Goal: Information Seeking & Learning: Learn about a topic

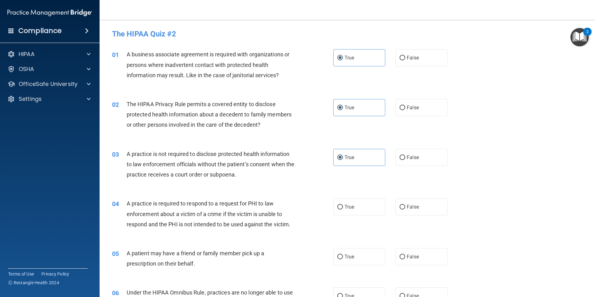
scroll to position [93, 0]
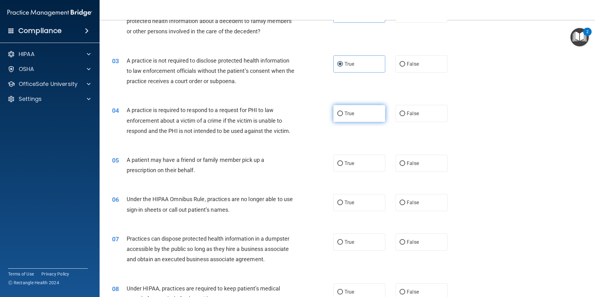
click at [349, 115] on span "True" at bounding box center [349, 113] width 10 height 6
click at [343, 115] on input "True" at bounding box center [340, 113] width 6 height 5
radio input "true"
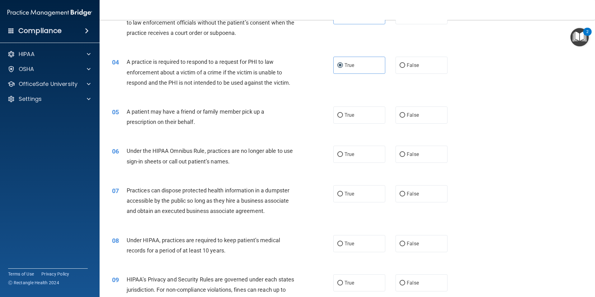
scroll to position [155, 0]
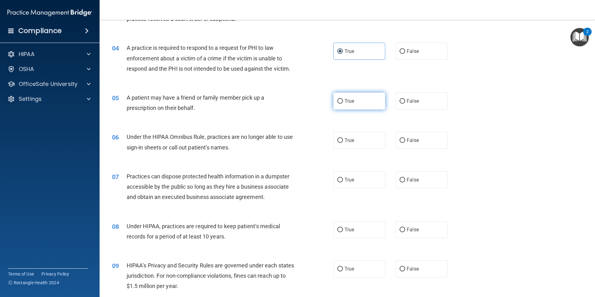
click at [365, 103] on label "True" at bounding box center [359, 100] width 52 height 17
click at [343, 103] on input "True" at bounding box center [340, 101] width 6 height 5
radio input "true"
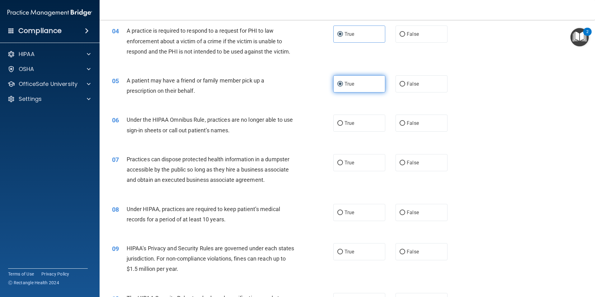
scroll to position [187, 0]
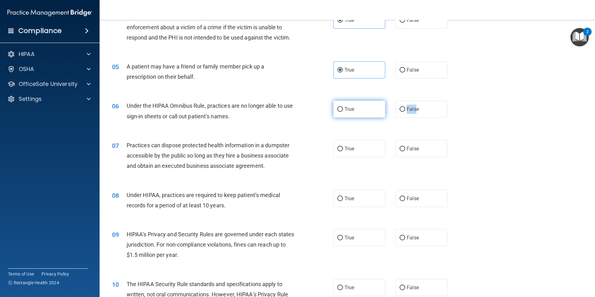
drag, startPoint x: 413, startPoint y: 111, endPoint x: 358, endPoint y: 114, distance: 54.8
click at [358, 114] on div "True False" at bounding box center [395, 108] width 125 height 17
drag, startPoint x: 358, startPoint y: 114, endPoint x: 358, endPoint y: 110, distance: 3.4
click at [358, 110] on label "True" at bounding box center [359, 108] width 52 height 17
click at [343, 110] on input "True" at bounding box center [340, 109] width 6 height 5
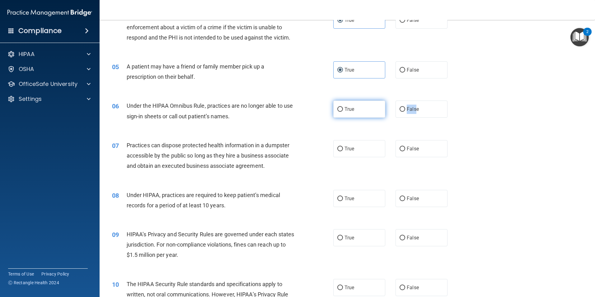
radio input "true"
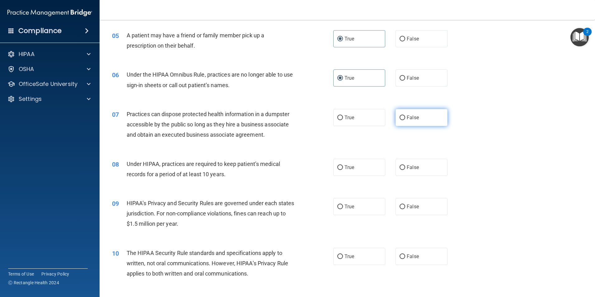
click at [420, 119] on label "False" at bounding box center [421, 117] width 52 height 17
click at [405, 119] on input "False" at bounding box center [402, 117] width 6 height 5
radio input "true"
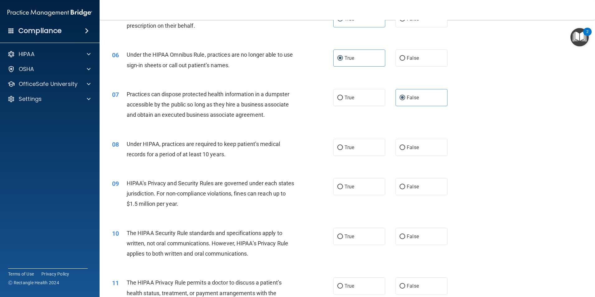
scroll to position [249, 0]
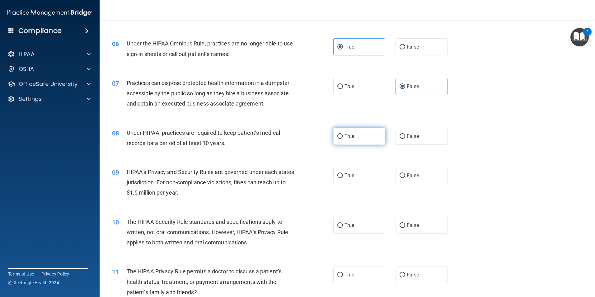
click at [353, 142] on label "True" at bounding box center [359, 135] width 52 height 17
click at [343, 139] on input "True" at bounding box center [340, 136] width 6 height 5
radio input "true"
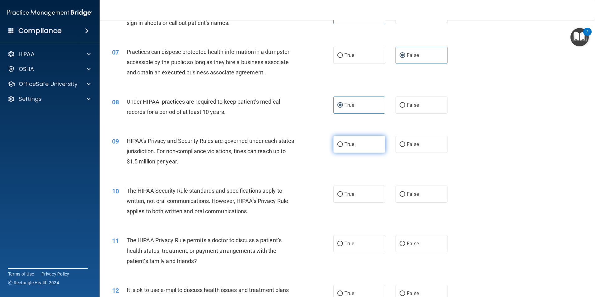
click at [344, 146] on span "True" at bounding box center [349, 144] width 10 height 6
click at [342, 146] on input "True" at bounding box center [340, 144] width 6 height 5
radio input "true"
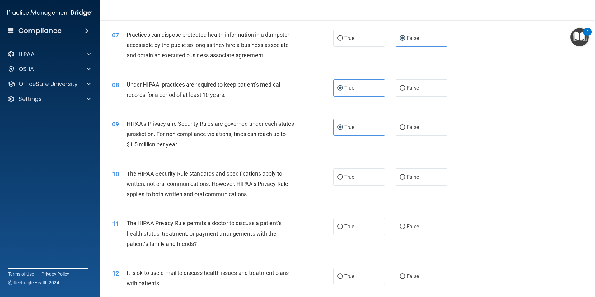
scroll to position [311, 0]
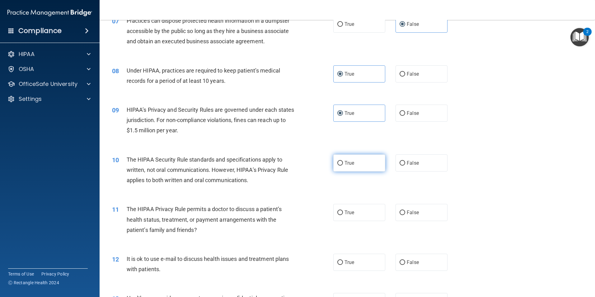
click at [359, 164] on label "True" at bounding box center [359, 162] width 52 height 17
click at [343, 164] on input "True" at bounding box center [340, 163] width 6 height 5
radio input "true"
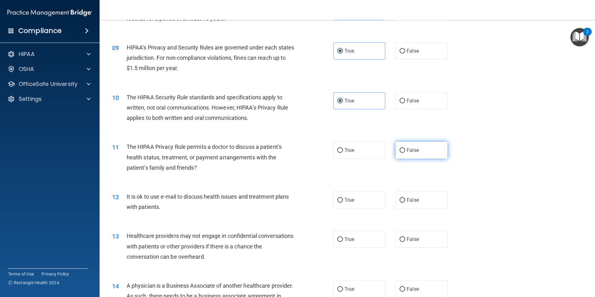
click at [406, 152] on span "False" at bounding box center [412, 150] width 12 height 6
click at [404, 152] on input "False" at bounding box center [402, 150] width 6 height 5
radio input "true"
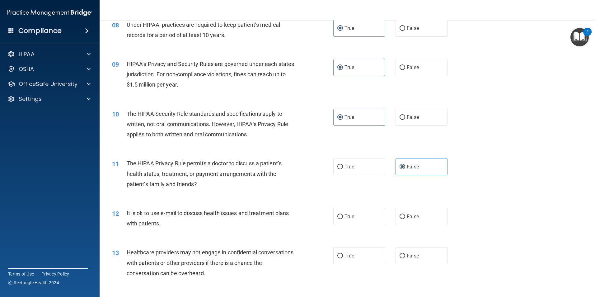
scroll to position [342, 0]
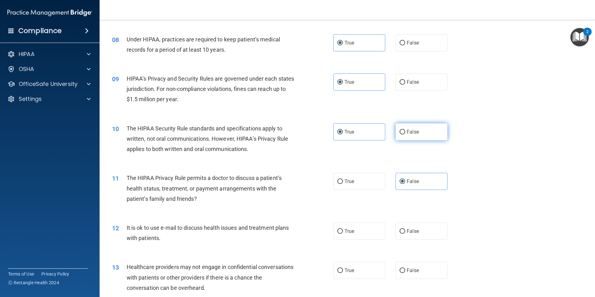
click at [438, 135] on label "False" at bounding box center [421, 131] width 52 height 17
click at [405, 134] on input "False" at bounding box center [402, 132] width 6 height 5
radio input "true"
radio input "false"
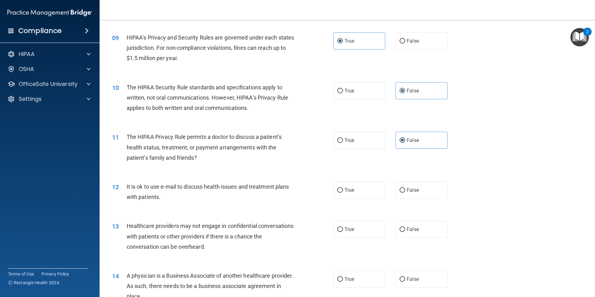
scroll to position [404, 0]
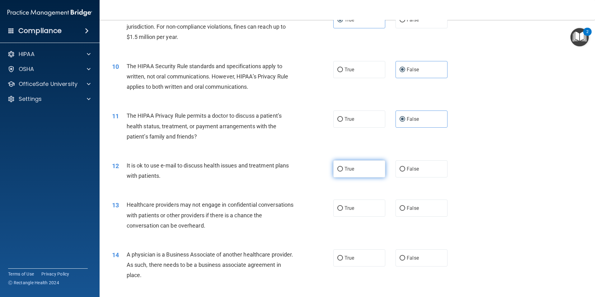
click at [370, 171] on label "True" at bounding box center [359, 168] width 52 height 17
click at [343, 171] on input "True" at bounding box center [340, 169] width 6 height 5
radio input "true"
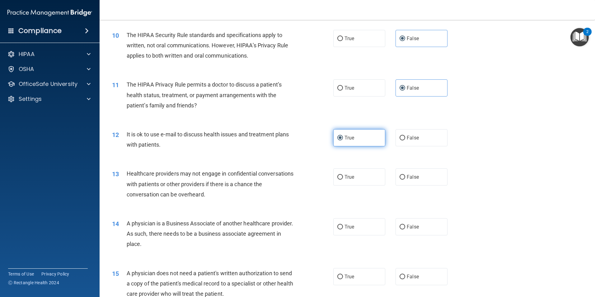
scroll to position [466, 0]
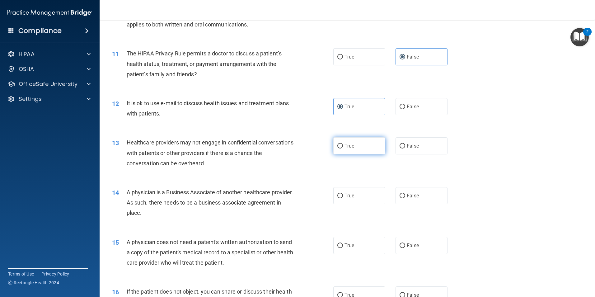
click at [364, 150] on label "True" at bounding box center [359, 145] width 52 height 17
click at [343, 148] on input "True" at bounding box center [340, 146] width 6 height 5
radio input "true"
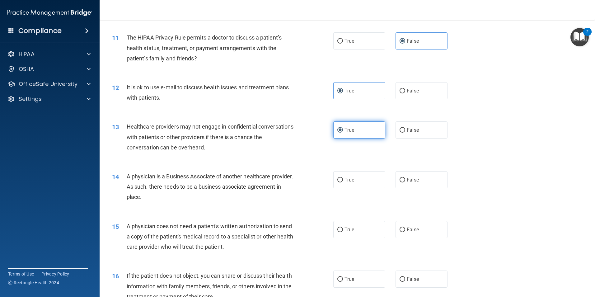
scroll to position [498, 0]
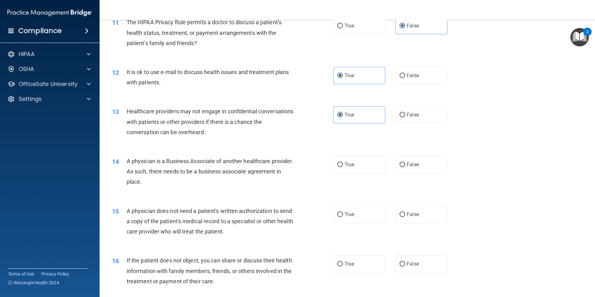
drag, startPoint x: 434, startPoint y: 168, endPoint x: 446, endPoint y: 172, distance: 12.0
click at [436, 168] on label "False" at bounding box center [421, 164] width 52 height 17
click at [405, 167] on input "False" at bounding box center [402, 164] width 6 height 5
radio input "true"
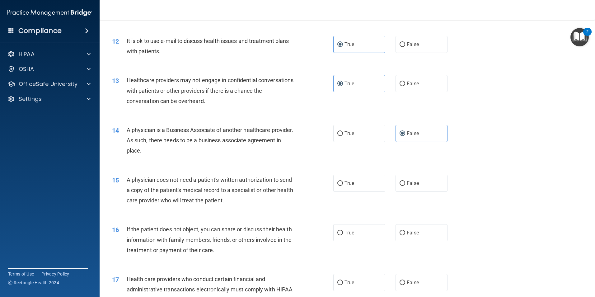
scroll to position [560, 0]
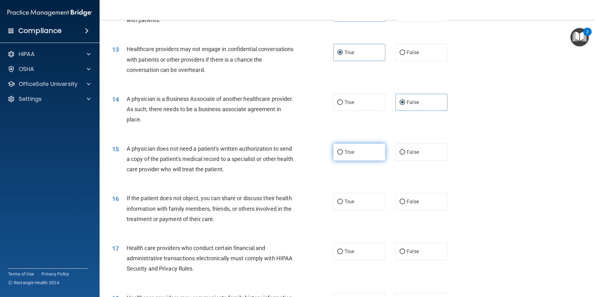
click at [363, 151] on label "True" at bounding box center [359, 151] width 52 height 17
click at [343, 151] on input "True" at bounding box center [340, 152] width 6 height 5
radio input "true"
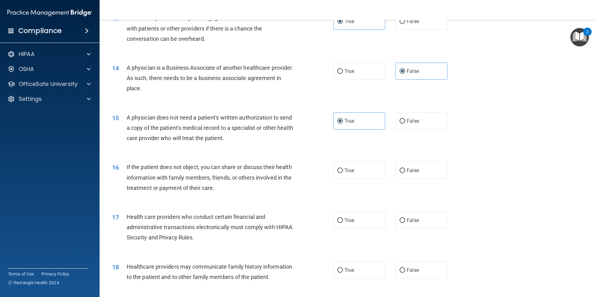
scroll to position [622, 0]
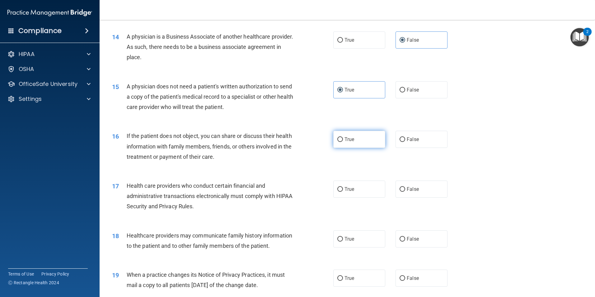
click at [355, 140] on label "True" at bounding box center [359, 139] width 52 height 17
click at [343, 140] on input "True" at bounding box center [340, 139] width 6 height 5
radio input "true"
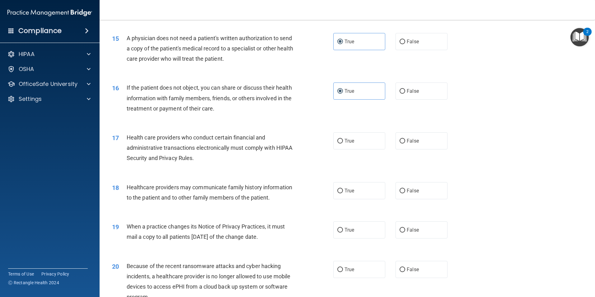
scroll to position [684, 0]
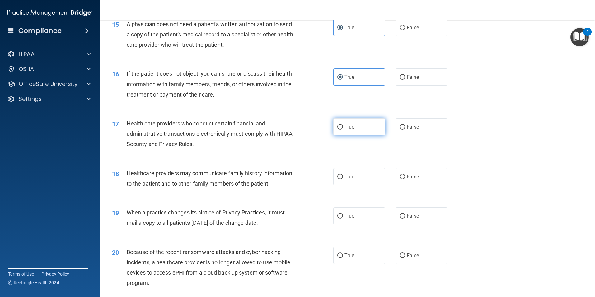
click at [354, 130] on label "True" at bounding box center [359, 126] width 52 height 17
click at [343, 129] on input "True" at bounding box center [340, 127] width 6 height 5
radio input "true"
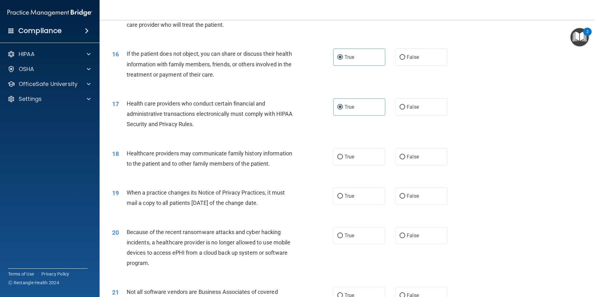
scroll to position [715, 0]
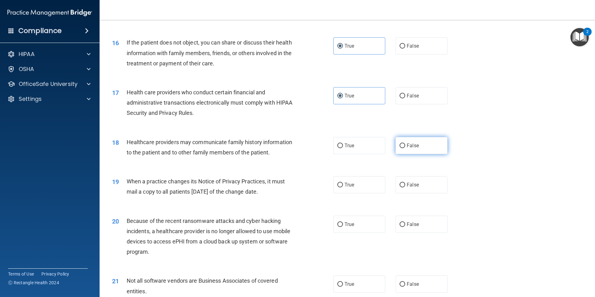
click at [428, 149] on label "False" at bounding box center [421, 145] width 52 height 17
click at [405, 148] on input "False" at bounding box center [402, 145] width 6 height 5
radio input "true"
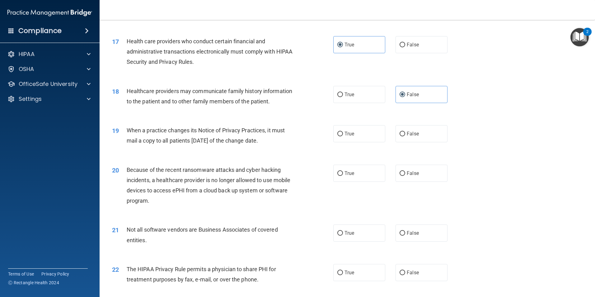
scroll to position [777, 0]
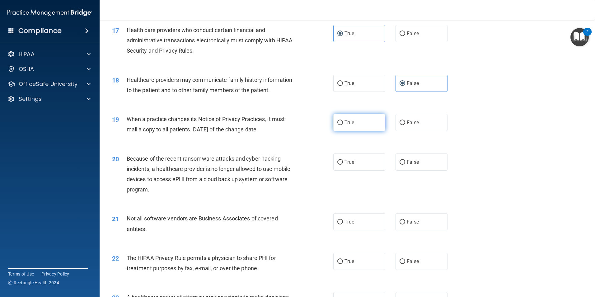
click at [351, 128] on label "True" at bounding box center [359, 122] width 52 height 17
click at [343, 125] on input "True" at bounding box center [340, 122] width 6 height 5
radio input "true"
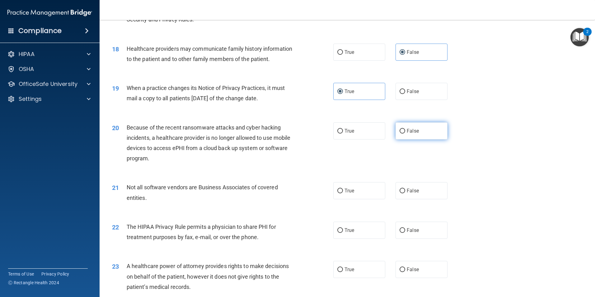
click at [408, 135] on label "False" at bounding box center [421, 130] width 52 height 17
click at [405, 133] on input "False" at bounding box center [402, 131] width 6 height 5
radio input "true"
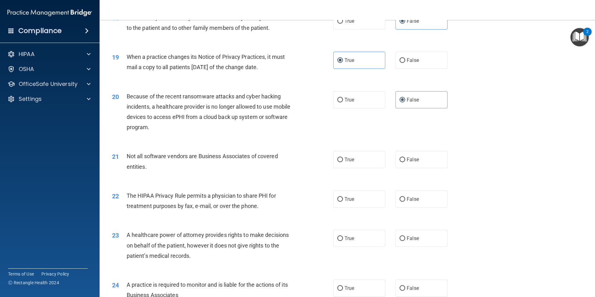
scroll to position [871, 0]
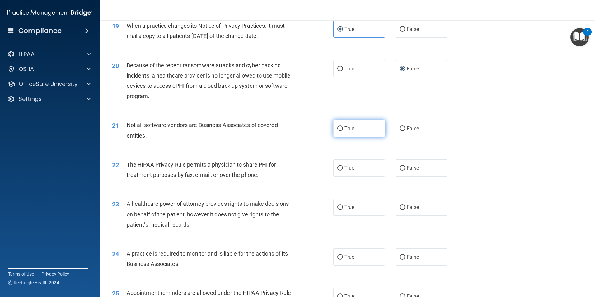
click at [367, 125] on label "True" at bounding box center [359, 128] width 52 height 17
click at [343, 126] on input "True" at bounding box center [340, 128] width 6 height 5
radio input "true"
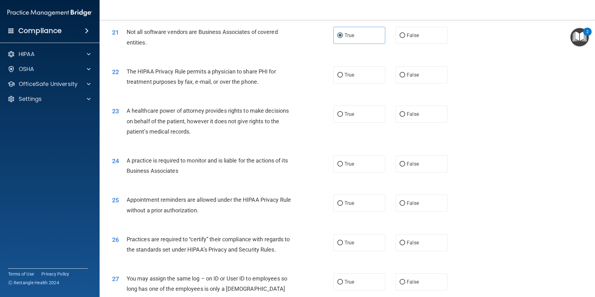
scroll to position [964, 0]
click at [359, 78] on label "True" at bounding box center [359, 74] width 52 height 17
click at [343, 77] on input "True" at bounding box center [340, 74] width 6 height 5
radio input "true"
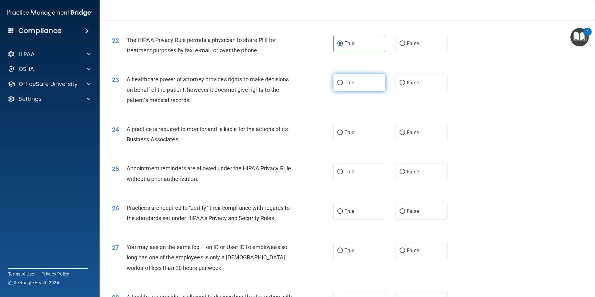
click at [353, 78] on label "True" at bounding box center [359, 82] width 52 height 17
click at [343, 81] on input "True" at bounding box center [340, 83] width 6 height 5
radio input "true"
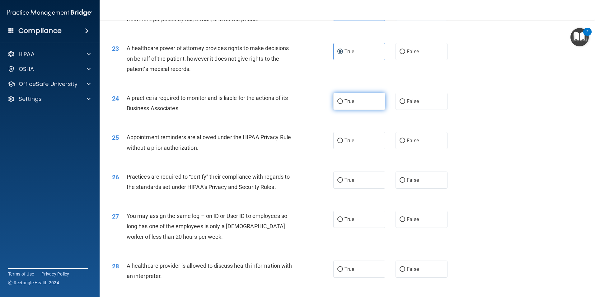
click at [348, 104] on label "True" at bounding box center [359, 101] width 52 height 17
click at [343, 104] on input "True" at bounding box center [340, 101] width 6 height 5
radio input "true"
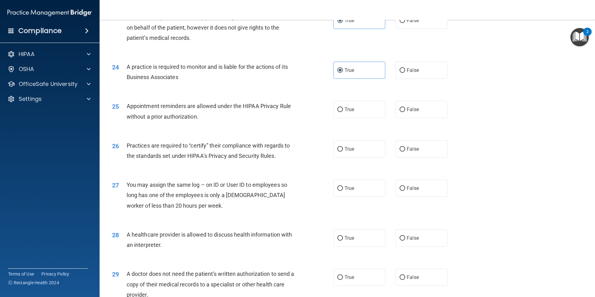
scroll to position [1088, 0]
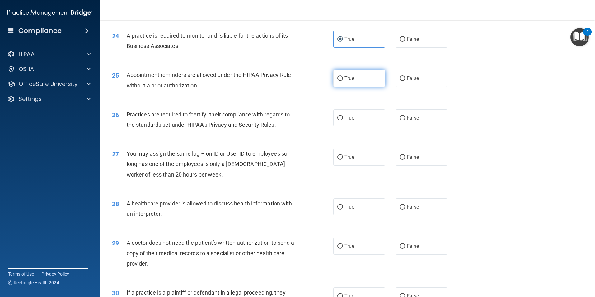
click at [362, 83] on label "True" at bounding box center [359, 78] width 52 height 17
click at [343, 81] on input "True" at bounding box center [340, 78] width 6 height 5
radio input "true"
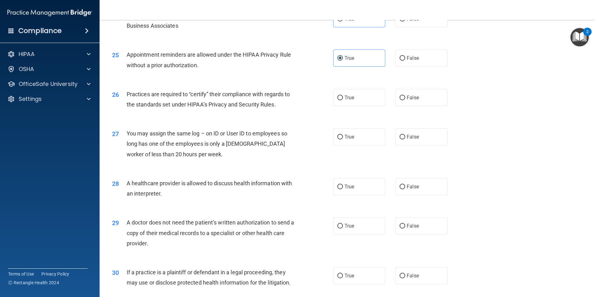
scroll to position [1119, 0]
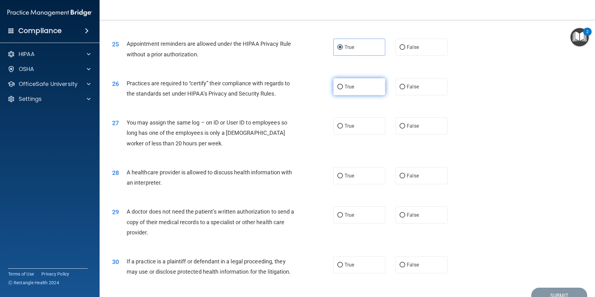
click at [354, 93] on label "True" at bounding box center [359, 86] width 52 height 17
click at [343, 89] on input "True" at bounding box center [340, 87] width 6 height 5
radio input "true"
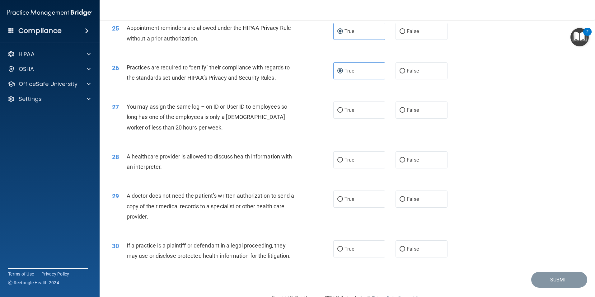
scroll to position [1151, 0]
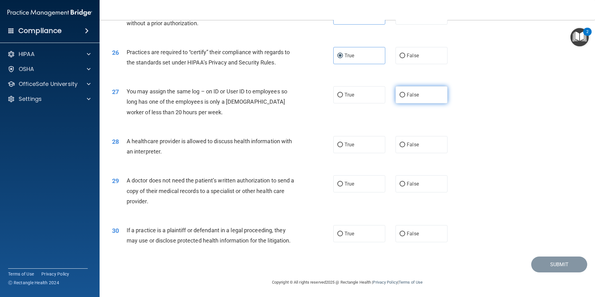
click at [432, 95] on label "False" at bounding box center [421, 94] width 52 height 17
click at [405, 95] on input "False" at bounding box center [402, 95] width 6 height 5
radio input "true"
click at [350, 149] on label "True" at bounding box center [359, 144] width 52 height 17
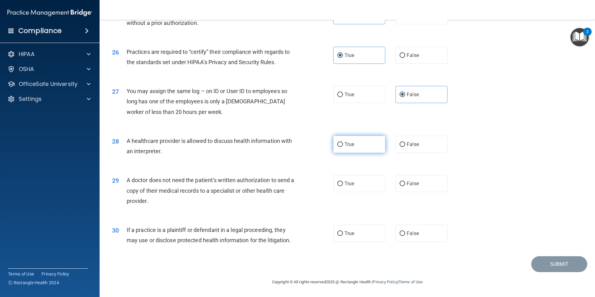
click at [343, 147] on input "True" at bounding box center [340, 144] width 6 height 5
radio input "true"
click at [364, 186] on label "True" at bounding box center [359, 183] width 52 height 17
click at [343, 186] on input "True" at bounding box center [340, 183] width 6 height 5
radio input "true"
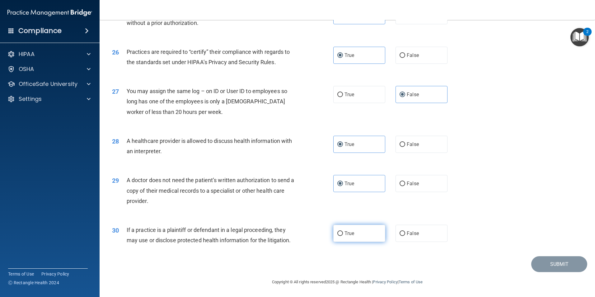
click at [357, 234] on label "True" at bounding box center [359, 233] width 52 height 17
click at [343, 234] on input "True" at bounding box center [340, 233] width 6 height 5
radio input "true"
click at [557, 268] on button "Submit" at bounding box center [559, 264] width 56 height 16
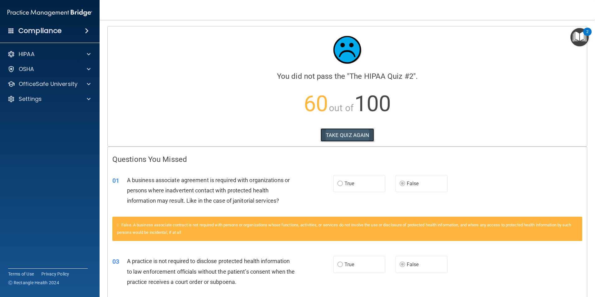
click at [350, 133] on button "TAKE QUIZ AGAIN" at bounding box center [347, 135] width 54 height 14
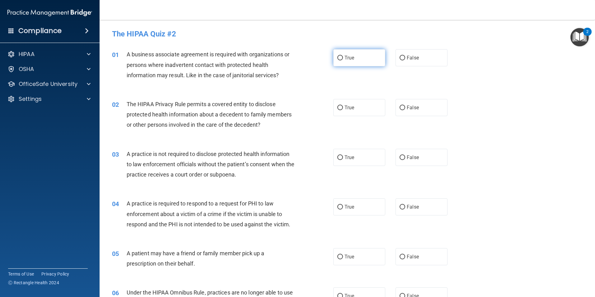
click at [369, 57] on label "True" at bounding box center [359, 57] width 52 height 17
click at [343, 57] on input "True" at bounding box center [340, 58] width 6 height 5
radio input "true"
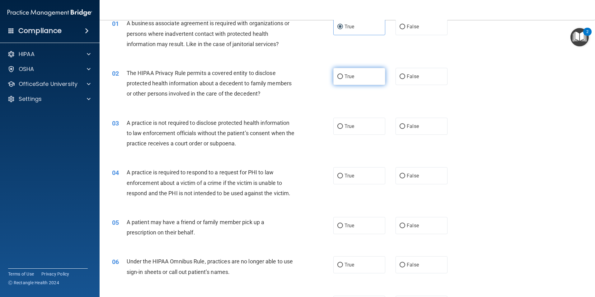
click at [354, 79] on label "True" at bounding box center [359, 76] width 52 height 17
click at [343, 79] on input "True" at bounding box center [340, 76] width 6 height 5
radio input "true"
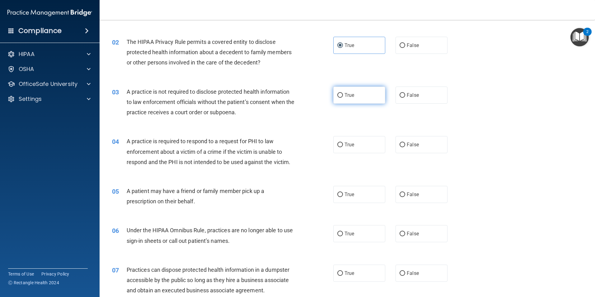
click at [369, 97] on label "True" at bounding box center [359, 94] width 52 height 17
click at [343, 97] on input "True" at bounding box center [340, 95] width 6 height 5
radio input "true"
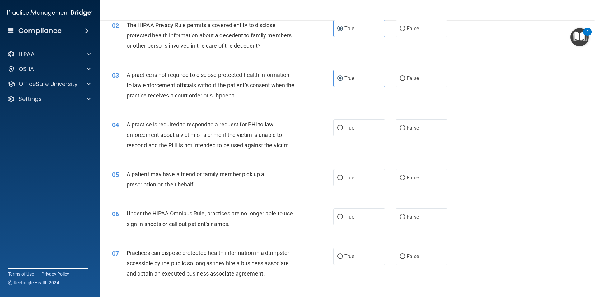
scroll to position [93, 0]
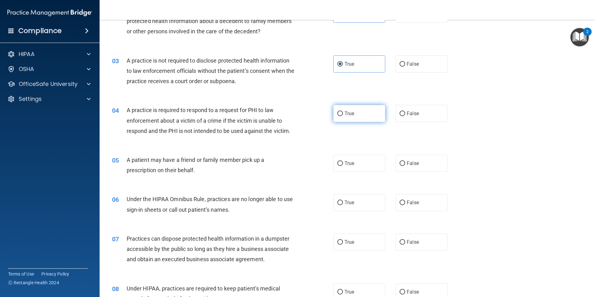
click at [358, 115] on label "True" at bounding box center [359, 113] width 52 height 17
click at [343, 115] on input "True" at bounding box center [340, 113] width 6 height 5
radio input "true"
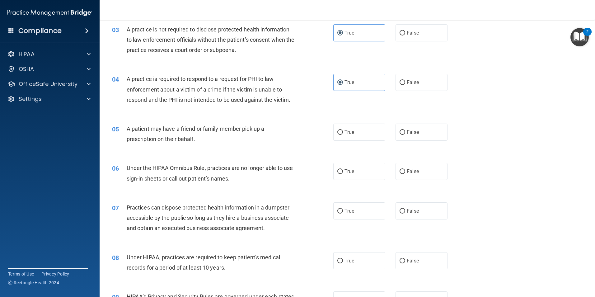
scroll to position [155, 0]
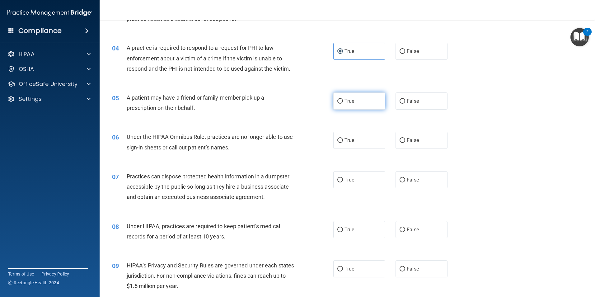
click at [361, 100] on label "True" at bounding box center [359, 100] width 52 height 17
click at [343, 100] on input "True" at bounding box center [340, 101] width 6 height 5
radio input "true"
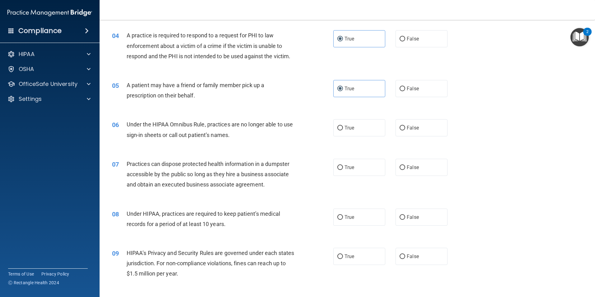
scroll to position [187, 0]
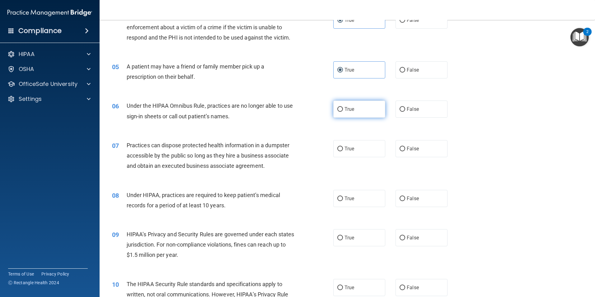
click at [369, 109] on label "True" at bounding box center [359, 108] width 52 height 17
click at [343, 109] on input "True" at bounding box center [340, 109] width 6 height 5
radio input "true"
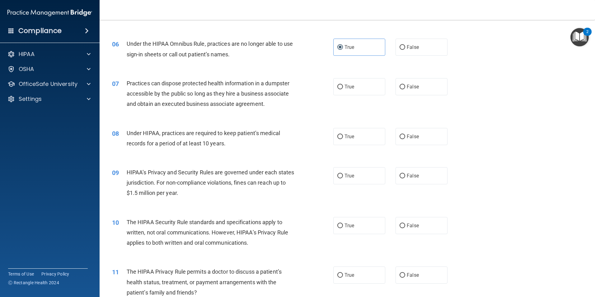
scroll to position [249, 0]
click at [415, 86] on label "False" at bounding box center [421, 86] width 52 height 17
click at [405, 86] on input "False" at bounding box center [402, 86] width 6 height 5
radio input "true"
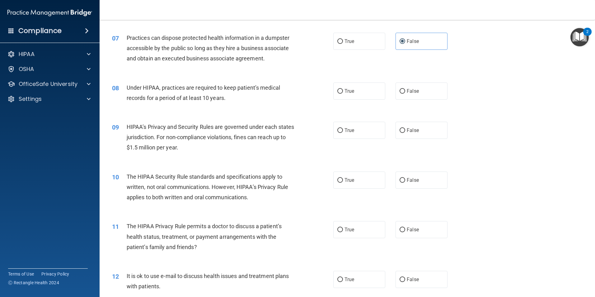
scroll to position [311, 0]
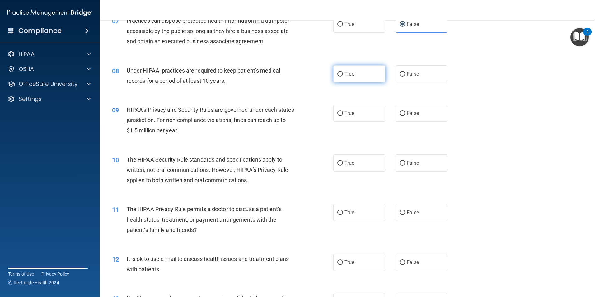
click at [372, 77] on label "True" at bounding box center [359, 73] width 52 height 17
click at [343, 76] on input "True" at bounding box center [340, 74] width 6 height 5
radio input "true"
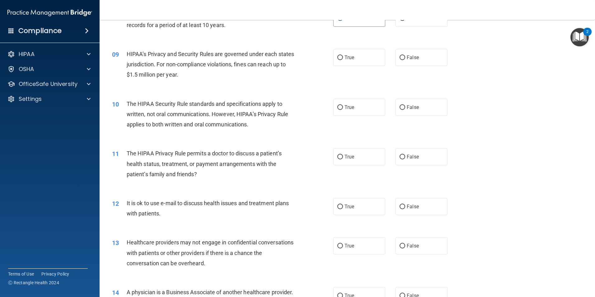
scroll to position [373, 0]
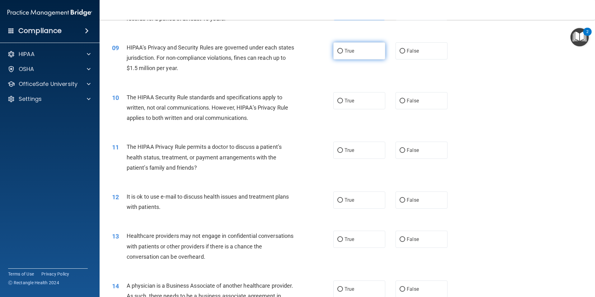
click at [356, 50] on label "True" at bounding box center [359, 50] width 52 height 17
click at [343, 50] on input "True" at bounding box center [340, 51] width 6 height 5
radio input "true"
click at [357, 101] on label "True" at bounding box center [359, 100] width 52 height 17
click at [343, 101] on input "True" at bounding box center [340, 101] width 6 height 5
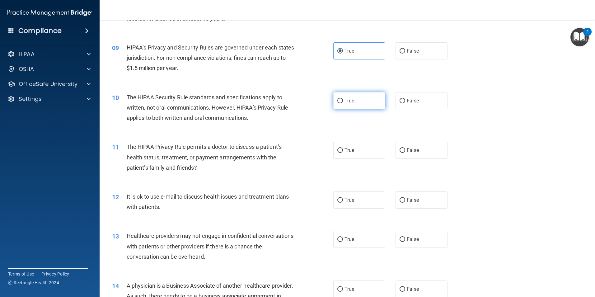
radio input "true"
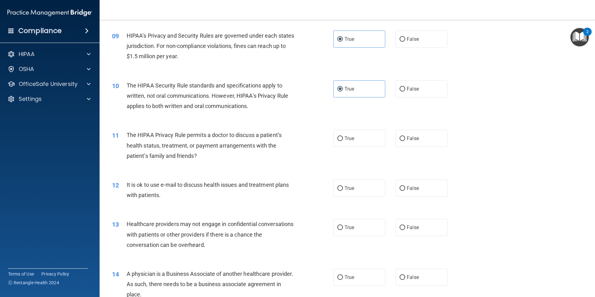
scroll to position [404, 0]
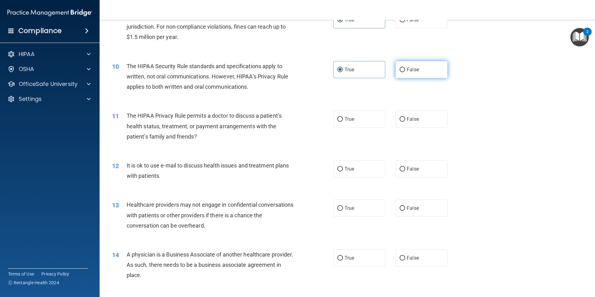
click at [410, 74] on label "False" at bounding box center [421, 69] width 52 height 17
click at [405, 72] on input "False" at bounding box center [402, 69] width 6 height 5
radio input "true"
radio input "false"
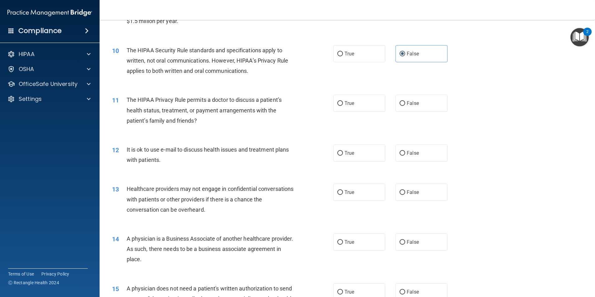
scroll to position [435, 0]
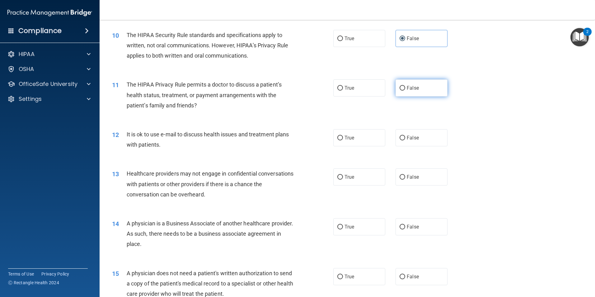
click at [409, 94] on label "False" at bounding box center [421, 87] width 52 height 17
click at [405, 90] on input "False" at bounding box center [402, 88] width 6 height 5
radio input "true"
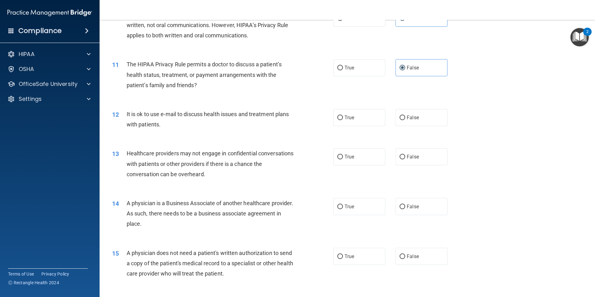
scroll to position [466, 0]
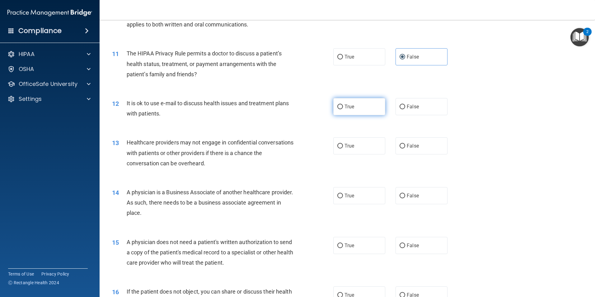
click at [362, 111] on label "True" at bounding box center [359, 106] width 52 height 17
click at [343, 109] on input "True" at bounding box center [340, 106] width 6 height 5
radio input "true"
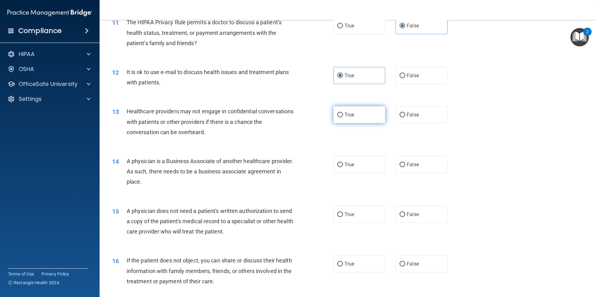
click at [359, 113] on label "True" at bounding box center [359, 114] width 52 height 17
click at [343, 113] on input "True" at bounding box center [340, 115] width 6 height 5
radio input "true"
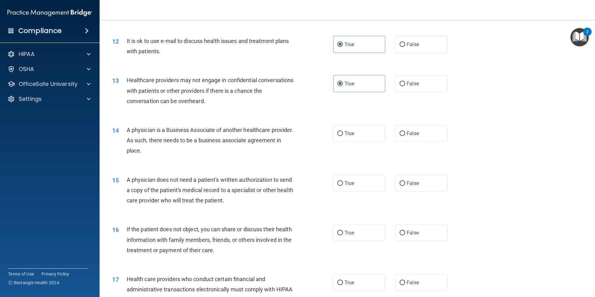
scroll to position [560, 0]
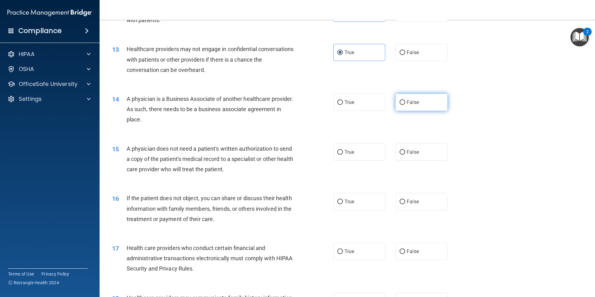
click at [409, 102] on span "False" at bounding box center [412, 102] width 12 height 6
click at [405, 102] on input "False" at bounding box center [402, 102] width 6 height 5
radio input "true"
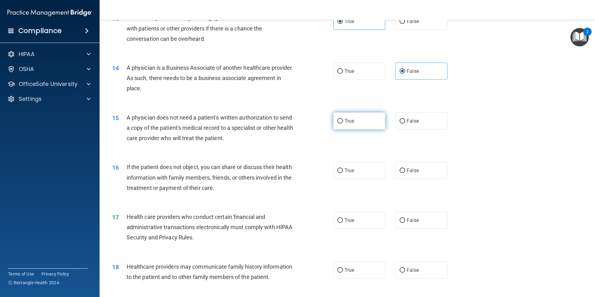
click at [352, 123] on label "True" at bounding box center [359, 120] width 52 height 17
click at [343, 123] on input "True" at bounding box center [340, 121] width 6 height 5
radio input "true"
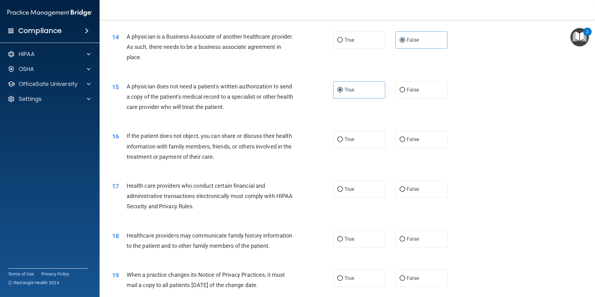
scroll to position [653, 0]
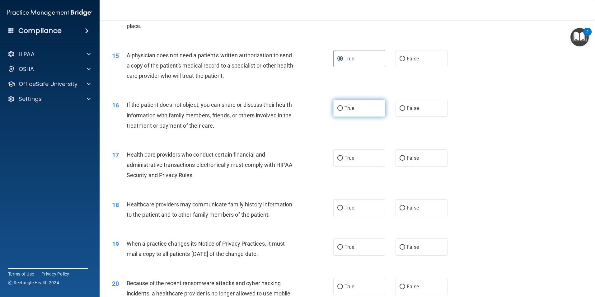
click at [359, 112] on label "True" at bounding box center [359, 108] width 52 height 17
click at [343, 111] on input "True" at bounding box center [340, 108] width 6 height 5
radio input "true"
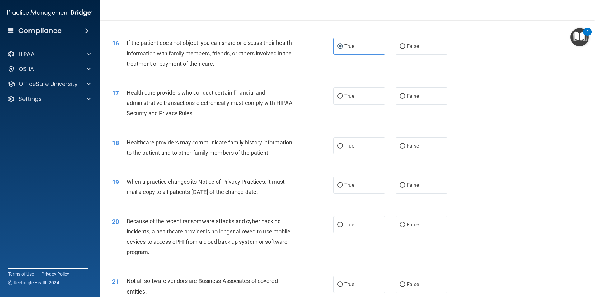
scroll to position [715, 0]
click at [357, 99] on label "True" at bounding box center [359, 95] width 52 height 17
click at [343, 98] on input "True" at bounding box center [340, 96] width 6 height 5
radio input "true"
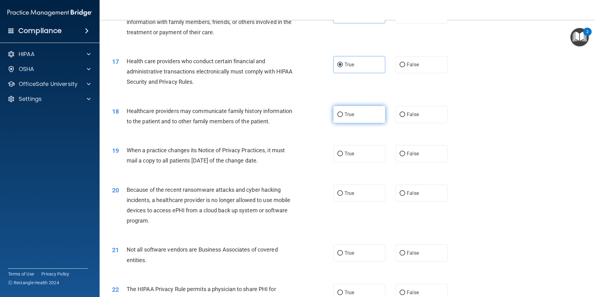
click at [348, 120] on label "True" at bounding box center [359, 114] width 52 height 17
click at [343, 117] on input "True" at bounding box center [340, 114] width 6 height 5
radio input "true"
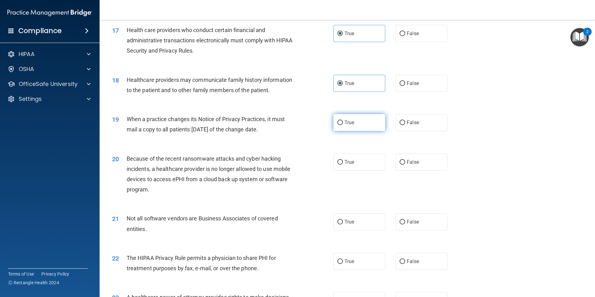
click at [373, 126] on label "True" at bounding box center [359, 122] width 52 height 17
click at [343, 125] on input "True" at bounding box center [340, 122] width 6 height 5
radio input "true"
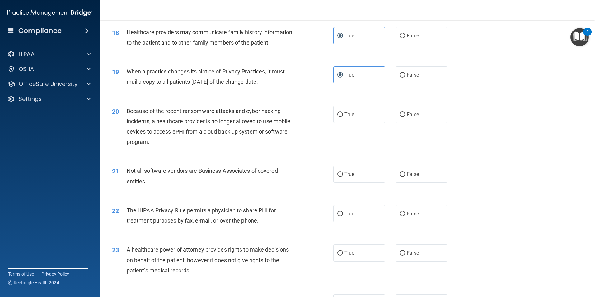
scroll to position [840, 0]
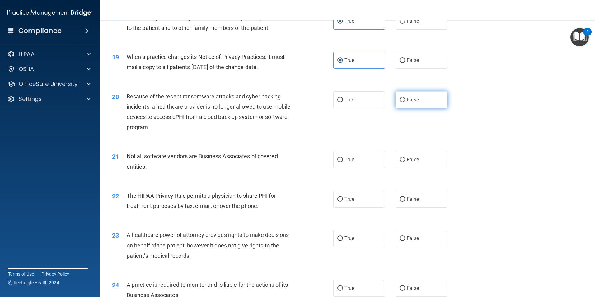
click at [415, 102] on span "False" at bounding box center [412, 100] width 12 height 6
click at [405, 102] on input "False" at bounding box center [402, 100] width 6 height 5
radio input "true"
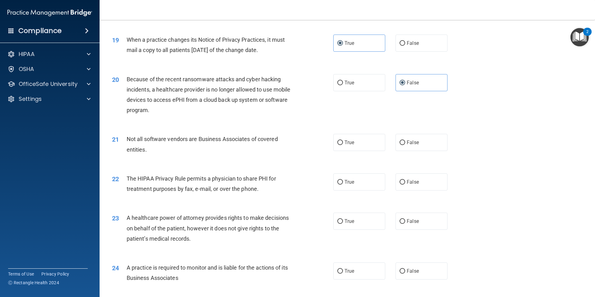
scroll to position [871, 0]
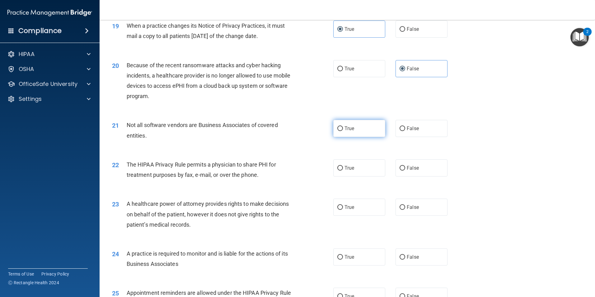
click at [364, 134] on label "True" at bounding box center [359, 128] width 52 height 17
click at [343, 131] on input "True" at bounding box center [340, 128] width 6 height 5
radio input "true"
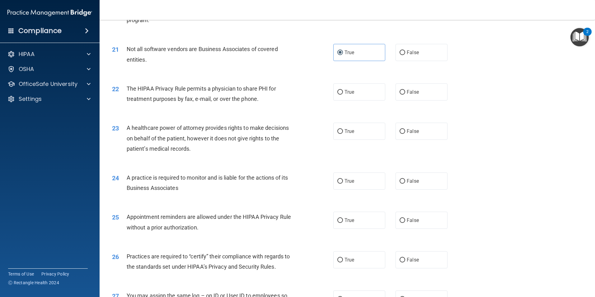
scroll to position [964, 0]
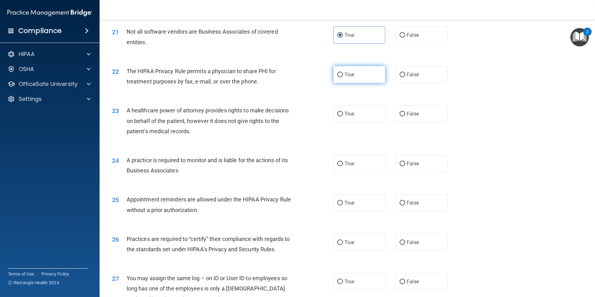
click at [359, 75] on label "True" at bounding box center [359, 74] width 52 height 17
click at [343, 75] on input "True" at bounding box center [340, 74] width 6 height 5
radio input "true"
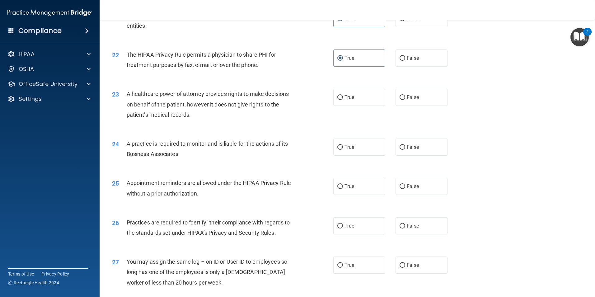
scroll to position [995, 0]
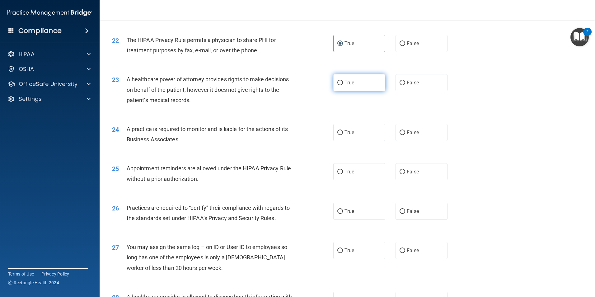
click at [367, 84] on label "True" at bounding box center [359, 82] width 52 height 17
click at [343, 84] on input "True" at bounding box center [340, 83] width 6 height 5
radio input "true"
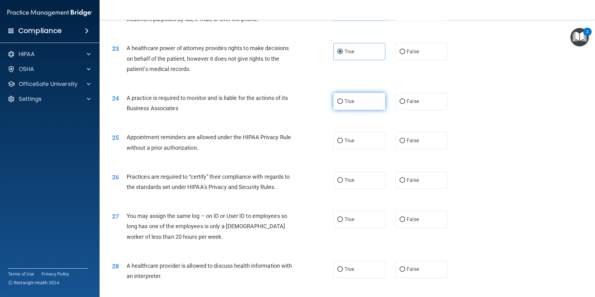
click at [363, 108] on label "True" at bounding box center [359, 101] width 52 height 17
click at [343, 104] on input "True" at bounding box center [340, 101] width 6 height 5
radio input "true"
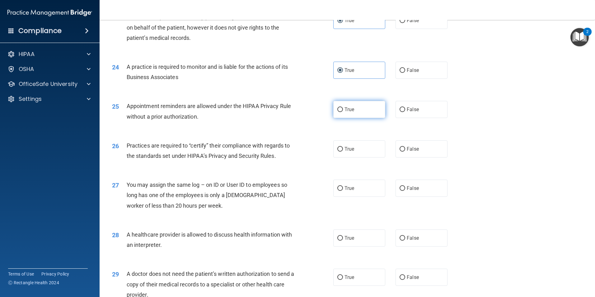
click at [361, 113] on label "True" at bounding box center [359, 109] width 52 height 17
click at [343, 112] on input "True" at bounding box center [340, 109] width 6 height 5
radio input "true"
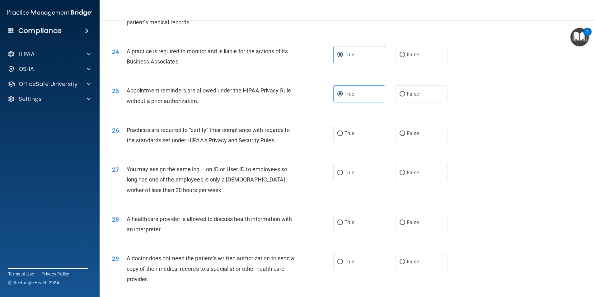
scroll to position [1088, 0]
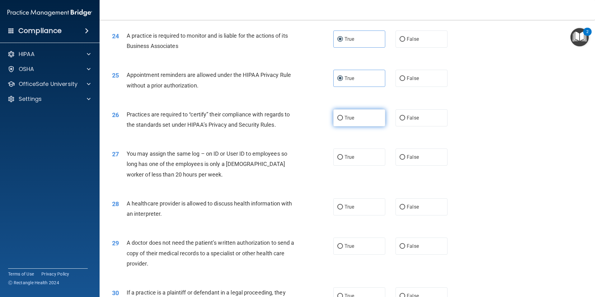
click at [361, 122] on label "True" at bounding box center [359, 117] width 52 height 17
click at [343, 120] on input "True" at bounding box center [340, 118] width 6 height 5
radio input "true"
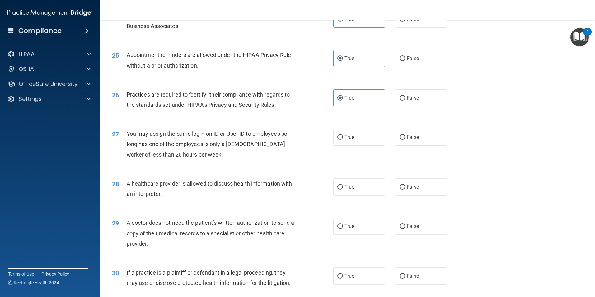
scroll to position [1119, 0]
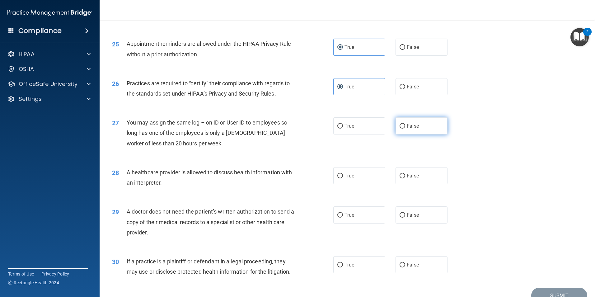
click at [413, 128] on span "False" at bounding box center [412, 126] width 12 height 6
click at [405, 128] on input "False" at bounding box center [402, 126] width 6 height 5
radio input "true"
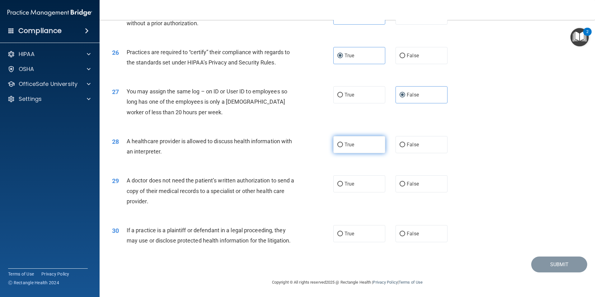
click at [373, 146] on label "True" at bounding box center [359, 144] width 52 height 17
click at [343, 146] on input "True" at bounding box center [340, 144] width 6 height 5
radio input "true"
click at [353, 189] on label "True" at bounding box center [359, 183] width 52 height 17
click at [343, 186] on input "True" at bounding box center [340, 184] width 6 height 5
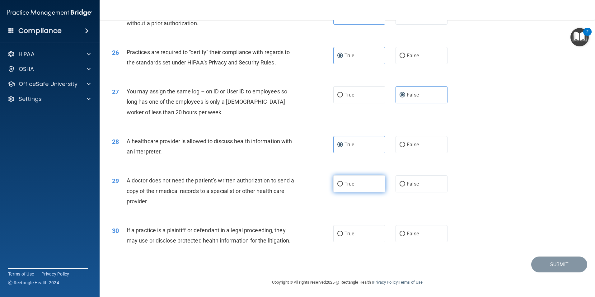
radio input "true"
click at [357, 236] on label "True" at bounding box center [359, 233] width 52 height 17
click at [343, 236] on input "True" at bounding box center [340, 233] width 6 height 5
radio input "true"
click at [543, 258] on button "Submit" at bounding box center [559, 264] width 56 height 16
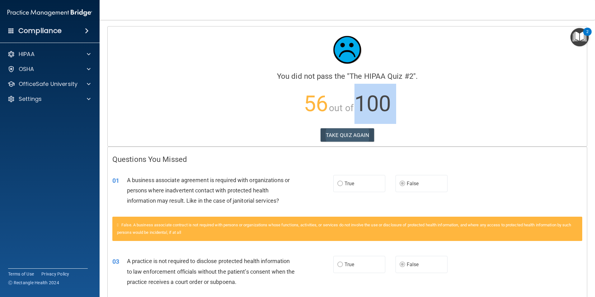
click at [357, 128] on div "Calculating your score.... You did not pass the " The HIPAA Quiz #2 ". 56 out o…" at bounding box center [347, 86] width 479 height 120
click at [352, 135] on button "TAKE QUIZ AGAIN" at bounding box center [347, 135] width 54 height 14
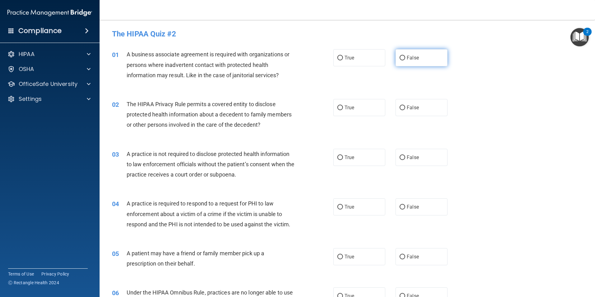
click at [402, 57] on label "False" at bounding box center [421, 57] width 52 height 17
click at [402, 57] on input "False" at bounding box center [402, 58] width 6 height 5
radio input "true"
click at [344, 104] on label "True" at bounding box center [359, 107] width 52 height 17
click at [343, 105] on input "True" at bounding box center [340, 107] width 6 height 5
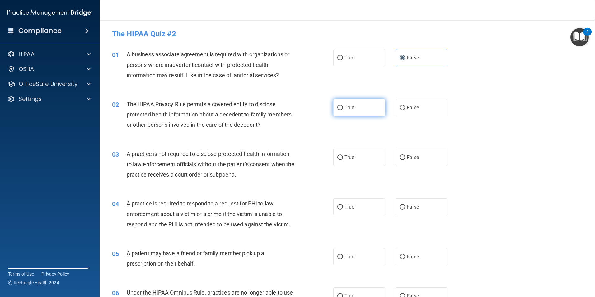
radio input "true"
click at [420, 156] on label "False" at bounding box center [421, 157] width 52 height 17
click at [405, 156] on input "False" at bounding box center [402, 157] width 6 height 5
radio input "true"
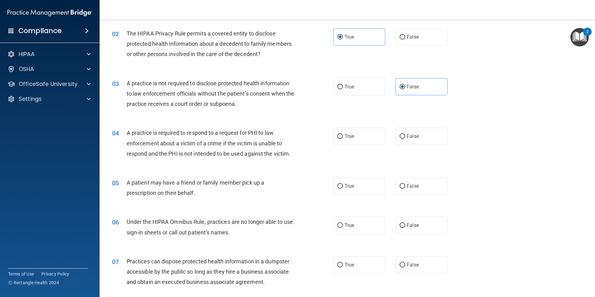
scroll to position [93, 0]
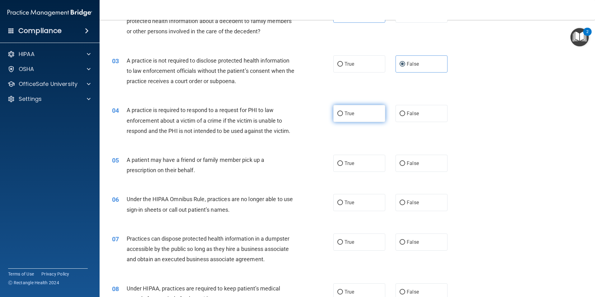
click at [365, 117] on label "True" at bounding box center [359, 113] width 52 height 17
click at [343, 116] on input "True" at bounding box center [340, 113] width 6 height 5
radio input "true"
click at [359, 159] on label "True" at bounding box center [359, 163] width 52 height 17
click at [343, 161] on input "True" at bounding box center [340, 163] width 6 height 5
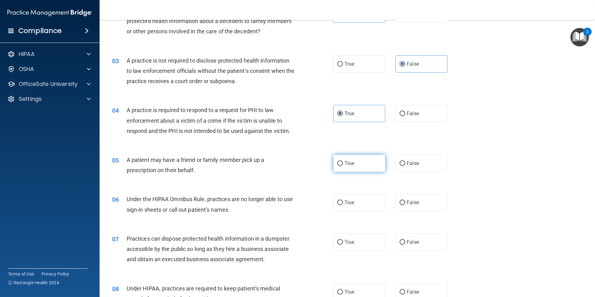
radio input "true"
click at [415, 204] on span "False" at bounding box center [412, 202] width 12 height 6
click at [405, 204] on input "False" at bounding box center [402, 202] width 6 height 5
radio input "true"
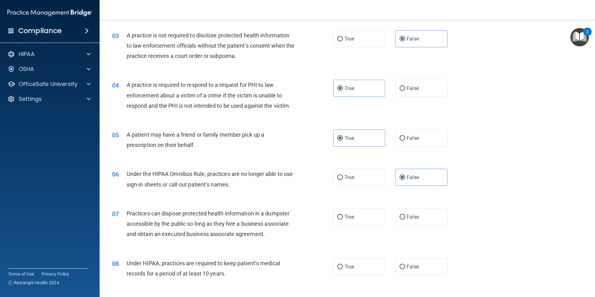
scroll to position [218, 0]
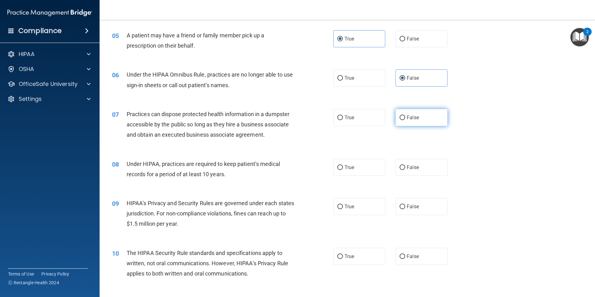
click at [420, 122] on label "False" at bounding box center [421, 117] width 52 height 17
click at [405, 120] on input "False" at bounding box center [402, 117] width 6 height 5
radio input "true"
click at [415, 164] on label "False" at bounding box center [421, 167] width 52 height 17
click at [405, 165] on input "False" at bounding box center [402, 167] width 6 height 5
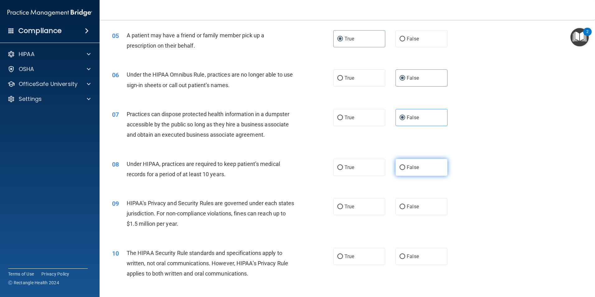
radio input "true"
click at [419, 200] on label "False" at bounding box center [421, 206] width 52 height 17
click at [405, 204] on input "False" at bounding box center [402, 206] width 6 height 5
radio input "true"
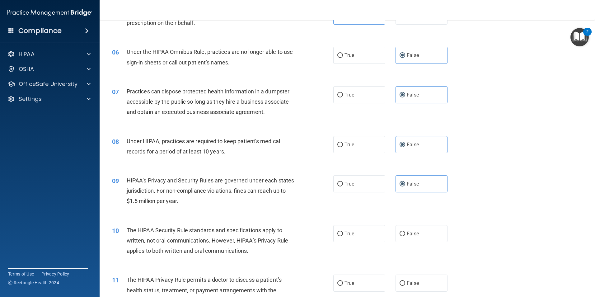
scroll to position [311, 0]
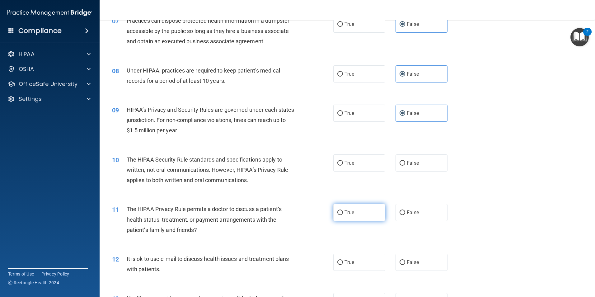
click at [365, 212] on label "True" at bounding box center [359, 212] width 52 height 17
click at [343, 212] on input "True" at bounding box center [340, 212] width 6 height 5
radio input "true"
click at [356, 163] on label "True" at bounding box center [359, 162] width 52 height 17
click at [343, 163] on input "True" at bounding box center [340, 163] width 6 height 5
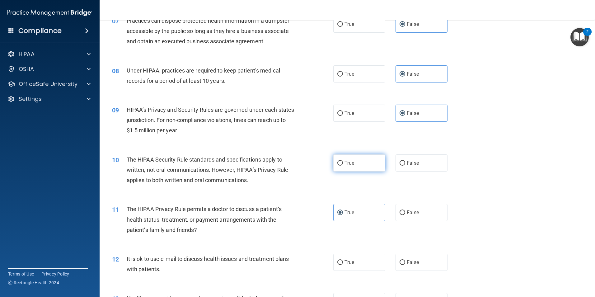
radio input "true"
click at [359, 209] on label "True" at bounding box center [359, 212] width 52 height 17
click at [343, 210] on input "True" at bounding box center [340, 212] width 6 height 5
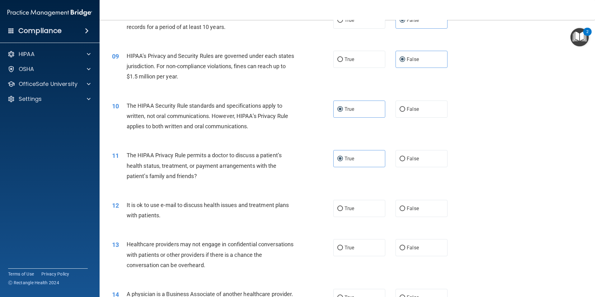
scroll to position [373, 0]
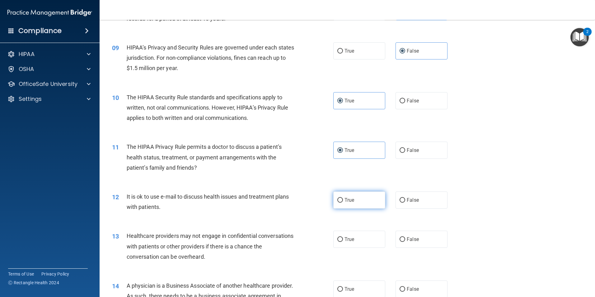
click at [350, 203] on label "True" at bounding box center [359, 199] width 52 height 17
click at [343, 202] on input "True" at bounding box center [340, 200] width 6 height 5
radio input "true"
click at [412, 240] on span "False" at bounding box center [412, 239] width 12 height 6
click at [405, 240] on input "False" at bounding box center [402, 239] width 6 height 5
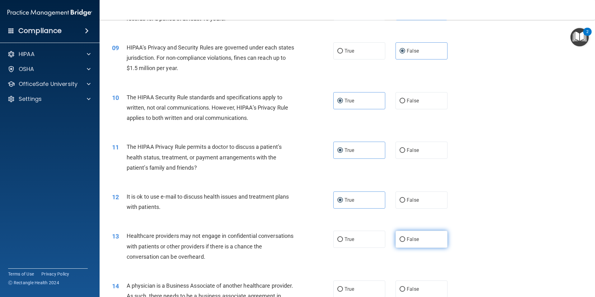
radio input "true"
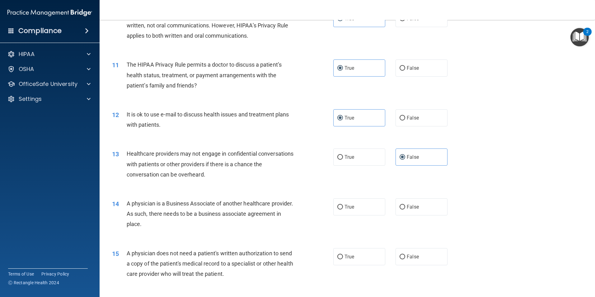
scroll to position [466, 0]
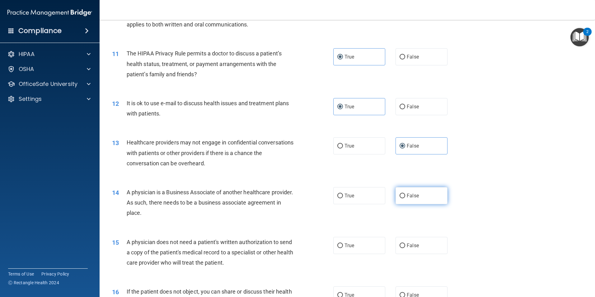
click at [419, 192] on label "False" at bounding box center [421, 195] width 52 height 17
click at [405, 193] on input "False" at bounding box center [402, 195] width 6 height 5
radio input "true"
click at [358, 244] on label "True" at bounding box center [359, 245] width 52 height 17
click at [343, 244] on input "True" at bounding box center [340, 245] width 6 height 5
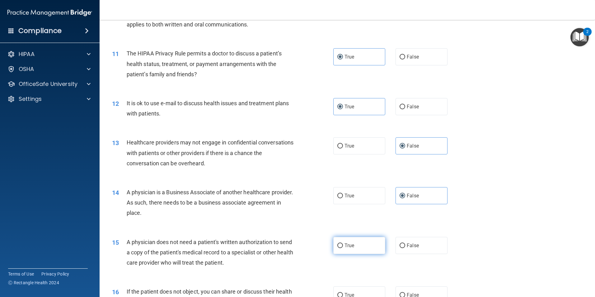
radio input "true"
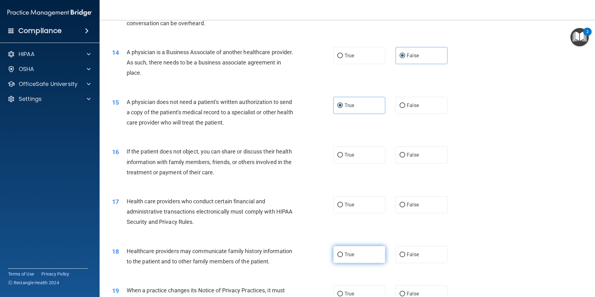
scroll to position [622, 0]
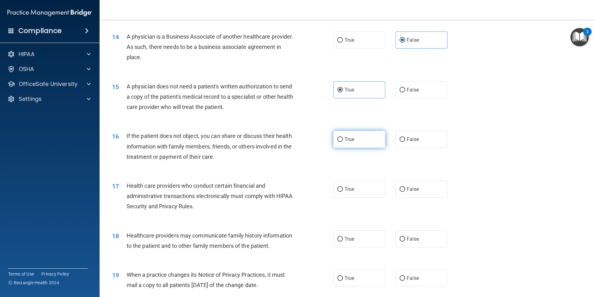
click at [359, 137] on label "True" at bounding box center [359, 139] width 52 height 17
click at [343, 137] on input "True" at bounding box center [340, 139] width 6 height 5
radio input "true"
click at [356, 193] on label "True" at bounding box center [359, 188] width 52 height 17
click at [343, 192] on input "True" at bounding box center [340, 189] width 6 height 5
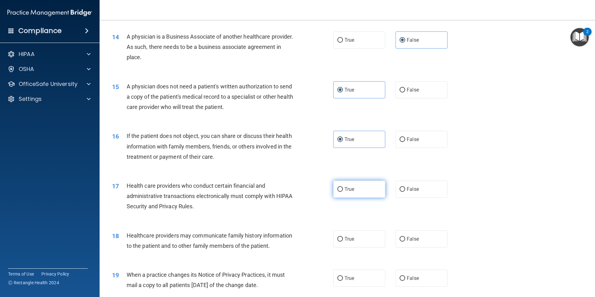
radio input "true"
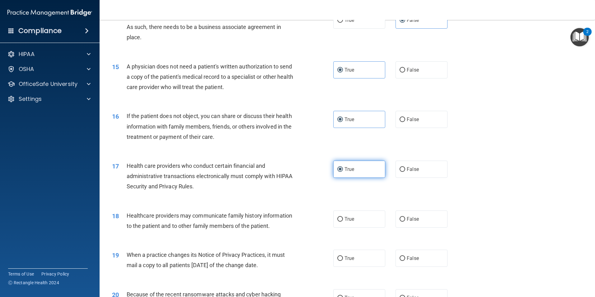
scroll to position [653, 0]
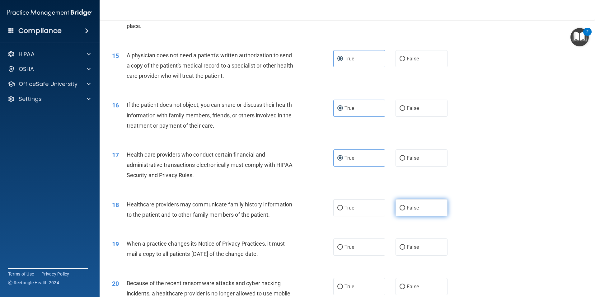
click at [421, 211] on label "False" at bounding box center [421, 207] width 52 height 17
click at [405, 210] on input "False" at bounding box center [402, 208] width 6 height 5
radio input "true"
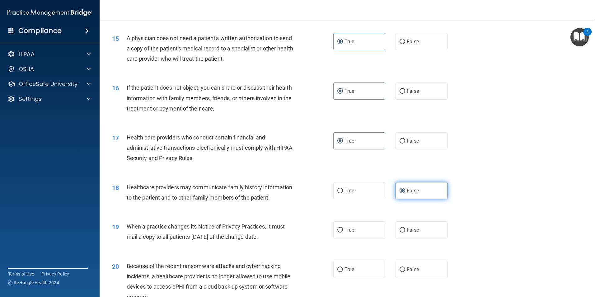
scroll to position [684, 0]
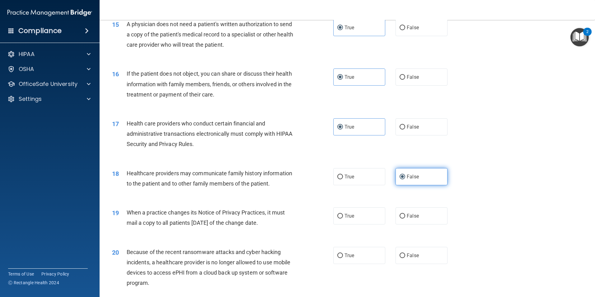
click at [420, 211] on label "False" at bounding box center [421, 215] width 52 height 17
click at [405, 214] on input "False" at bounding box center [402, 216] width 6 height 5
radio input "true"
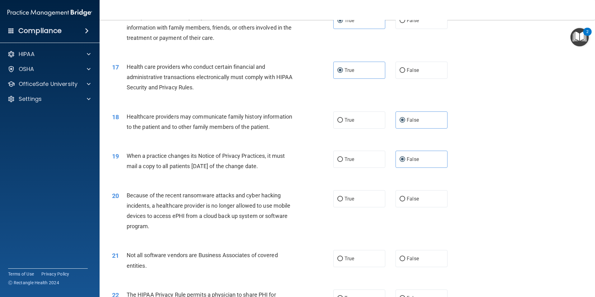
scroll to position [746, 0]
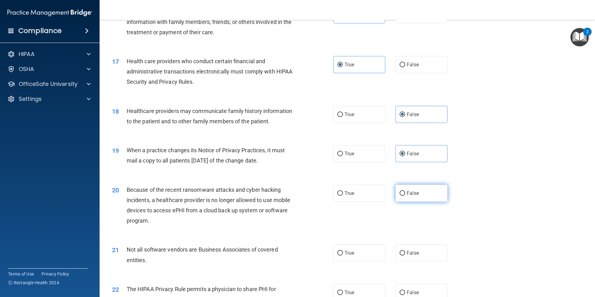
click at [424, 199] on label "False" at bounding box center [421, 192] width 52 height 17
click at [405, 196] on input "False" at bounding box center [402, 193] width 6 height 5
radio input "true"
click at [352, 245] on label "True" at bounding box center [359, 252] width 52 height 17
click at [343, 251] on input "True" at bounding box center [340, 253] width 6 height 5
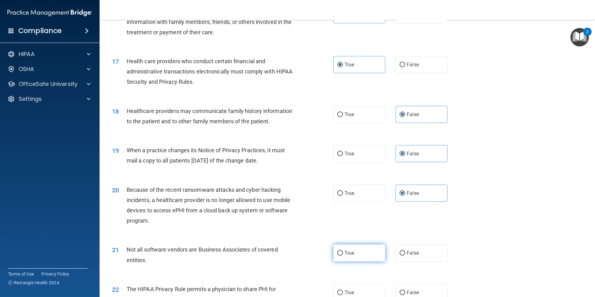
radio input "true"
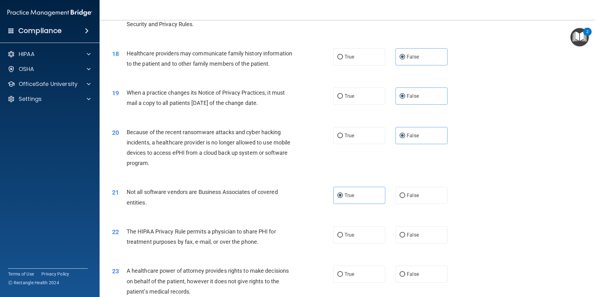
scroll to position [808, 0]
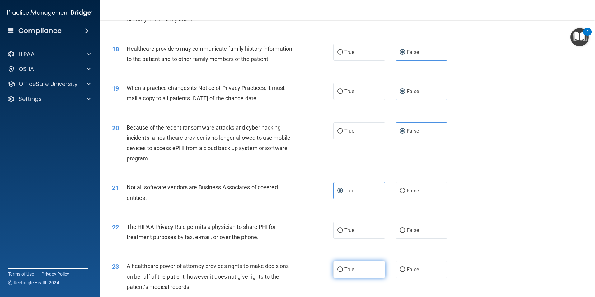
click at [350, 268] on span "True" at bounding box center [349, 269] width 10 height 6
click at [343, 268] on input "True" at bounding box center [340, 269] width 6 height 5
radio input "true"
click at [364, 229] on label "True" at bounding box center [359, 229] width 52 height 17
click at [343, 229] on input "True" at bounding box center [340, 230] width 6 height 5
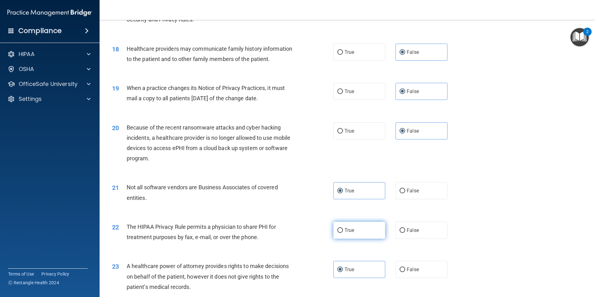
radio input "true"
drag, startPoint x: 419, startPoint y: 274, endPoint x: 419, endPoint y: 269, distance: 5.1
click at [419, 273] on label "False" at bounding box center [421, 269] width 52 height 17
click at [405, 272] on input "False" at bounding box center [402, 269] width 6 height 5
radio input "true"
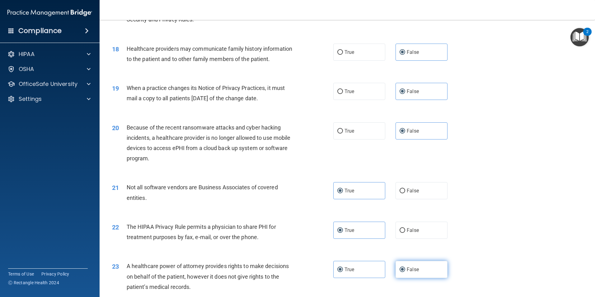
radio input "false"
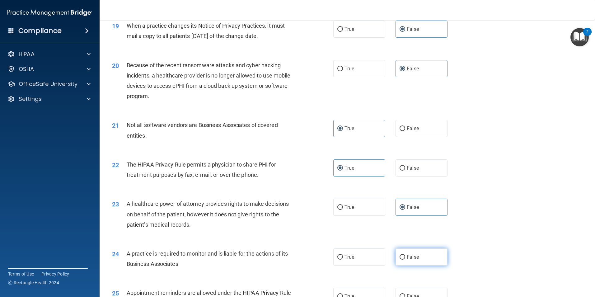
click at [417, 265] on label "False" at bounding box center [421, 256] width 52 height 17
click at [405, 259] on input "False" at bounding box center [402, 257] width 6 height 5
radio input "true"
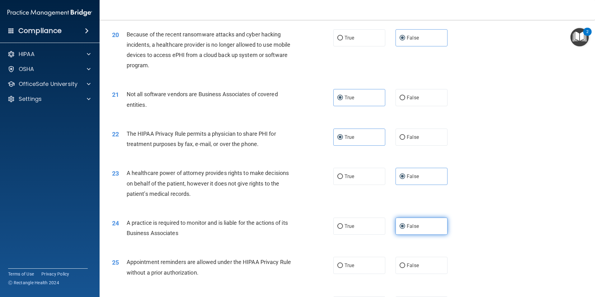
scroll to position [902, 0]
click at [366, 271] on label "True" at bounding box center [359, 264] width 52 height 17
click at [343, 267] on input "True" at bounding box center [340, 265] width 6 height 5
radio input "true"
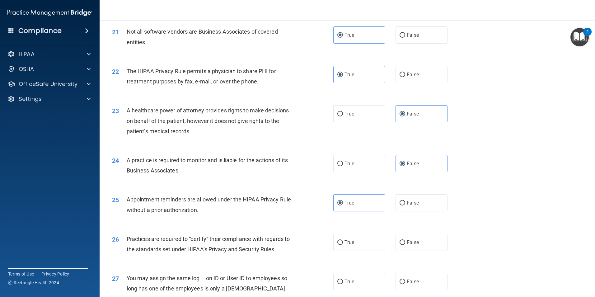
scroll to position [995, 0]
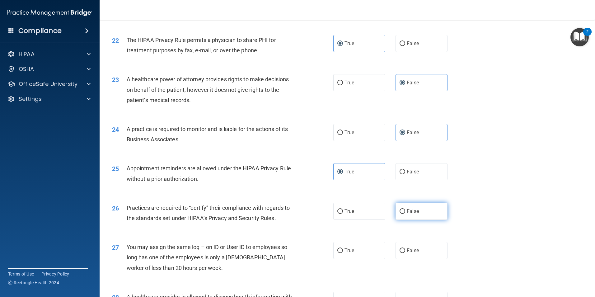
click at [417, 214] on label "False" at bounding box center [421, 210] width 52 height 17
click at [405, 214] on input "False" at bounding box center [402, 211] width 6 height 5
radio input "true"
click at [429, 254] on label "False" at bounding box center [421, 250] width 52 height 17
click at [405, 253] on input "False" at bounding box center [402, 250] width 6 height 5
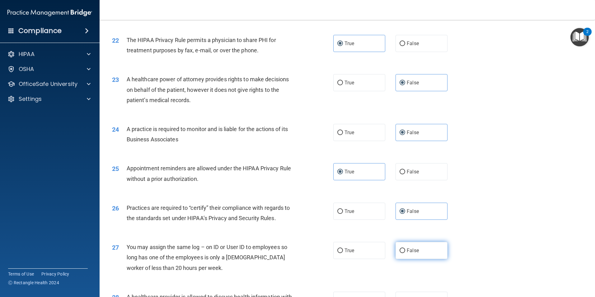
radio input "true"
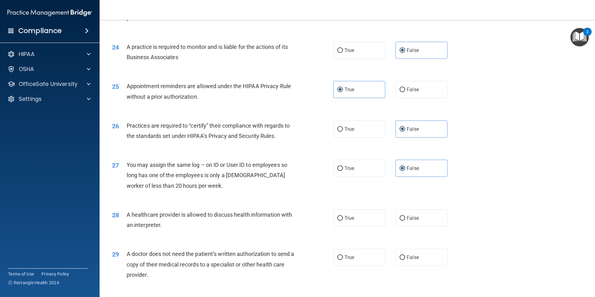
scroll to position [1088, 0]
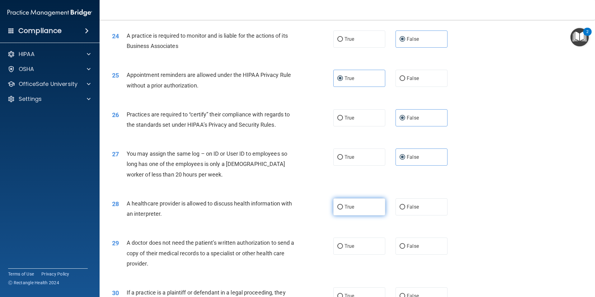
click at [372, 210] on label "True" at bounding box center [359, 206] width 52 height 17
click at [343, 209] on input "True" at bounding box center [340, 207] width 6 height 5
radio input "true"
click at [359, 246] on label "True" at bounding box center [359, 245] width 52 height 17
click at [343, 246] on input "True" at bounding box center [340, 246] width 6 height 5
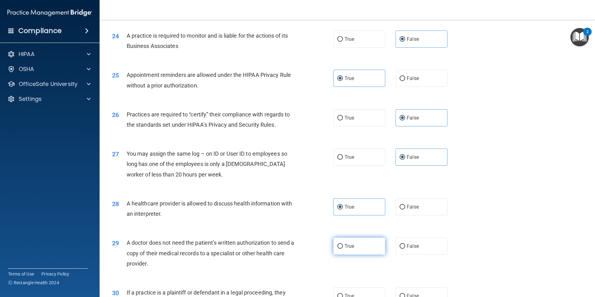
radio input "true"
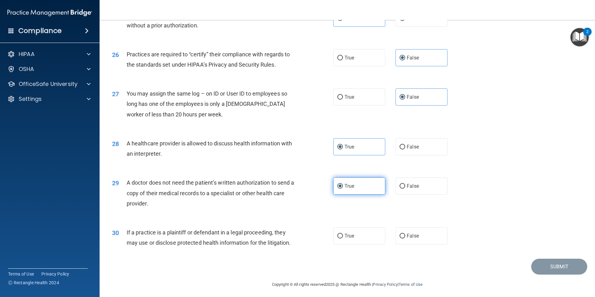
scroll to position [1151, 0]
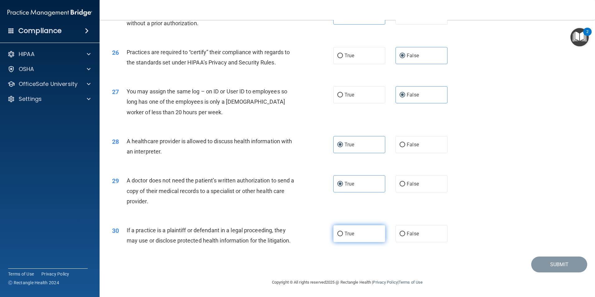
click at [368, 234] on label "True" at bounding box center [359, 233] width 52 height 17
click at [343, 234] on input "True" at bounding box center [340, 233] width 6 height 5
radio input "true"
click at [562, 268] on button "Submit" at bounding box center [559, 264] width 56 height 16
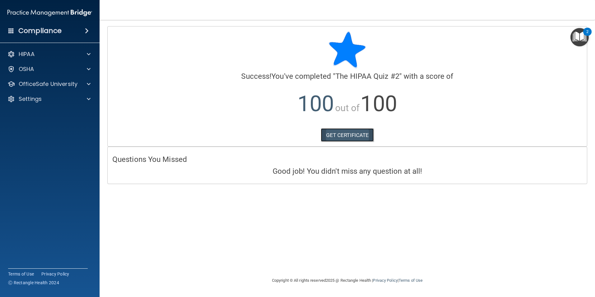
click at [348, 137] on link "GET CERTIFICATE" at bounding box center [347, 135] width 53 height 14
click at [79, 55] on div "HIPAA" at bounding box center [41, 53] width 77 height 7
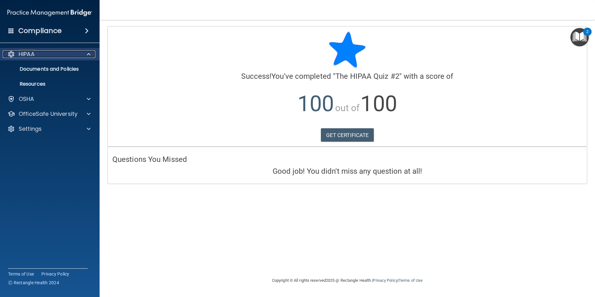
click at [81, 52] on div at bounding box center [88, 53] width 16 height 7
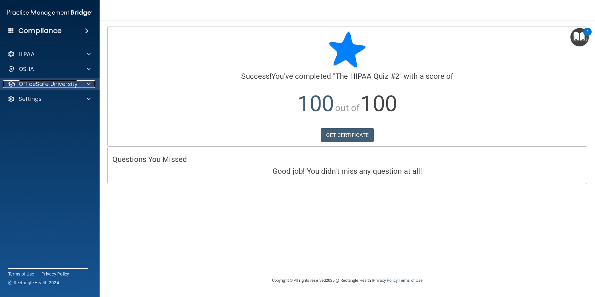
click at [82, 85] on div at bounding box center [88, 83] width 16 height 7
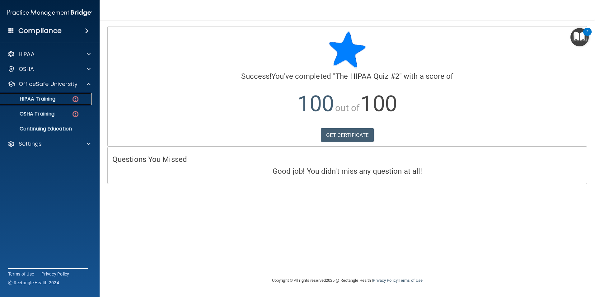
click at [58, 99] on div "HIPAA Training" at bounding box center [46, 99] width 85 height 6
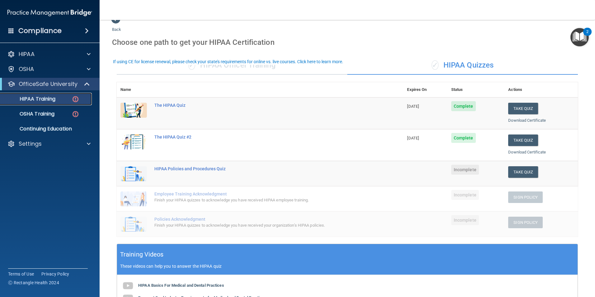
scroll to position [31, 0]
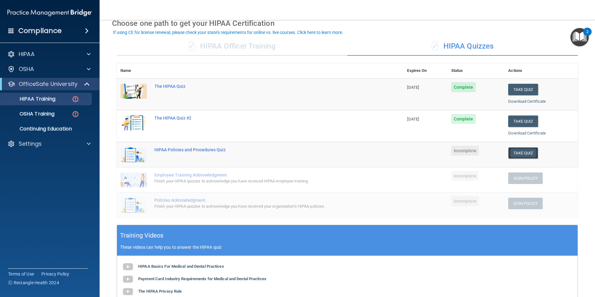
click at [518, 152] on button "Take Quiz" at bounding box center [523, 153] width 30 height 12
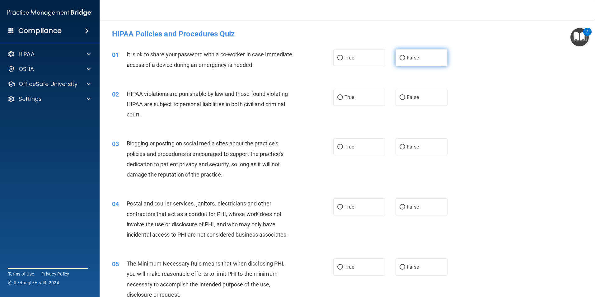
click at [412, 59] on span "False" at bounding box center [412, 58] width 12 height 6
click at [405, 59] on input "False" at bounding box center [402, 58] width 6 height 5
radio input "true"
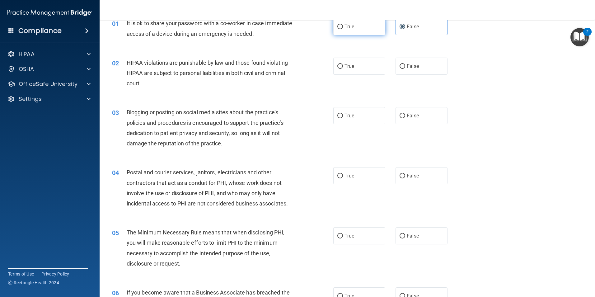
click at [352, 26] on span "True" at bounding box center [349, 27] width 10 height 6
click at [343, 26] on input "True" at bounding box center [340, 27] width 6 height 5
radio input "true"
radio input "false"
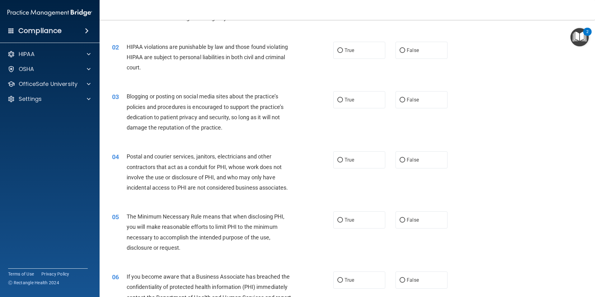
scroll to position [62, 0]
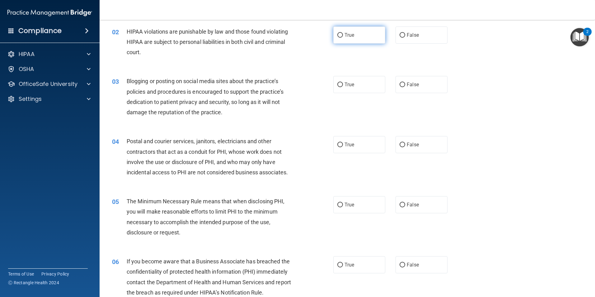
click at [354, 36] on label "True" at bounding box center [359, 34] width 52 height 17
click at [343, 36] on input "True" at bounding box center [340, 35] width 6 height 5
radio input "true"
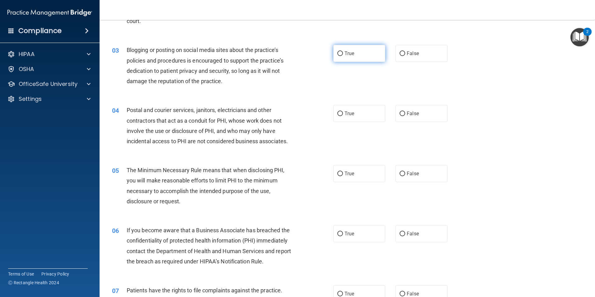
click at [348, 49] on label "True" at bounding box center [359, 53] width 52 height 17
click at [343, 51] on input "True" at bounding box center [340, 53] width 6 height 5
radio input "true"
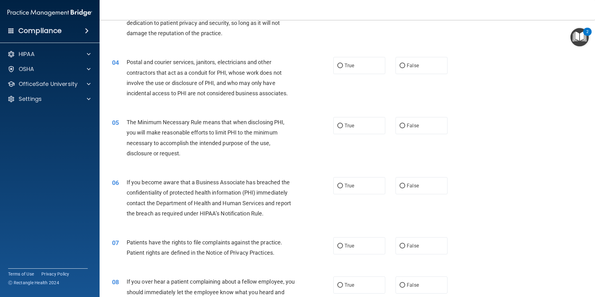
scroll to position [155, 0]
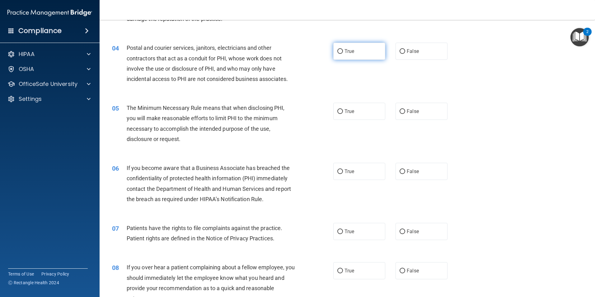
click at [356, 50] on label "True" at bounding box center [359, 51] width 52 height 17
click at [343, 50] on input "True" at bounding box center [340, 51] width 6 height 5
radio input "true"
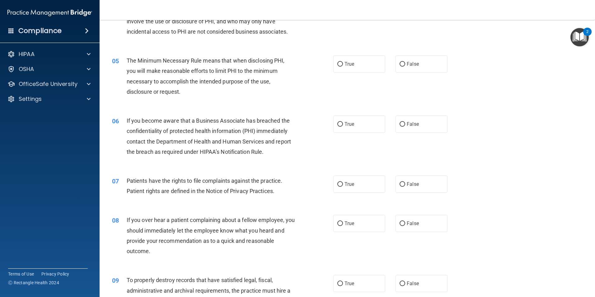
scroll to position [218, 0]
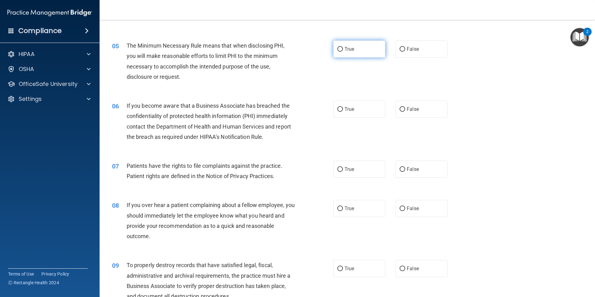
click at [358, 55] on label "True" at bounding box center [359, 48] width 52 height 17
click at [343, 52] on input "True" at bounding box center [340, 49] width 6 height 5
radio input "true"
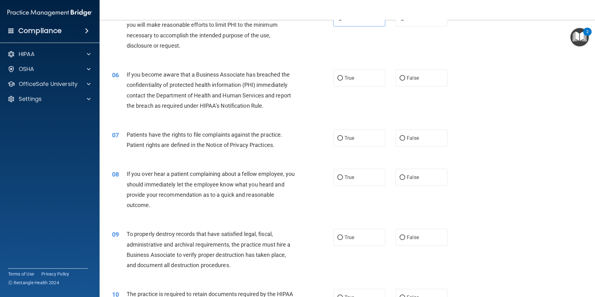
scroll to position [280, 0]
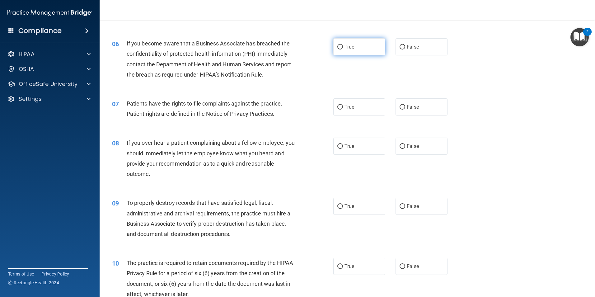
click at [353, 52] on label "True" at bounding box center [359, 46] width 52 height 17
click at [343, 49] on input "True" at bounding box center [340, 47] width 6 height 5
radio input "true"
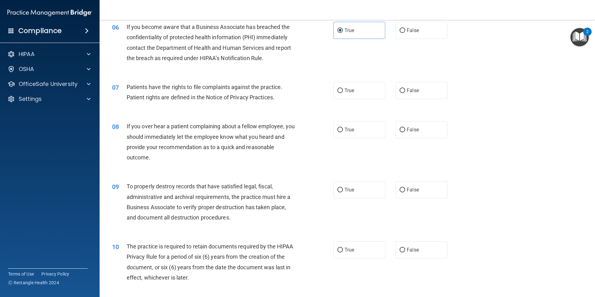
scroll to position [311, 0]
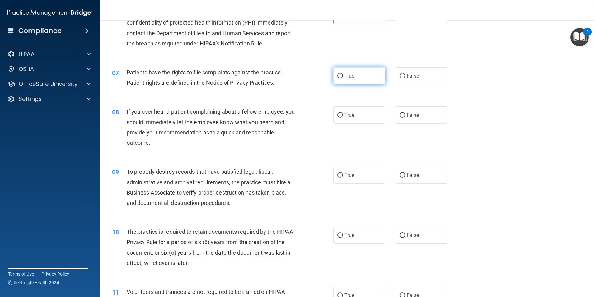
click at [363, 80] on label "True" at bounding box center [359, 75] width 52 height 17
click at [343, 78] on input "True" at bounding box center [340, 76] width 6 height 5
radio input "true"
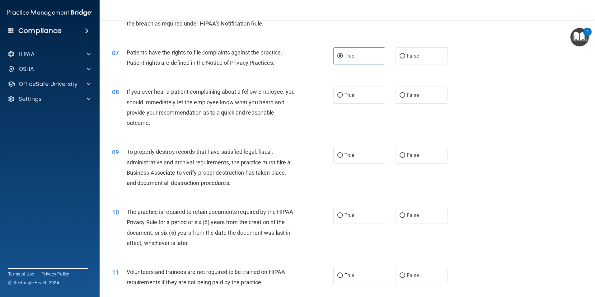
scroll to position [342, 0]
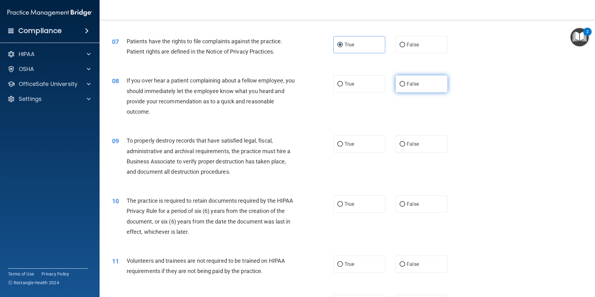
click at [408, 84] on span "False" at bounding box center [412, 84] width 12 height 6
click at [405, 84] on input "False" at bounding box center [402, 84] width 6 height 5
radio input "true"
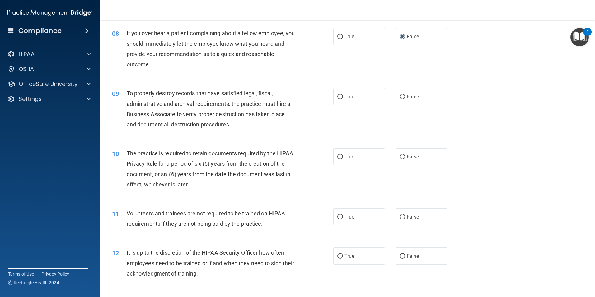
scroll to position [404, 0]
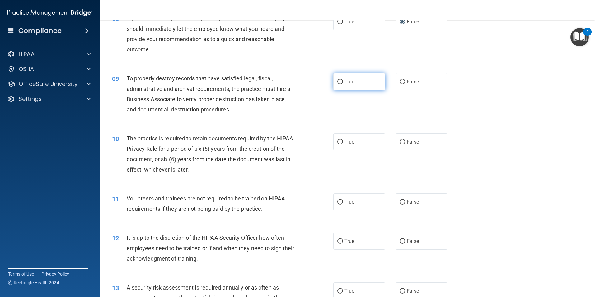
click at [348, 85] on label "True" at bounding box center [359, 81] width 52 height 17
click at [343, 84] on input "True" at bounding box center [340, 82] width 6 height 5
radio input "true"
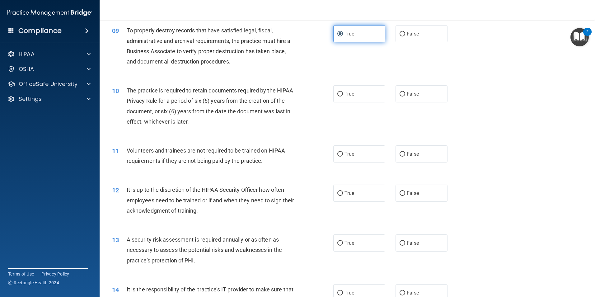
scroll to position [466, 0]
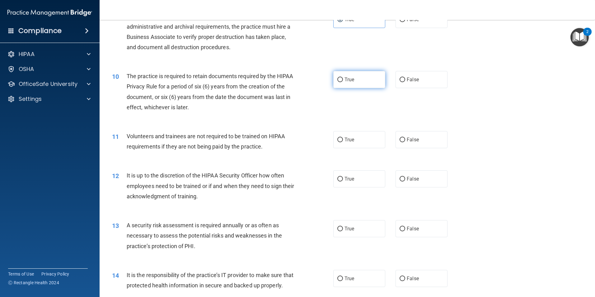
click at [354, 86] on label "True" at bounding box center [359, 79] width 52 height 17
click at [343, 82] on input "True" at bounding box center [340, 79] width 6 height 5
radio input "true"
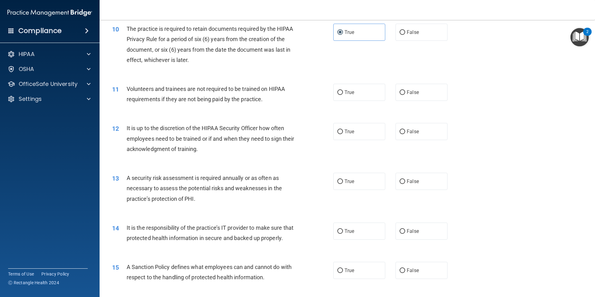
scroll to position [529, 0]
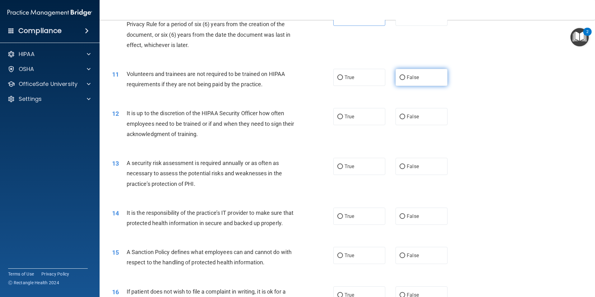
click at [411, 81] on label "False" at bounding box center [421, 77] width 52 height 17
click at [405, 80] on input "False" at bounding box center [402, 77] width 6 height 5
radio input "true"
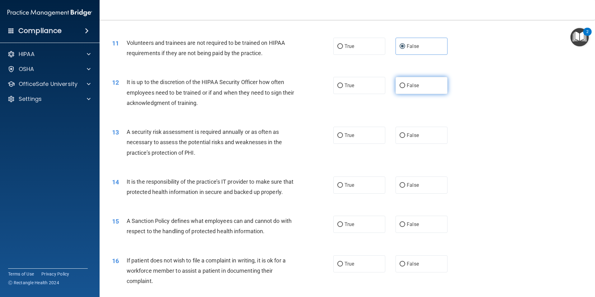
click at [401, 91] on label "False" at bounding box center [421, 85] width 52 height 17
click at [401, 88] on input "False" at bounding box center [402, 85] width 6 height 5
radio input "true"
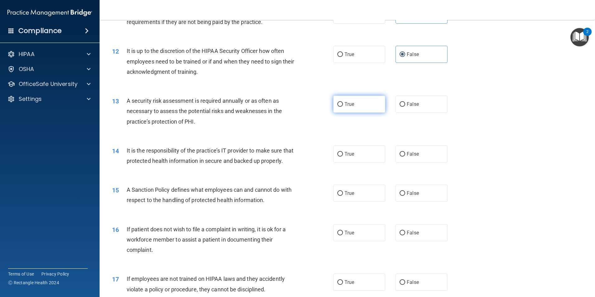
click at [349, 106] on span "True" at bounding box center [349, 104] width 10 height 6
click at [343, 106] on input "True" at bounding box center [340, 104] width 6 height 5
radio input "true"
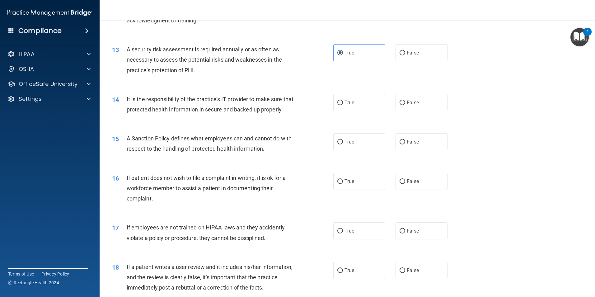
scroll to position [653, 0]
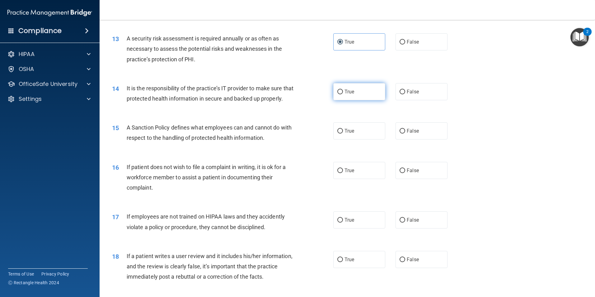
click at [364, 96] on label "True" at bounding box center [359, 91] width 52 height 17
click at [343, 94] on input "True" at bounding box center [340, 92] width 6 height 5
radio input "true"
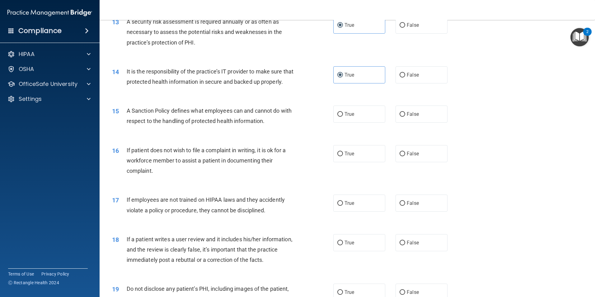
scroll to position [684, 0]
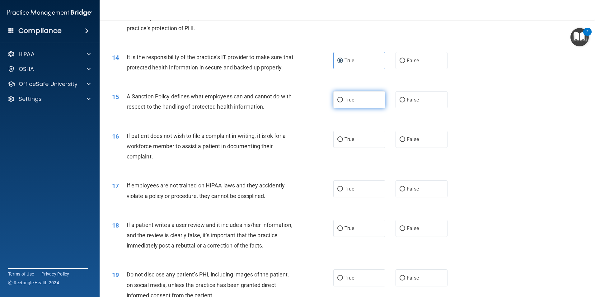
click at [365, 108] on label "True" at bounding box center [359, 99] width 52 height 17
click at [343, 102] on input "True" at bounding box center [340, 100] width 6 height 5
radio input "true"
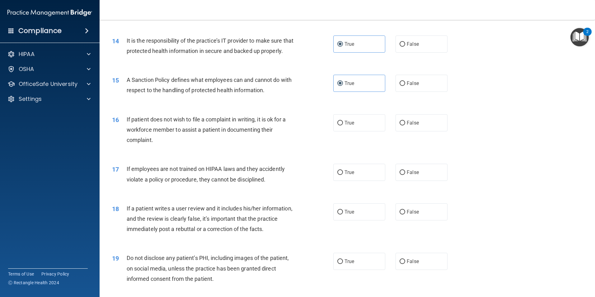
scroll to position [715, 0]
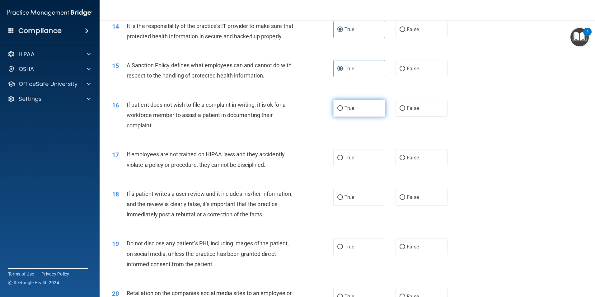
click at [353, 117] on label "True" at bounding box center [359, 108] width 52 height 17
click at [343, 111] on input "True" at bounding box center [340, 108] width 6 height 5
radio input "true"
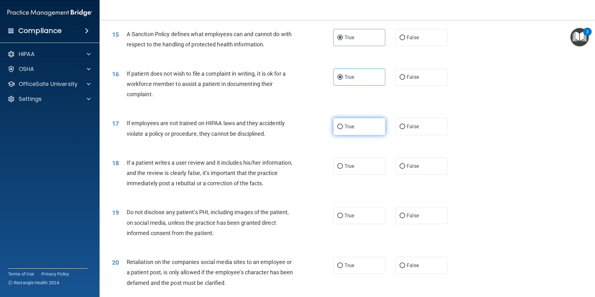
click at [353, 135] on label "True" at bounding box center [359, 126] width 52 height 17
click at [343, 129] on input "True" at bounding box center [340, 126] width 6 height 5
radio input "true"
click at [411, 129] on span "False" at bounding box center [412, 126] width 12 height 6
click at [405, 129] on input "False" at bounding box center [402, 126] width 6 height 5
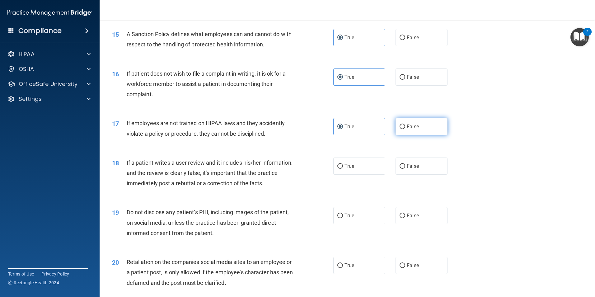
radio input "true"
radio input "false"
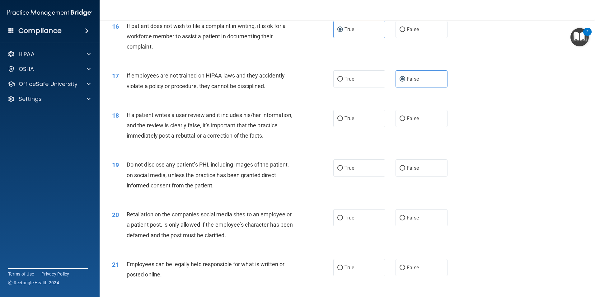
scroll to position [808, 0]
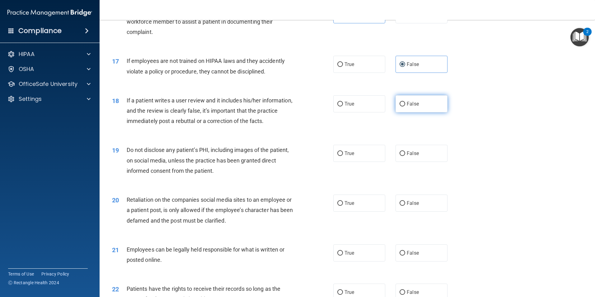
click at [406, 107] on span "False" at bounding box center [412, 104] width 12 height 6
click at [405, 106] on input "False" at bounding box center [402, 104] width 6 height 5
radio input "true"
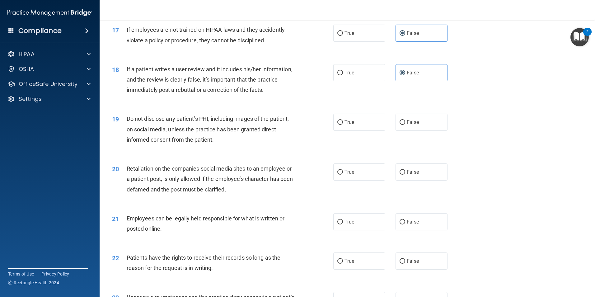
scroll to position [871, 0]
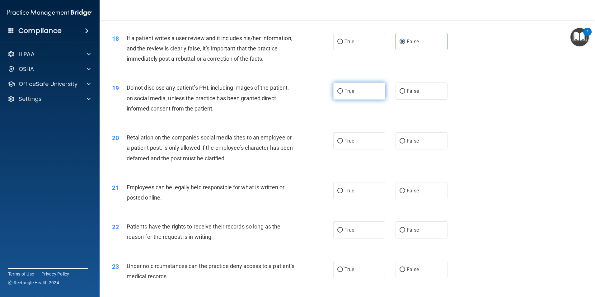
click at [352, 100] on label "True" at bounding box center [359, 90] width 52 height 17
click at [343, 94] on input "True" at bounding box center [340, 91] width 6 height 5
radio input "true"
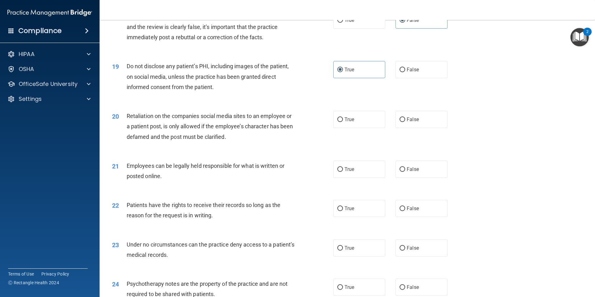
scroll to position [902, 0]
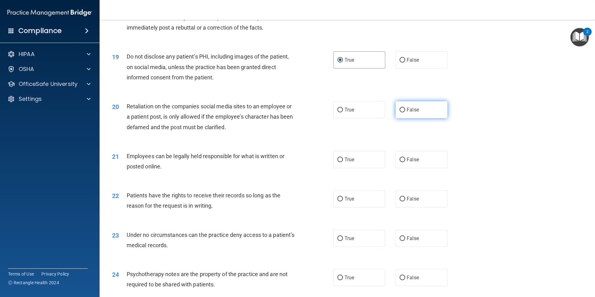
click at [403, 118] on label "False" at bounding box center [421, 109] width 52 height 17
click at [403, 112] on input "False" at bounding box center [402, 110] width 6 height 5
radio input "true"
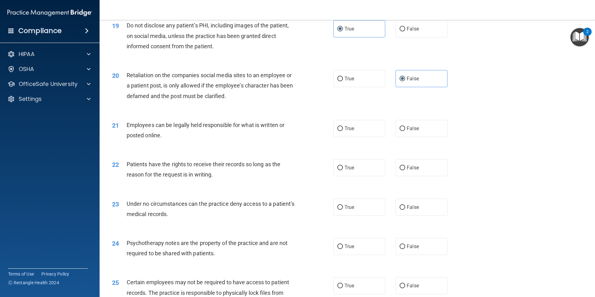
scroll to position [964, 0]
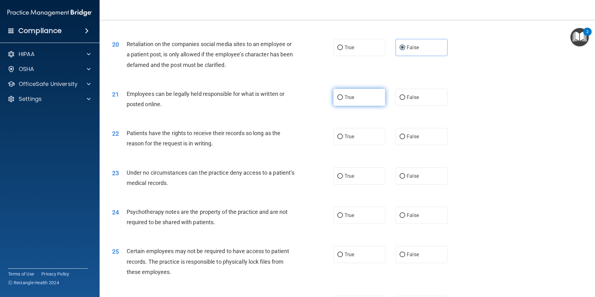
click at [349, 100] on span "True" at bounding box center [349, 97] width 10 height 6
click at [343, 100] on input "True" at bounding box center [340, 97] width 6 height 5
radio input "true"
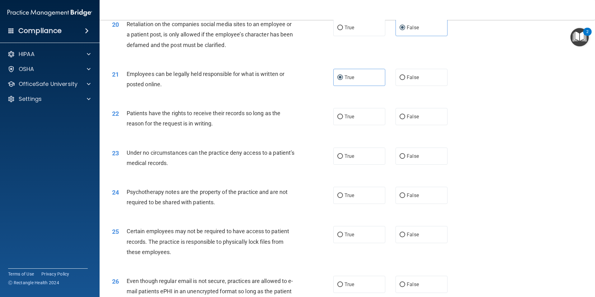
scroll to position [995, 0]
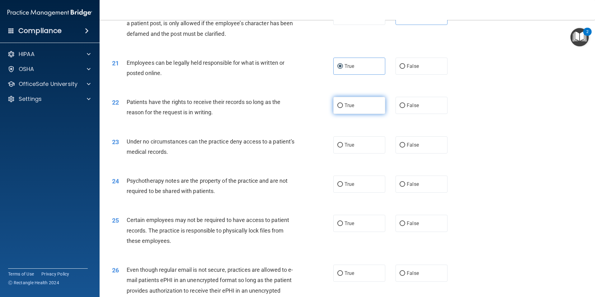
click at [360, 114] on label "True" at bounding box center [359, 105] width 52 height 17
click at [343, 108] on input "True" at bounding box center [340, 105] width 6 height 5
radio input "true"
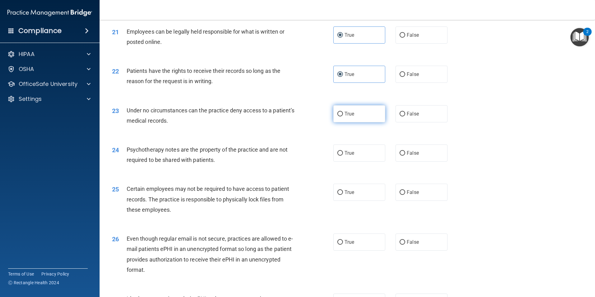
click at [358, 122] on label "True" at bounding box center [359, 113] width 52 height 17
click at [343, 116] on input "True" at bounding box center [340, 114] width 6 height 5
radio input "true"
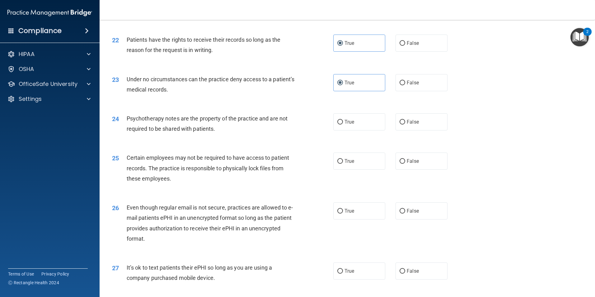
scroll to position [1088, 0]
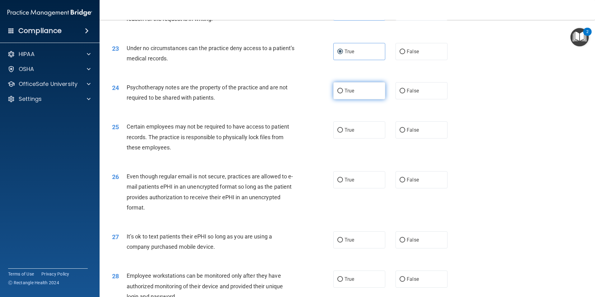
click at [337, 93] on input "True" at bounding box center [340, 91] width 6 height 5
radio input "true"
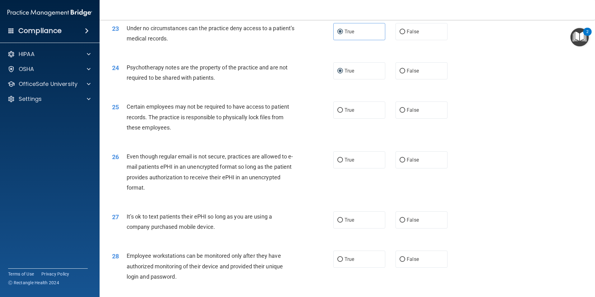
scroll to position [1119, 0]
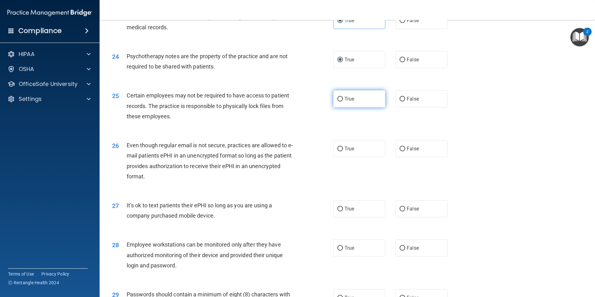
click at [366, 107] on label "True" at bounding box center [359, 98] width 52 height 17
click at [343, 101] on input "True" at bounding box center [340, 99] width 6 height 5
radio input "true"
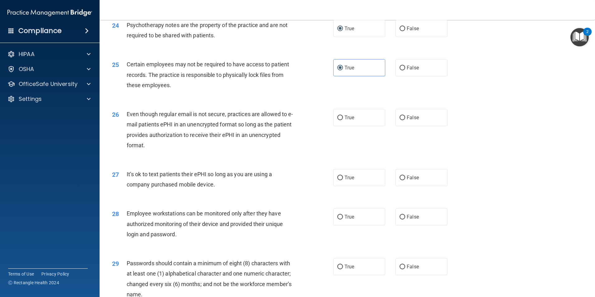
scroll to position [1182, 0]
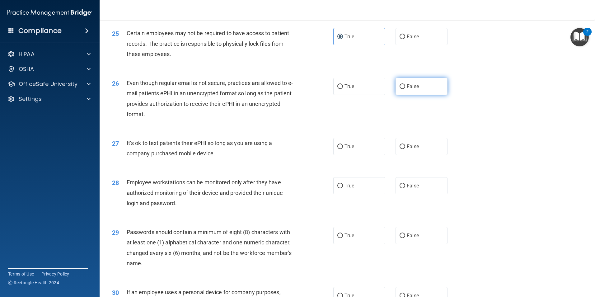
click at [400, 89] on input "False" at bounding box center [402, 86] width 6 height 5
radio input "true"
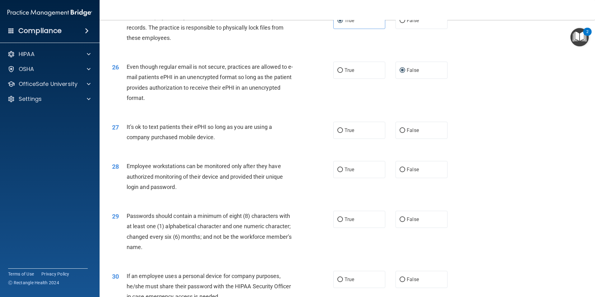
scroll to position [1213, 0]
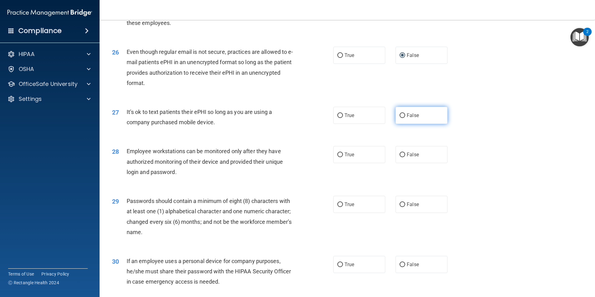
click at [412, 118] on span "False" at bounding box center [412, 115] width 12 height 6
click at [405, 118] on input "False" at bounding box center [402, 115] width 6 height 5
radio input "true"
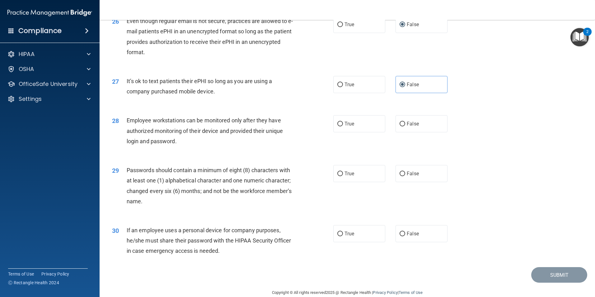
scroll to position [1244, 0]
click at [406, 126] on span "False" at bounding box center [412, 123] width 12 height 6
click at [405, 126] on input "False" at bounding box center [402, 123] width 6 height 5
radio input "true"
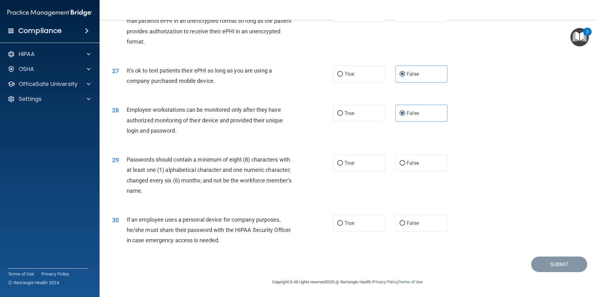
scroll to position [1264, 0]
click at [358, 167] on label "True" at bounding box center [359, 162] width 52 height 17
click at [343, 165] on input "True" at bounding box center [340, 163] width 6 height 5
radio input "true"
click at [401, 222] on input "False" at bounding box center [402, 223] width 6 height 5
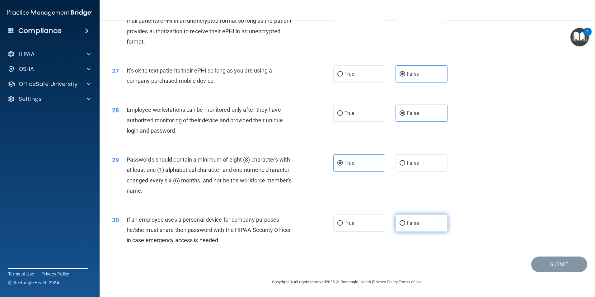
radio input "true"
click at [547, 266] on button "Submit" at bounding box center [559, 264] width 56 height 16
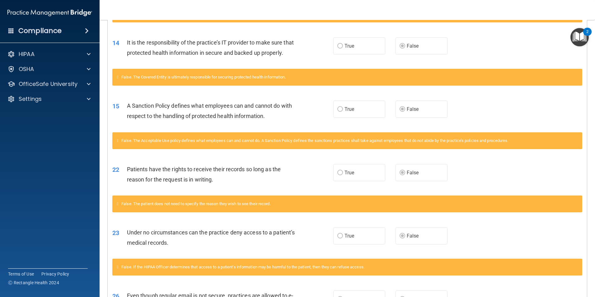
scroll to position [376, 0]
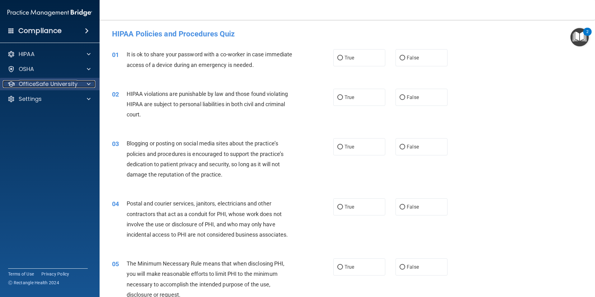
click at [52, 85] on p "OfficeSafe University" at bounding box center [48, 83] width 59 height 7
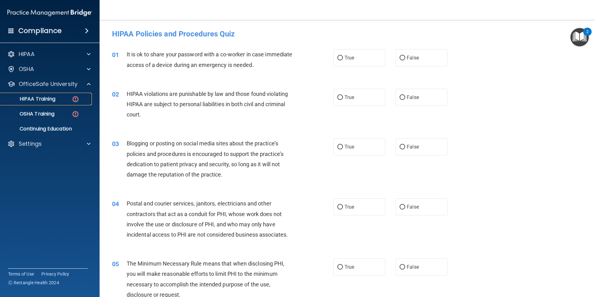
click at [58, 104] on link "HIPAA Training" at bounding box center [43, 99] width 98 height 12
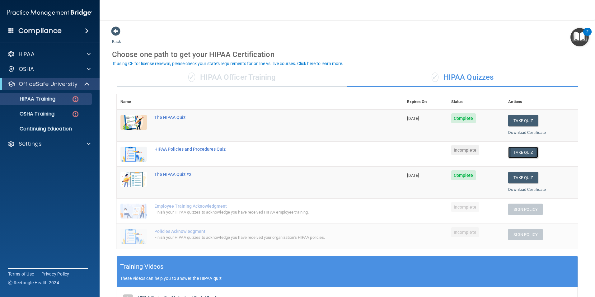
click at [528, 153] on button "Take Quiz" at bounding box center [523, 152] width 30 height 12
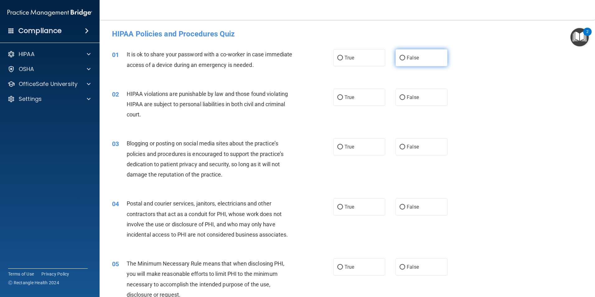
click at [402, 61] on label "False" at bounding box center [421, 57] width 52 height 17
click at [402, 60] on input "False" at bounding box center [402, 58] width 6 height 5
radio input "true"
click at [346, 95] on span "True" at bounding box center [349, 97] width 10 height 6
click at [343, 95] on input "True" at bounding box center [340, 97] width 6 height 5
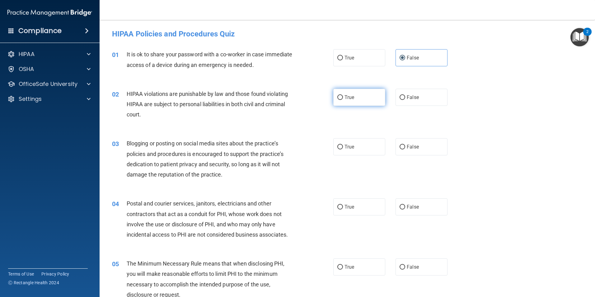
radio input "true"
click at [427, 151] on label "False" at bounding box center [421, 146] width 52 height 17
click at [405, 149] on input "False" at bounding box center [402, 147] width 6 height 5
radio input "true"
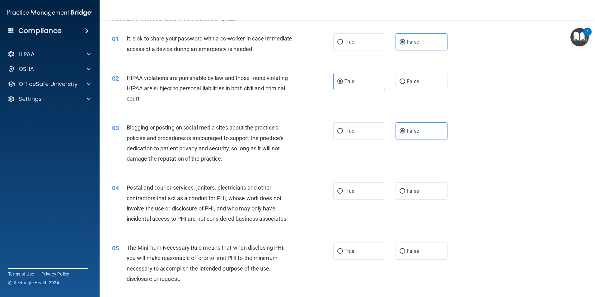
scroll to position [31, 0]
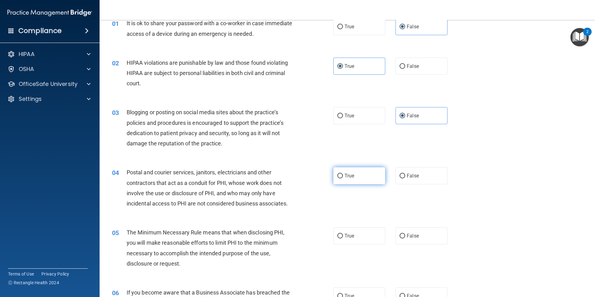
click at [356, 177] on label "True" at bounding box center [359, 175] width 52 height 17
click at [343, 177] on input "True" at bounding box center [340, 176] width 6 height 5
radio input "true"
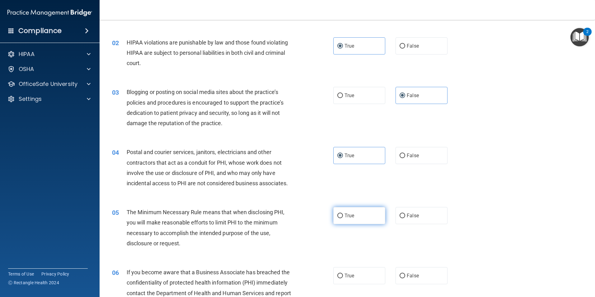
scroll to position [62, 0]
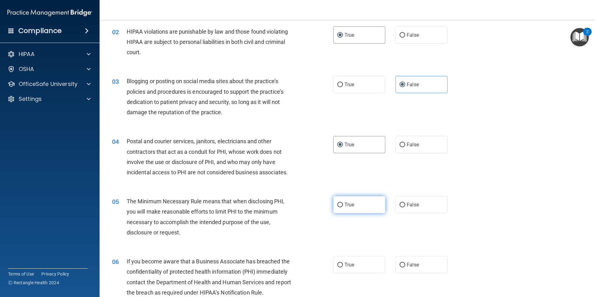
click at [354, 202] on label "True" at bounding box center [359, 204] width 52 height 17
click at [343, 202] on input "True" at bounding box center [340, 204] width 6 height 5
radio input "true"
click at [359, 267] on label "True" at bounding box center [359, 264] width 52 height 17
click at [343, 267] on input "True" at bounding box center [340, 264] width 6 height 5
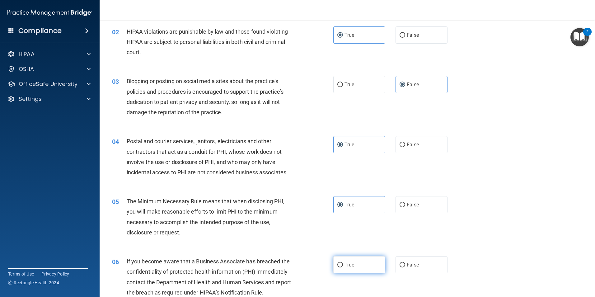
radio input "true"
drag, startPoint x: 422, startPoint y: 266, endPoint x: 419, endPoint y: 262, distance: 4.9
click at [421, 265] on label "False" at bounding box center [421, 264] width 52 height 17
click at [405, 265] on input "False" at bounding box center [402, 264] width 6 height 5
radio input "true"
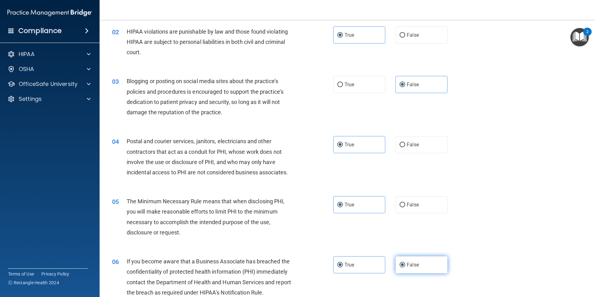
radio input "false"
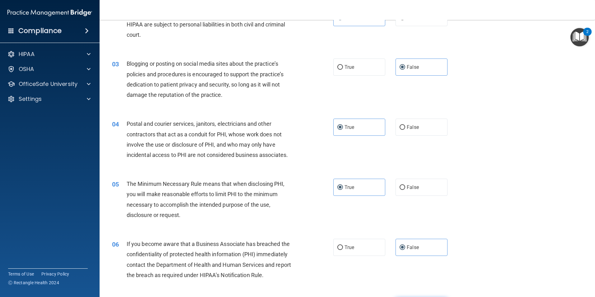
scroll to position [124, 0]
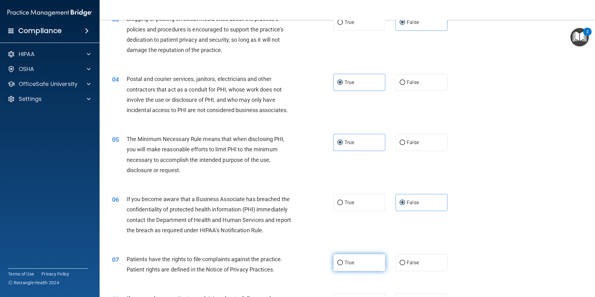
click at [363, 262] on label "True" at bounding box center [359, 262] width 52 height 17
click at [343, 262] on input "True" at bounding box center [340, 262] width 6 height 5
radio input "true"
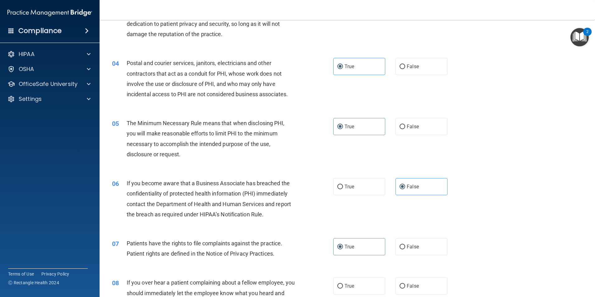
scroll to position [155, 0]
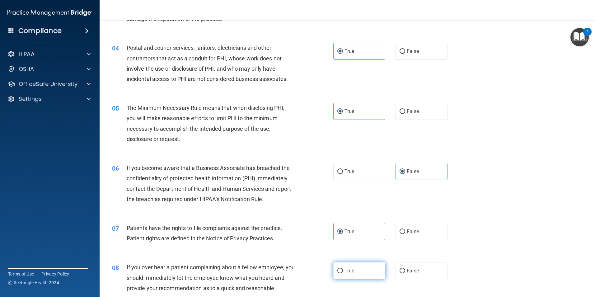
click at [362, 276] on label "True" at bounding box center [359, 270] width 52 height 17
click at [343, 273] on input "True" at bounding box center [340, 270] width 6 height 5
radio input "true"
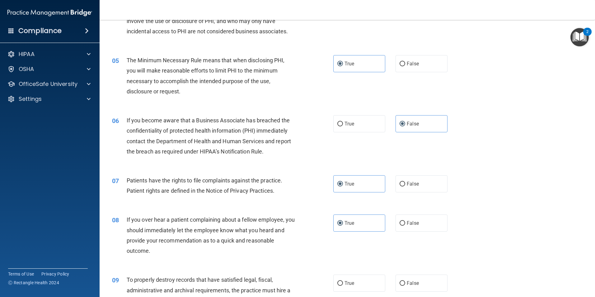
scroll to position [249, 0]
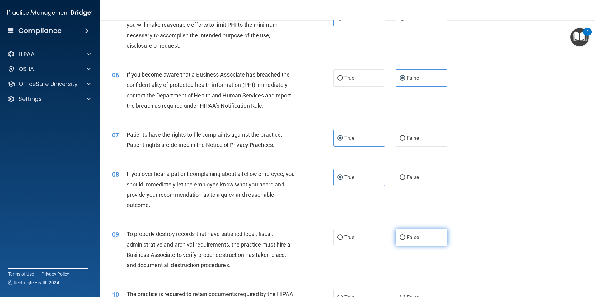
click at [423, 243] on label "False" at bounding box center [421, 237] width 52 height 17
click at [405, 240] on input "False" at bounding box center [402, 237] width 6 height 5
radio input "true"
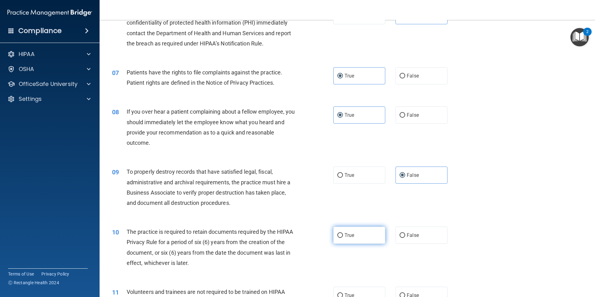
click at [370, 234] on label "True" at bounding box center [359, 234] width 52 height 17
click at [343, 234] on input "True" at bounding box center [340, 235] width 6 height 5
radio input "true"
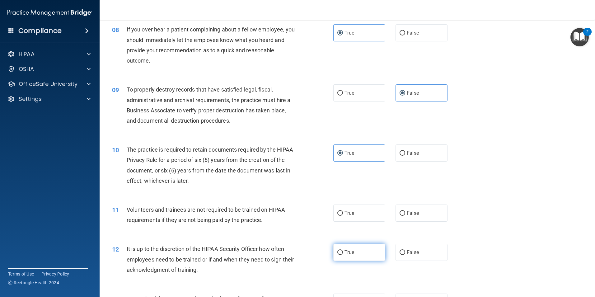
scroll to position [404, 0]
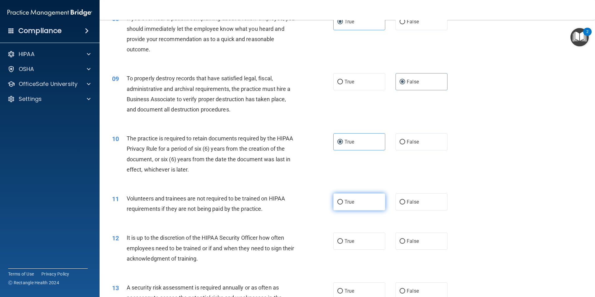
click at [368, 206] on label "True" at bounding box center [359, 201] width 52 height 17
click at [343, 204] on input "True" at bounding box center [340, 202] width 6 height 5
radio input "true"
click at [360, 238] on label "True" at bounding box center [359, 240] width 52 height 17
click at [343, 239] on input "True" at bounding box center [340, 241] width 6 height 5
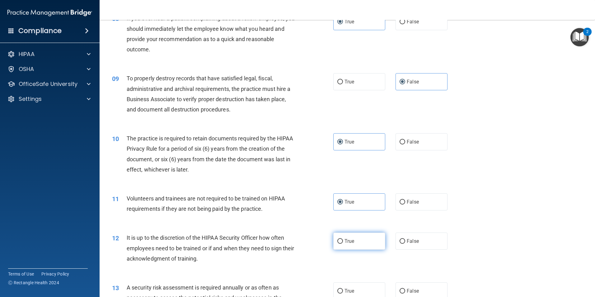
radio input "true"
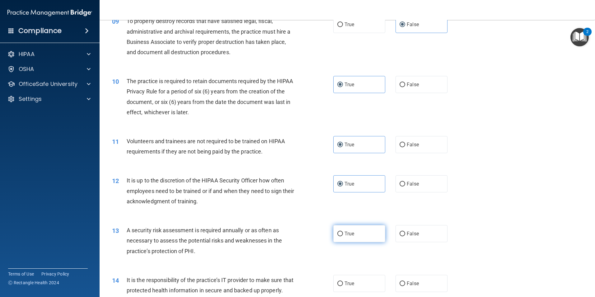
scroll to position [466, 0]
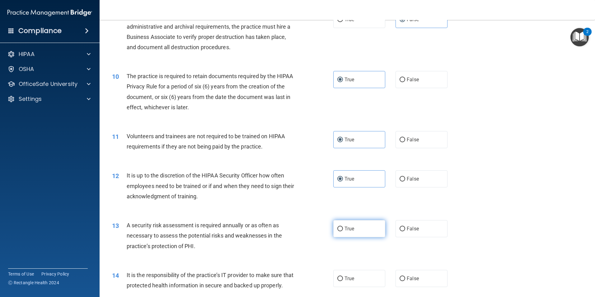
click at [358, 229] on label "True" at bounding box center [359, 228] width 52 height 17
click at [343, 229] on input "True" at bounding box center [340, 228] width 6 height 5
radio input "true"
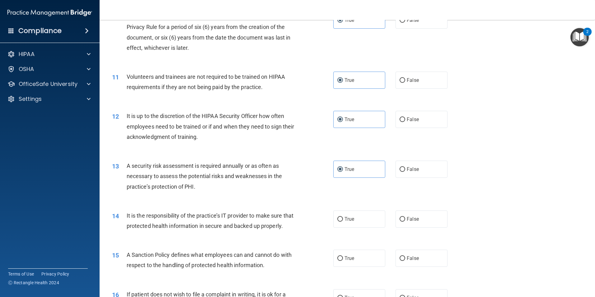
scroll to position [529, 0]
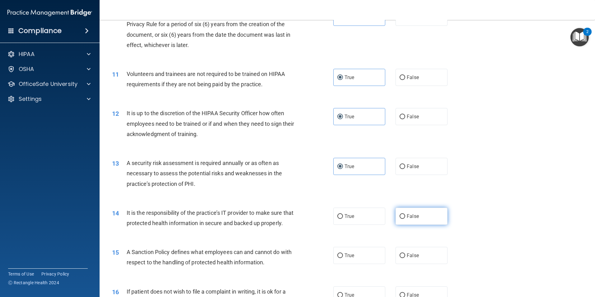
click at [414, 224] on label "False" at bounding box center [421, 215] width 52 height 17
click at [405, 219] on input "False" at bounding box center [402, 216] width 6 height 5
radio input "true"
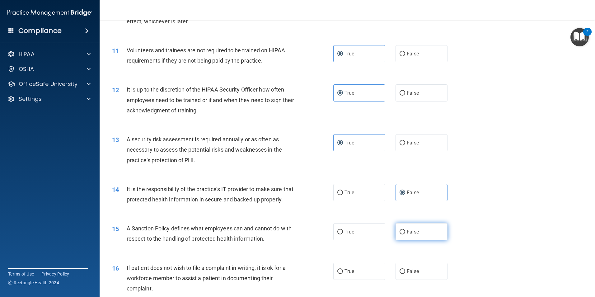
scroll to position [560, 0]
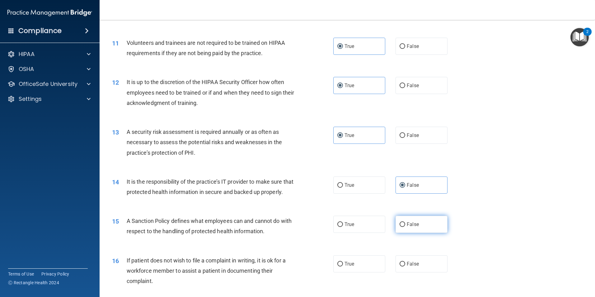
click at [411, 227] on span "False" at bounding box center [412, 224] width 12 height 6
click at [405, 227] on input "False" at bounding box center [402, 224] width 6 height 5
radio input "true"
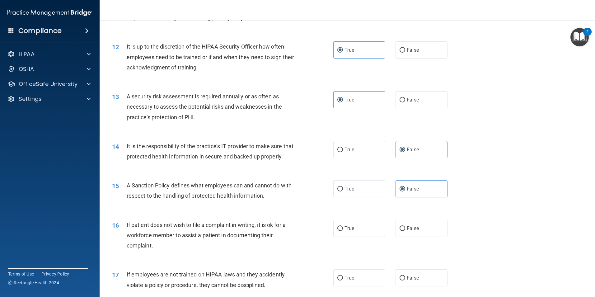
scroll to position [622, 0]
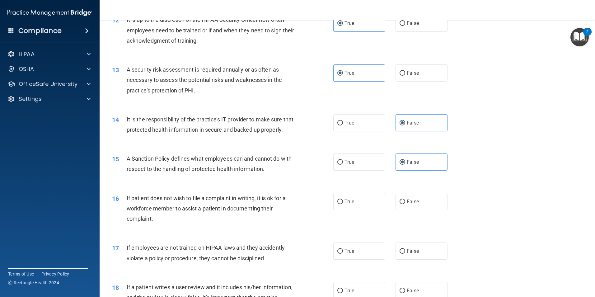
click at [358, 221] on div "16 If patient does not wish to file a complaint in writing, it is ok for a work…" at bounding box center [346, 210] width 479 height 50
click at [359, 210] on label "True" at bounding box center [359, 201] width 52 height 17
click at [343, 204] on input "True" at bounding box center [340, 201] width 6 height 5
radio input "true"
click at [369, 259] on label "True" at bounding box center [359, 250] width 52 height 17
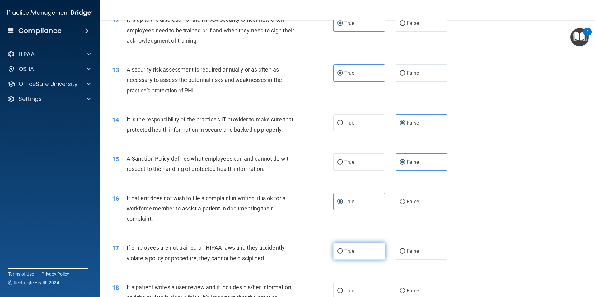
click at [343, 253] on input "True" at bounding box center [340, 251] width 6 height 5
radio input "true"
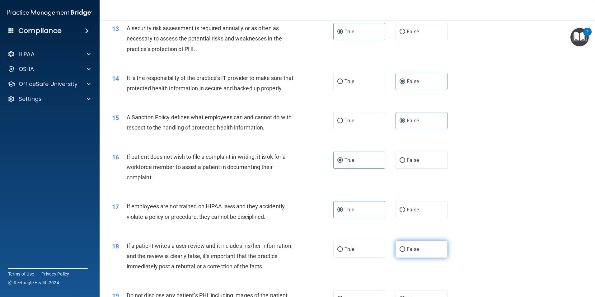
scroll to position [684, 0]
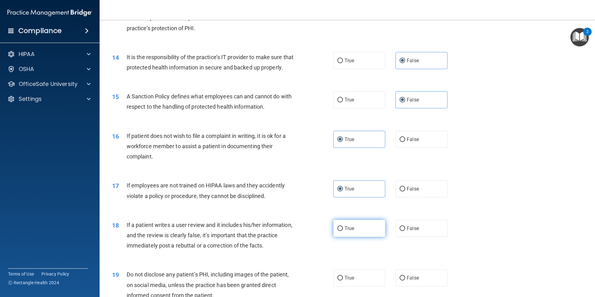
click at [359, 234] on label "True" at bounding box center [359, 228] width 52 height 17
click at [343, 231] on input "True" at bounding box center [340, 228] width 6 height 5
radio input "true"
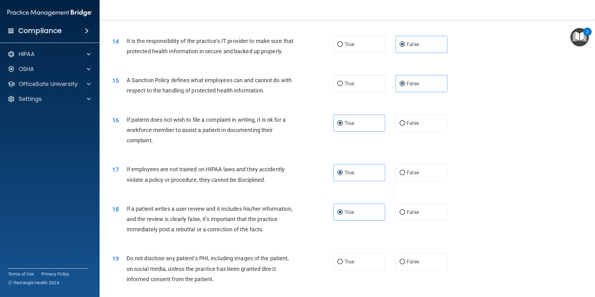
scroll to position [715, 0]
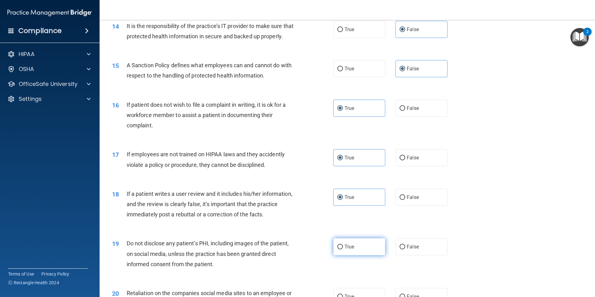
click at [361, 255] on label "True" at bounding box center [359, 246] width 52 height 17
click at [343, 249] on input "True" at bounding box center [340, 246] width 6 height 5
radio input "true"
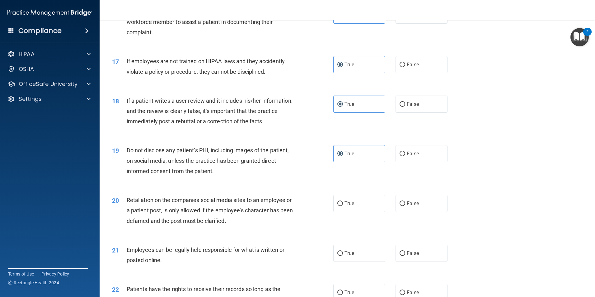
scroll to position [808, 0]
click at [363, 211] on label "True" at bounding box center [359, 202] width 52 height 17
click at [343, 206] on input "True" at bounding box center [340, 203] width 6 height 5
radio input "true"
click at [359, 261] on label "True" at bounding box center [359, 252] width 52 height 17
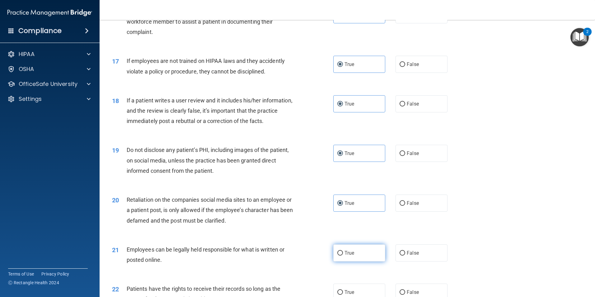
click at [343, 255] on input "True" at bounding box center [340, 253] width 6 height 5
radio input "true"
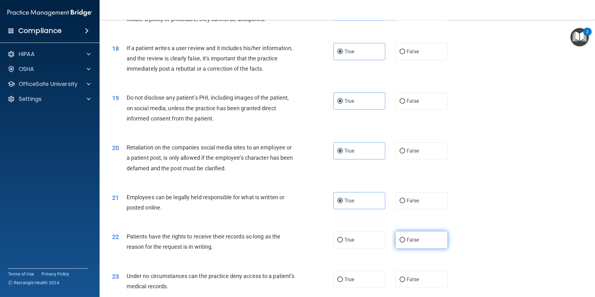
scroll to position [871, 0]
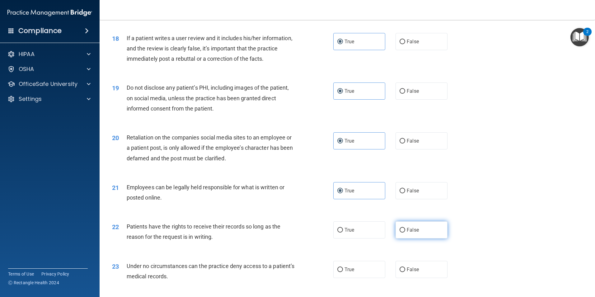
click at [418, 238] on label "False" at bounding box center [421, 229] width 52 height 17
click at [405, 232] on input "False" at bounding box center [402, 230] width 6 height 5
radio input "true"
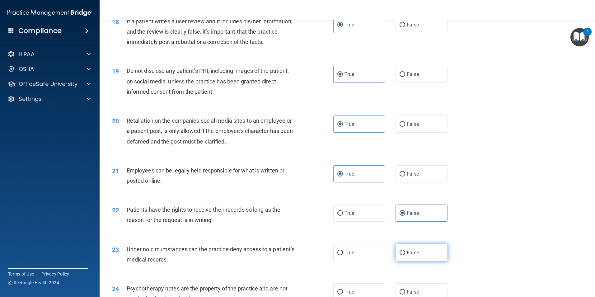
scroll to position [902, 0]
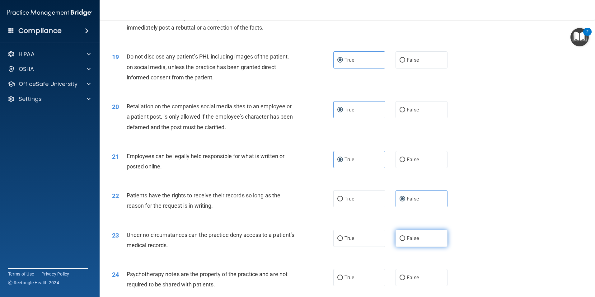
click at [428, 247] on label "False" at bounding box center [421, 237] width 52 height 17
click at [405, 241] on input "False" at bounding box center [402, 238] width 6 height 5
radio input "true"
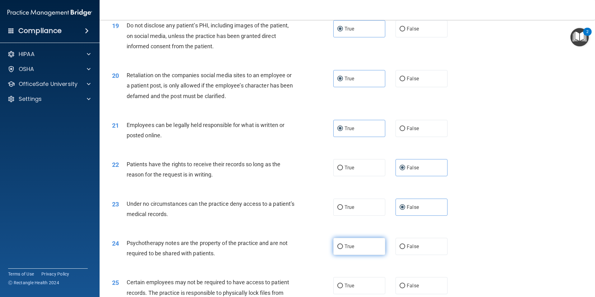
click at [360, 254] on label "True" at bounding box center [359, 246] width 52 height 17
click at [343, 249] on input "True" at bounding box center [340, 246] width 6 height 5
radio input "true"
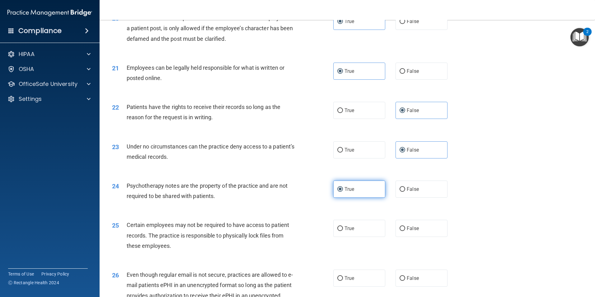
scroll to position [995, 0]
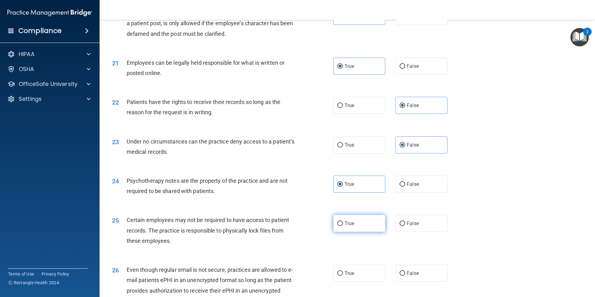
click at [355, 232] on label "True" at bounding box center [359, 223] width 52 height 17
click at [343, 226] on input "True" at bounding box center [340, 223] width 6 height 5
radio input "true"
click at [362, 281] on label "True" at bounding box center [359, 272] width 52 height 17
click at [343, 276] on input "True" at bounding box center [340, 273] width 6 height 5
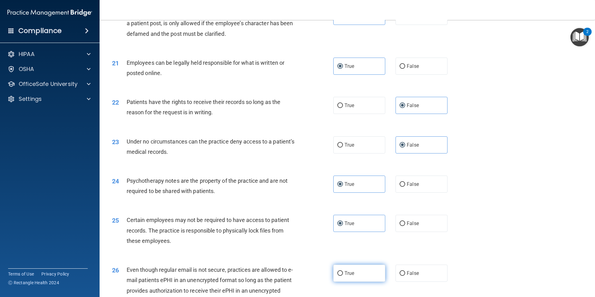
radio input "true"
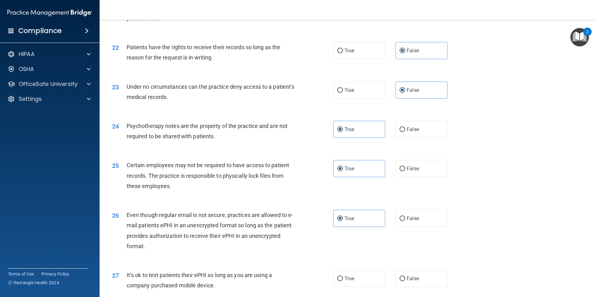
scroll to position [1057, 0]
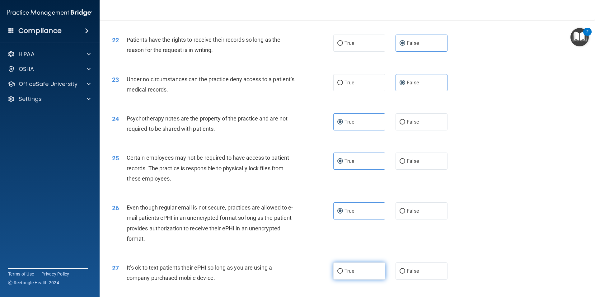
click at [365, 279] on label "True" at bounding box center [359, 270] width 52 height 17
click at [343, 273] on input "True" at bounding box center [340, 271] width 6 height 5
radio input "true"
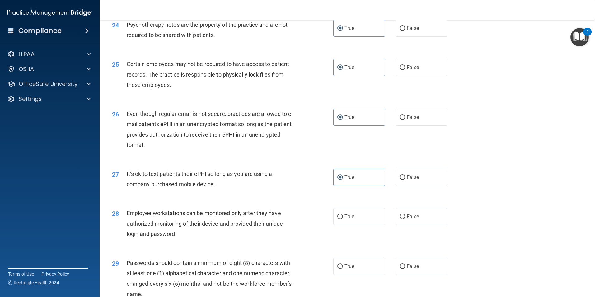
scroll to position [1182, 0]
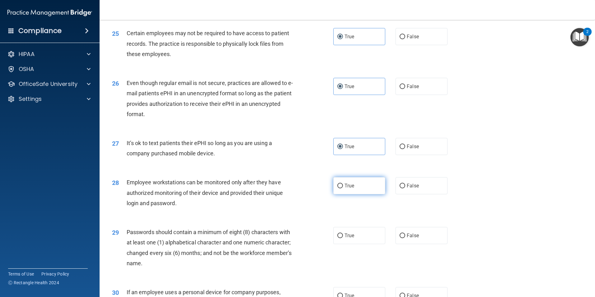
click at [351, 188] on span "True" at bounding box center [349, 186] width 10 height 6
click at [343, 188] on input "True" at bounding box center [340, 185] width 6 height 5
radio input "true"
click at [354, 244] on label "True" at bounding box center [359, 235] width 52 height 17
click at [343, 238] on input "True" at bounding box center [340, 235] width 6 height 5
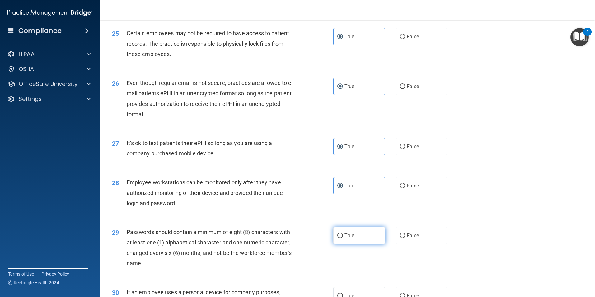
radio input "true"
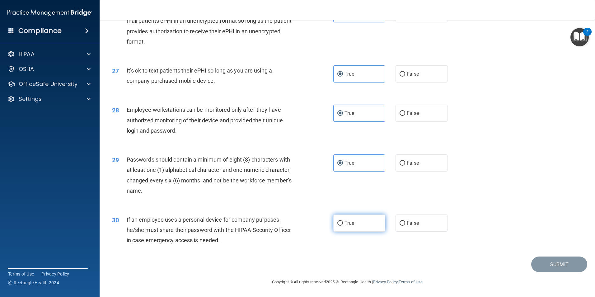
click at [367, 227] on label "True" at bounding box center [359, 222] width 52 height 17
click at [343, 225] on input "True" at bounding box center [340, 223] width 6 height 5
radio input "true"
click at [553, 267] on button "Submit" at bounding box center [559, 264] width 56 height 16
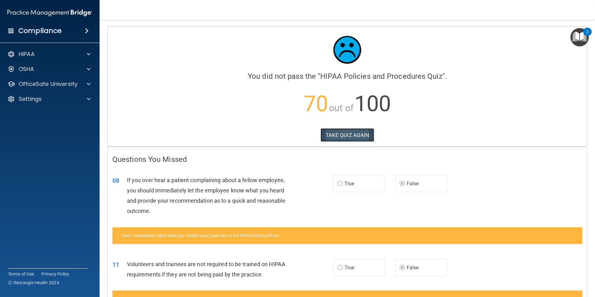
click at [343, 137] on button "TAKE QUIZ AGAIN" at bounding box center [347, 135] width 54 height 14
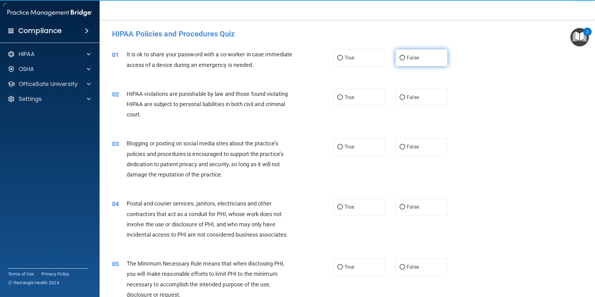
click at [409, 56] on span "False" at bounding box center [412, 58] width 12 height 6
click at [405, 56] on input "False" at bounding box center [402, 58] width 6 height 5
radio input "true"
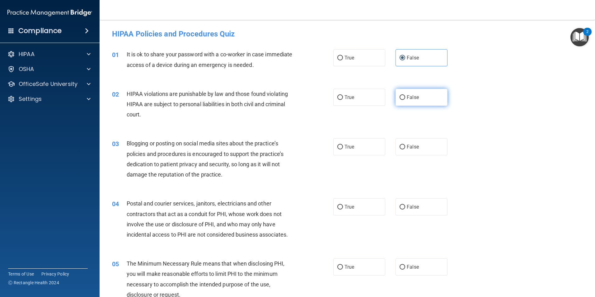
drag, startPoint x: 412, startPoint y: 99, endPoint x: 414, endPoint y: 95, distance: 4.9
click at [413, 97] on span "False" at bounding box center [412, 97] width 12 height 6
click at [405, 97] on input "False" at bounding box center [402, 97] width 6 height 5
radio input "true"
click at [418, 146] on label "False" at bounding box center [421, 146] width 52 height 17
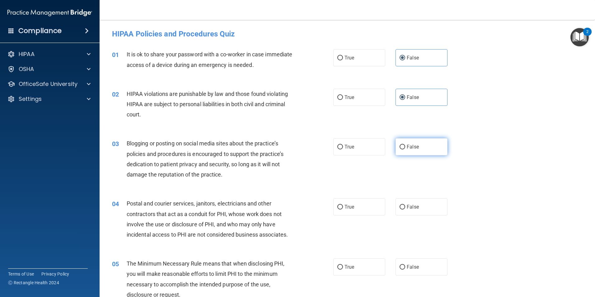
click at [405, 146] on input "False" at bounding box center [402, 147] width 6 height 5
radio input "true"
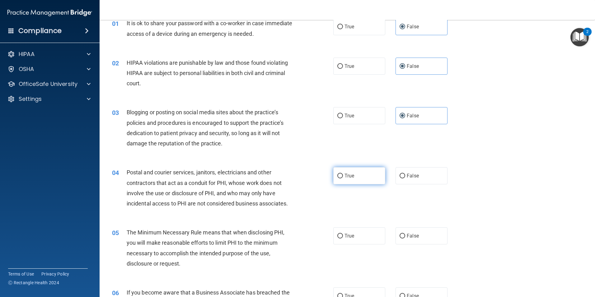
click at [352, 174] on label "True" at bounding box center [359, 175] width 52 height 17
click at [343, 174] on input "True" at bounding box center [340, 176] width 6 height 5
radio input "true"
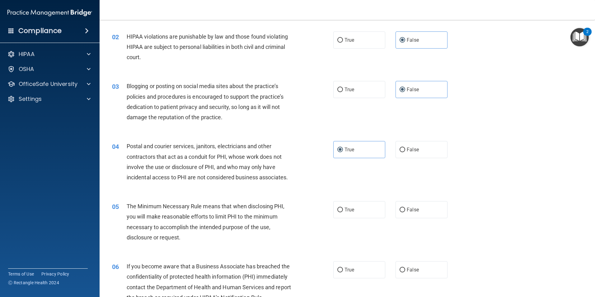
scroll to position [93, 0]
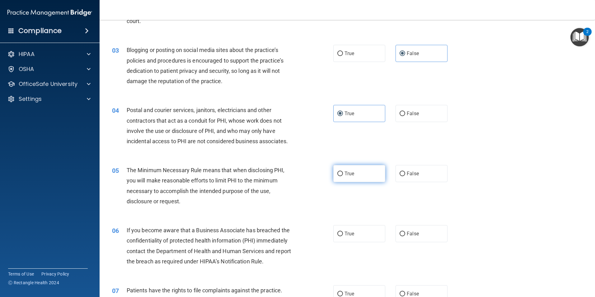
click at [351, 170] on span "True" at bounding box center [349, 173] width 10 height 6
click at [343, 171] on input "True" at bounding box center [340, 173] width 6 height 5
radio input "true"
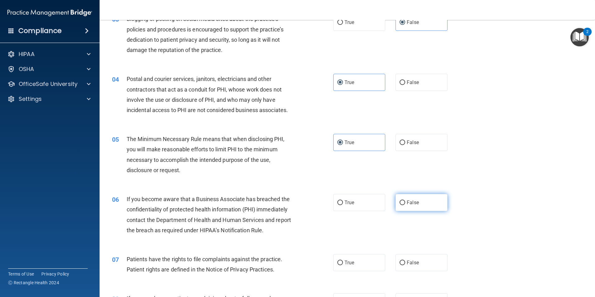
click at [409, 198] on label "False" at bounding box center [421, 202] width 52 height 17
click at [405, 200] on input "False" at bounding box center [402, 202] width 6 height 5
radio input "true"
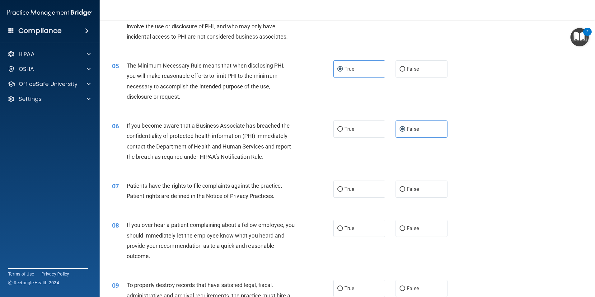
scroll to position [218, 0]
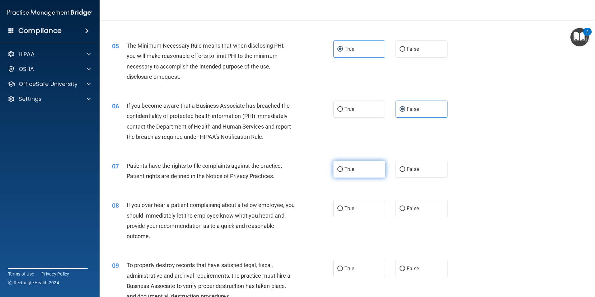
click at [351, 171] on span "True" at bounding box center [349, 169] width 10 height 6
click at [343, 171] on input "True" at bounding box center [340, 169] width 6 height 5
radio input "true"
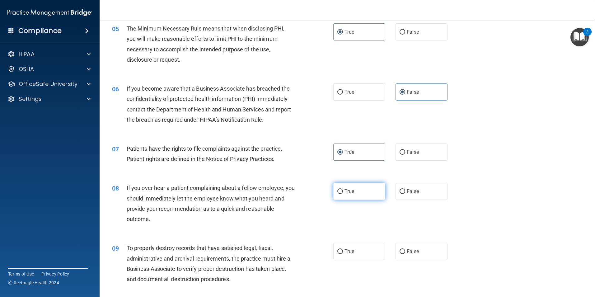
scroll to position [249, 0]
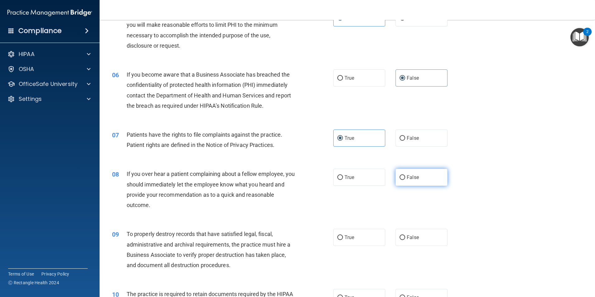
click at [414, 178] on span "False" at bounding box center [412, 177] width 12 height 6
click at [405, 178] on input "False" at bounding box center [402, 177] width 6 height 5
radio input "true"
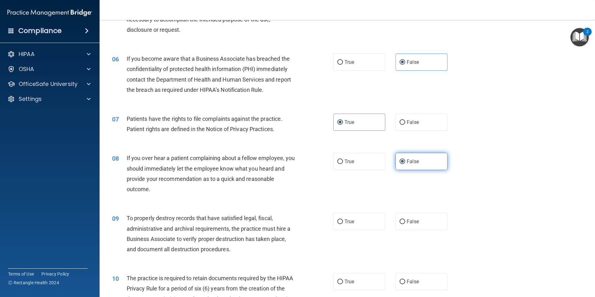
scroll to position [280, 0]
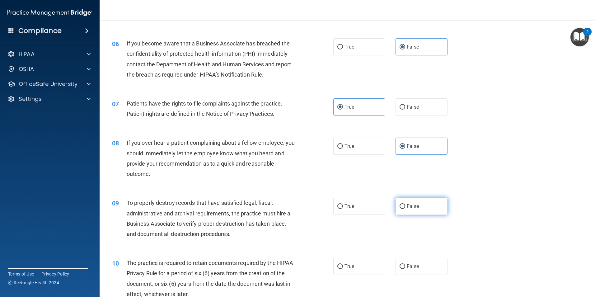
click at [413, 208] on span "False" at bounding box center [412, 206] width 12 height 6
click at [405, 208] on input "False" at bounding box center [402, 206] width 6 height 5
radio input "true"
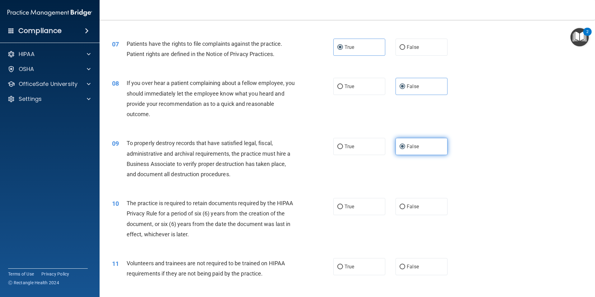
scroll to position [342, 0]
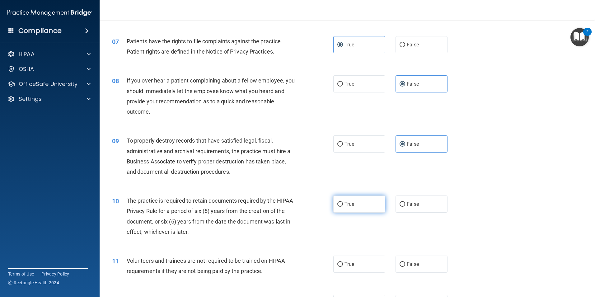
click at [349, 205] on span "True" at bounding box center [349, 204] width 10 height 6
click at [343, 205] on input "True" at bounding box center [340, 204] width 6 height 5
radio input "true"
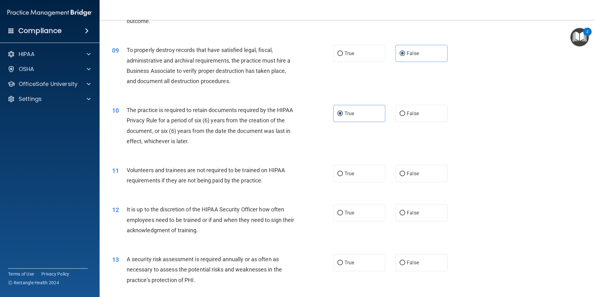
scroll to position [435, 0]
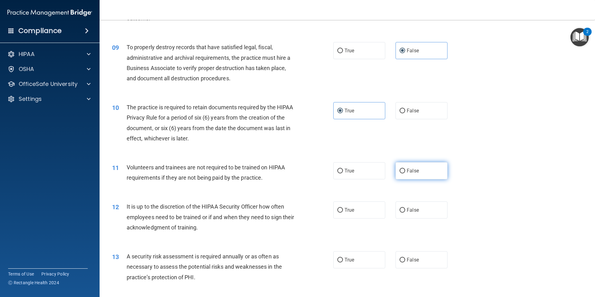
click at [422, 171] on label "False" at bounding box center [421, 170] width 52 height 17
click at [405, 171] on input "False" at bounding box center [402, 171] width 6 height 5
radio input "true"
click at [426, 213] on label "False" at bounding box center [421, 209] width 52 height 17
click at [405, 212] on input "False" at bounding box center [402, 210] width 6 height 5
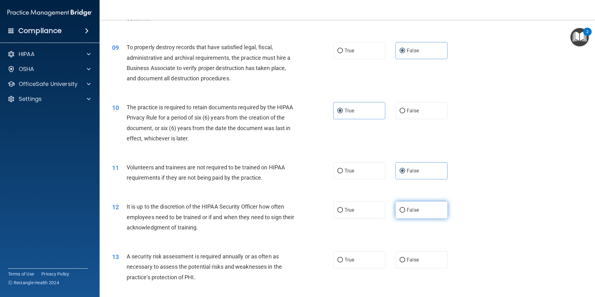
radio input "true"
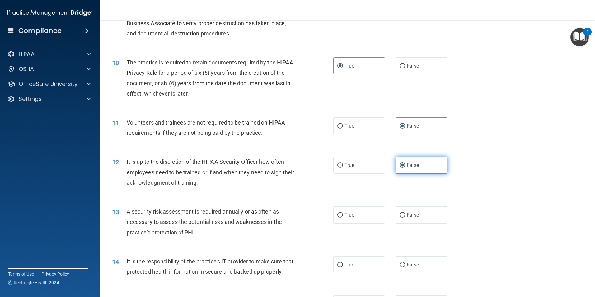
scroll to position [498, 0]
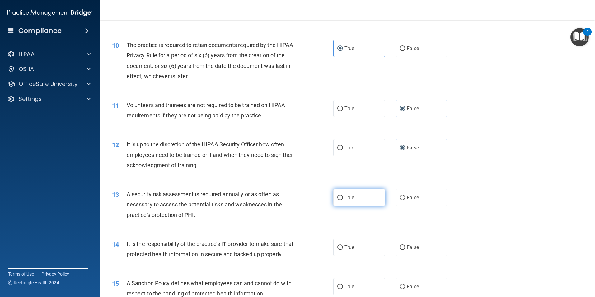
click at [360, 195] on label "True" at bounding box center [359, 197] width 52 height 17
click at [343, 195] on input "True" at bounding box center [340, 197] width 6 height 5
radio input "true"
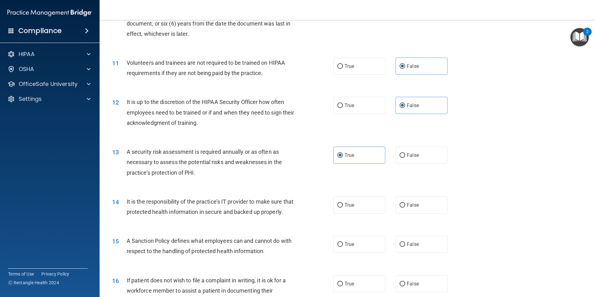
scroll to position [560, 0]
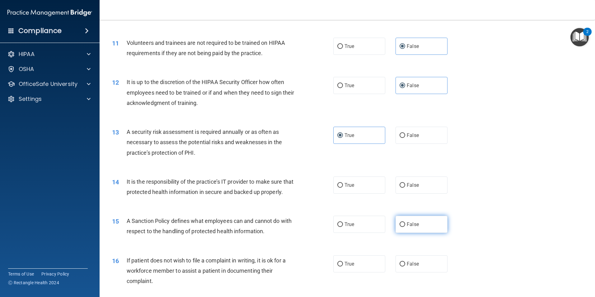
click at [429, 233] on label "False" at bounding box center [421, 223] width 52 height 17
click at [405, 227] on input "False" at bounding box center [402, 224] width 6 height 5
radio input "true"
click at [420, 183] on label "False" at bounding box center [421, 184] width 52 height 17
click at [405, 183] on input "False" at bounding box center [402, 185] width 6 height 5
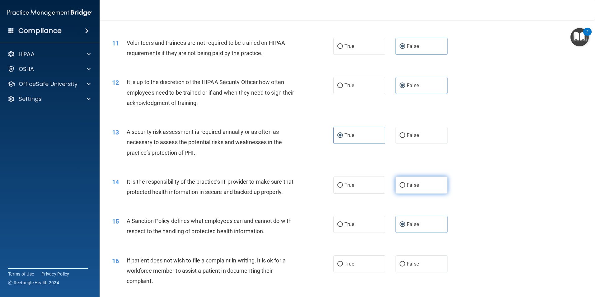
radio input "true"
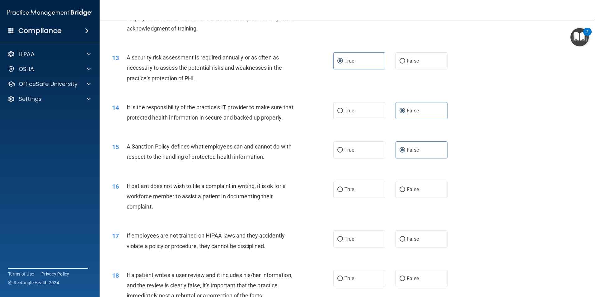
scroll to position [653, 0]
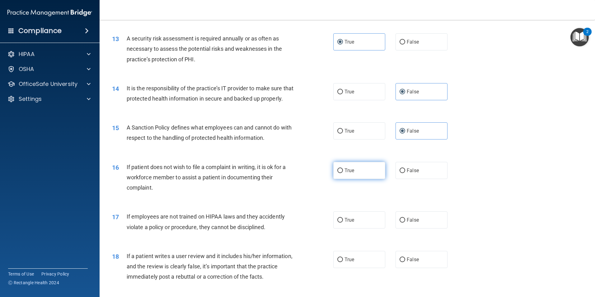
click at [363, 179] on label "True" at bounding box center [359, 170] width 52 height 17
click at [343, 173] on input "True" at bounding box center [340, 170] width 6 height 5
radio input "true"
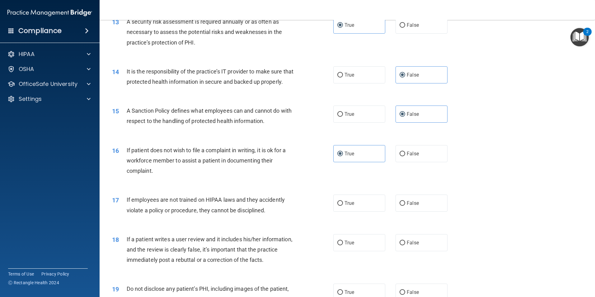
scroll to position [684, 0]
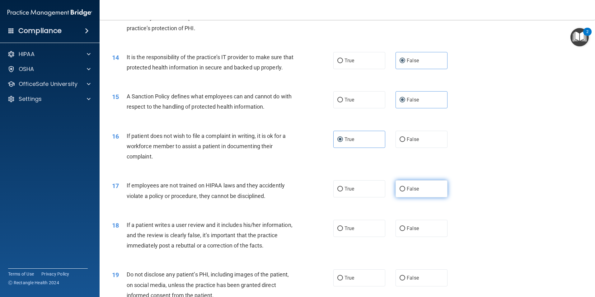
click at [420, 197] on label "False" at bounding box center [421, 188] width 52 height 17
click at [405, 191] on input "False" at bounding box center [402, 189] width 6 height 5
radio input "true"
click at [421, 236] on label "False" at bounding box center [421, 228] width 52 height 17
click at [405, 231] on input "False" at bounding box center [402, 228] width 6 height 5
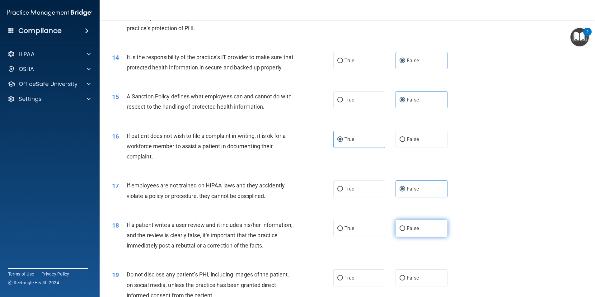
radio input "true"
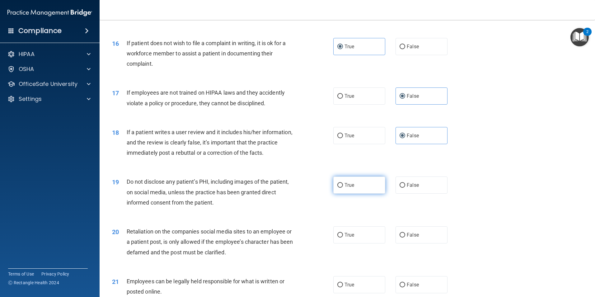
scroll to position [777, 0]
click at [356, 193] on label "True" at bounding box center [359, 184] width 52 height 17
click at [343, 187] on input "True" at bounding box center [340, 184] width 6 height 5
radio input "true"
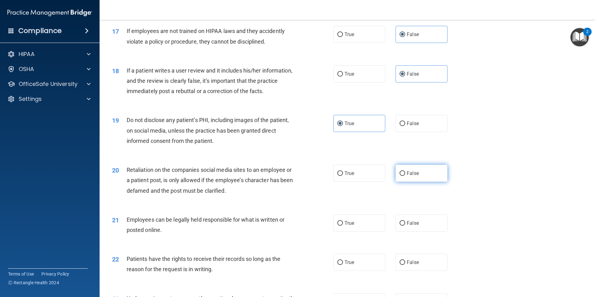
scroll to position [840, 0]
click at [423, 180] on label "False" at bounding box center [421, 171] width 52 height 17
click at [405, 174] on input "False" at bounding box center [402, 172] width 6 height 5
radio input "true"
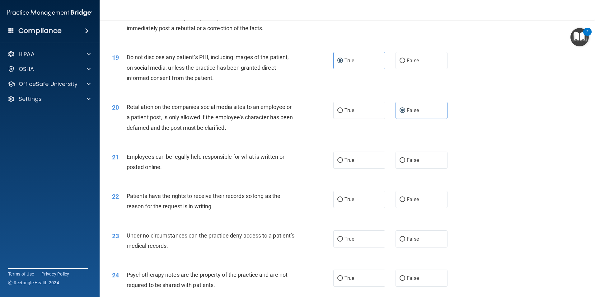
scroll to position [902, 0]
click at [359, 168] on label "True" at bounding box center [359, 159] width 52 height 17
click at [343, 162] on input "True" at bounding box center [340, 159] width 6 height 5
radio input "true"
click at [421, 207] on label "False" at bounding box center [421, 198] width 52 height 17
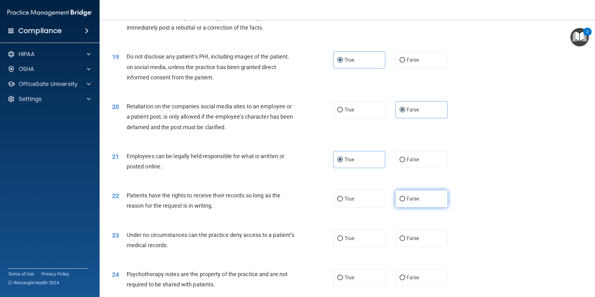
click at [405, 201] on input "False" at bounding box center [402, 199] width 6 height 5
radio input "true"
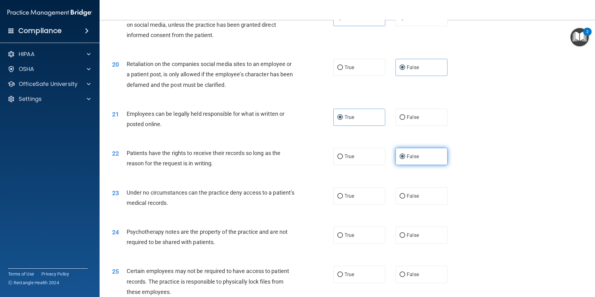
scroll to position [964, 0]
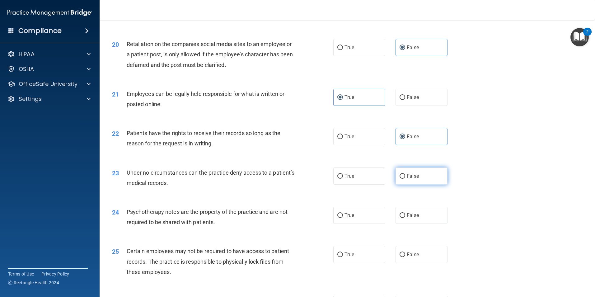
click at [424, 184] on label "False" at bounding box center [421, 175] width 52 height 17
click at [405, 178] on input "False" at bounding box center [402, 176] width 6 height 5
radio input "true"
click at [360, 224] on label "True" at bounding box center [359, 214] width 52 height 17
click at [343, 218] on input "True" at bounding box center [340, 215] width 6 height 5
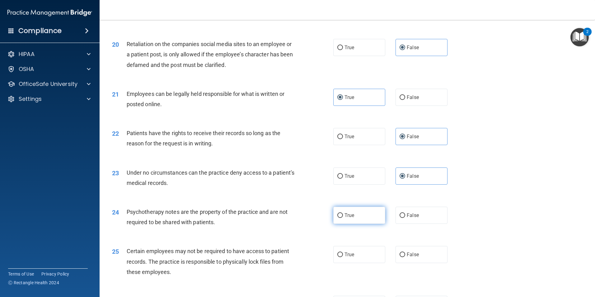
radio input "true"
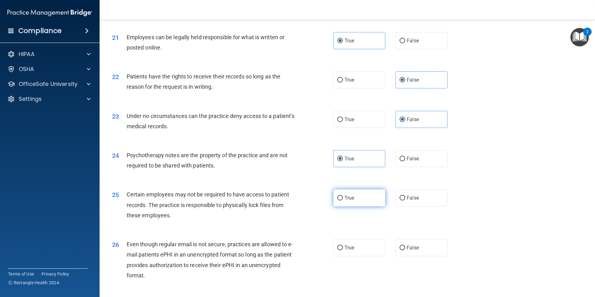
scroll to position [1026, 0]
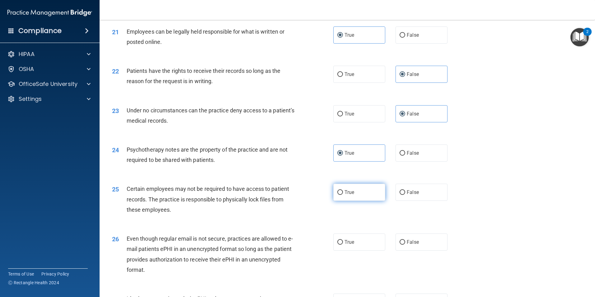
click at [358, 200] on label "True" at bounding box center [359, 191] width 52 height 17
click at [343, 195] on input "True" at bounding box center [340, 192] width 6 height 5
radio input "true"
click at [359, 250] on label "True" at bounding box center [359, 241] width 52 height 17
click at [343, 244] on input "True" at bounding box center [340, 242] width 6 height 5
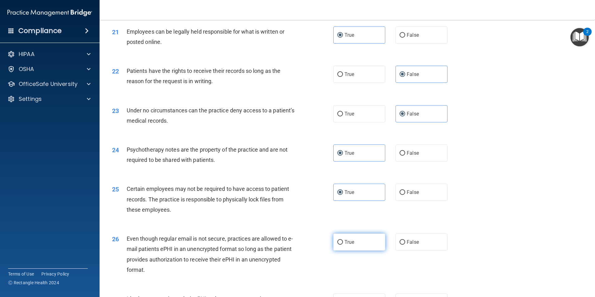
radio input "true"
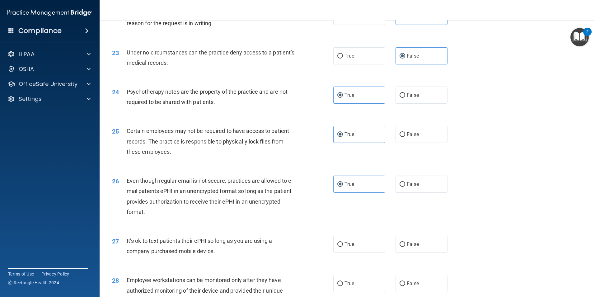
scroll to position [1088, 0]
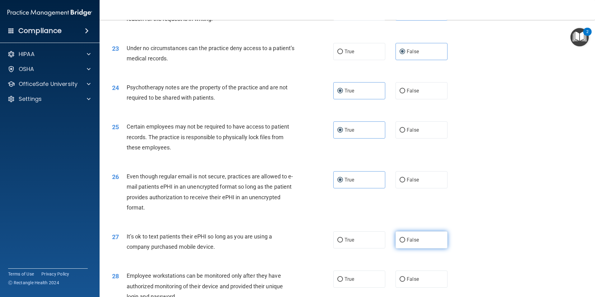
click at [421, 248] on label "False" at bounding box center [421, 239] width 52 height 17
click at [405, 242] on input "False" at bounding box center [402, 240] width 6 height 5
radio input "true"
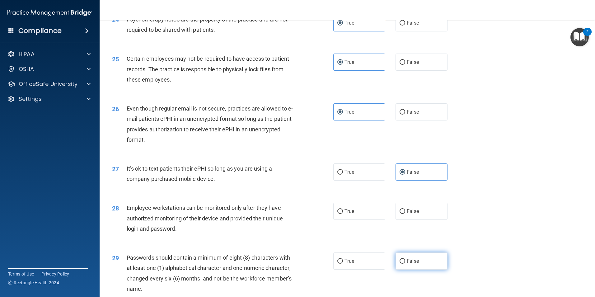
scroll to position [1182, 0]
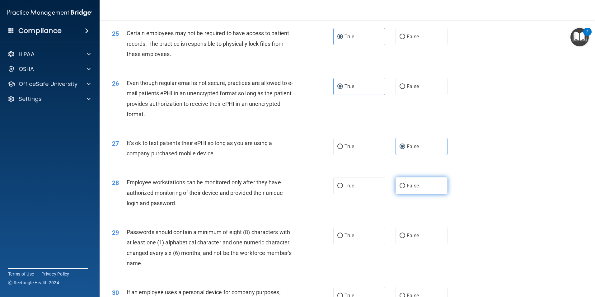
click at [423, 194] on label "False" at bounding box center [421, 185] width 52 height 17
click at [405, 188] on input "False" at bounding box center [402, 185] width 6 height 5
radio input "true"
click at [414, 244] on label "False" at bounding box center [421, 235] width 52 height 17
click at [405, 238] on input "False" at bounding box center [402, 235] width 6 height 5
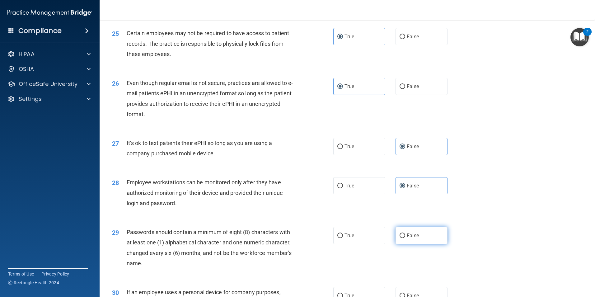
radio input "true"
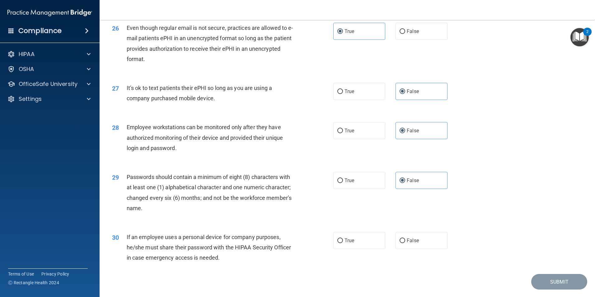
scroll to position [1244, 0]
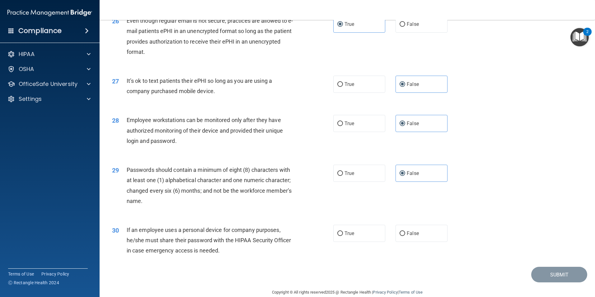
click at [415, 242] on label "False" at bounding box center [421, 233] width 52 height 17
click at [405, 236] on input "False" at bounding box center [402, 233] width 6 height 5
radio input "true"
click at [547, 282] on button "Submit" at bounding box center [559, 274] width 56 height 16
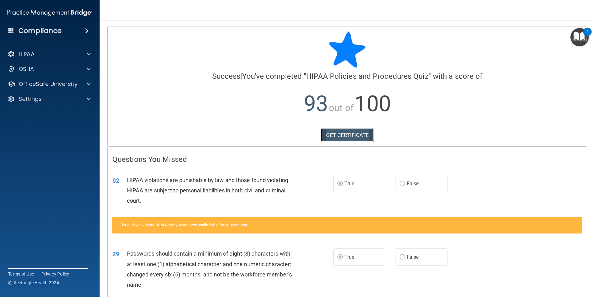
click at [347, 135] on link "GET CERTIFICATE" at bounding box center [347, 135] width 53 height 14
click at [60, 85] on p "OfficeSafe University" at bounding box center [48, 83] width 59 height 7
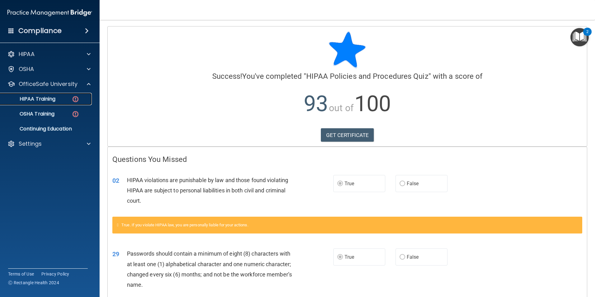
click at [54, 100] on p "HIPAA Training" at bounding box center [29, 99] width 51 height 6
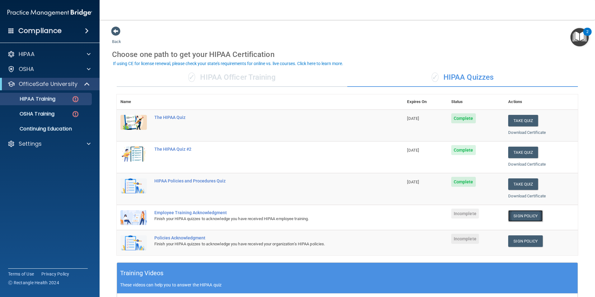
click at [529, 217] on link "Sign Policy" at bounding box center [525, 216] width 35 height 12
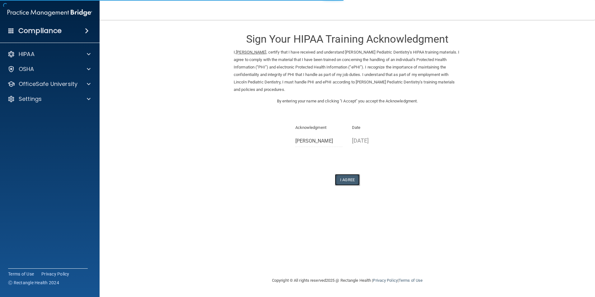
click at [343, 181] on button "I Agree" at bounding box center [347, 180] width 25 height 12
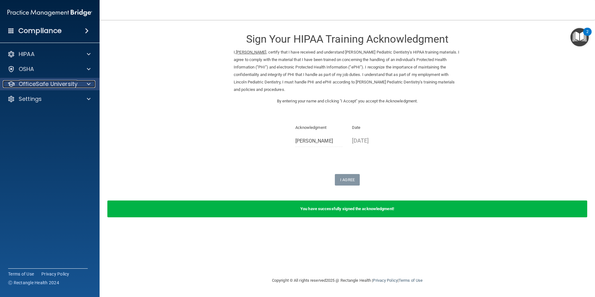
drag, startPoint x: 45, startPoint y: 83, endPoint x: 52, endPoint y: 89, distance: 9.0
click at [45, 83] on p "OfficeSafe University" at bounding box center [48, 83] width 59 height 7
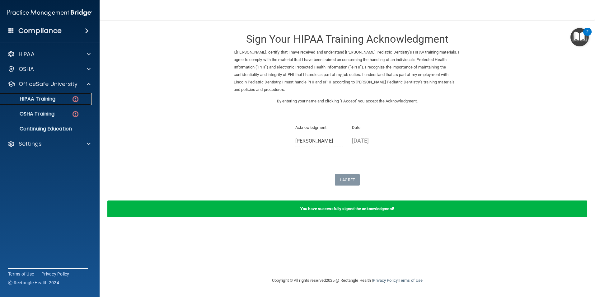
click at [65, 101] on div "HIPAA Training" at bounding box center [46, 99] width 85 height 6
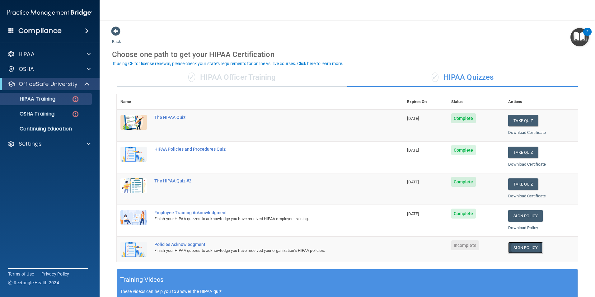
click at [523, 246] on link "Sign Policy" at bounding box center [525, 248] width 35 height 12
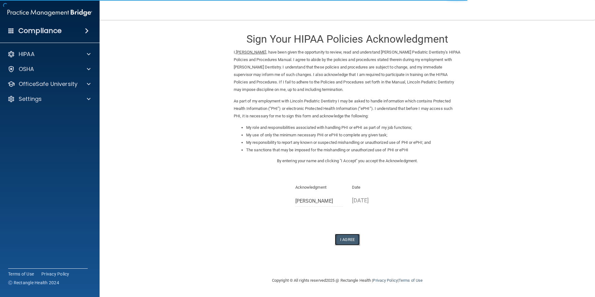
drag, startPoint x: 356, startPoint y: 239, endPoint x: 349, endPoint y: 237, distance: 7.6
click at [356, 239] on button "I Agree" at bounding box center [347, 240] width 25 height 12
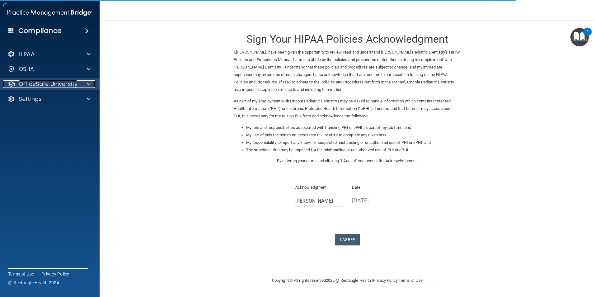
click at [29, 86] on p "OfficeSafe University" at bounding box center [48, 83] width 59 height 7
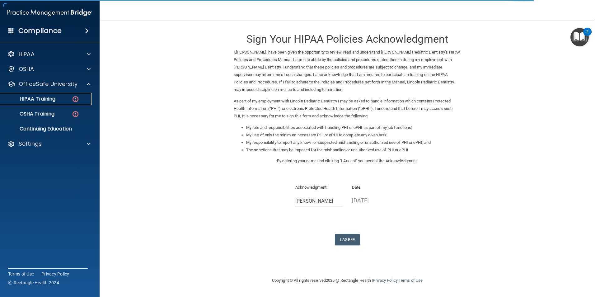
click at [43, 98] on p "HIPAA Training" at bounding box center [29, 99] width 51 height 6
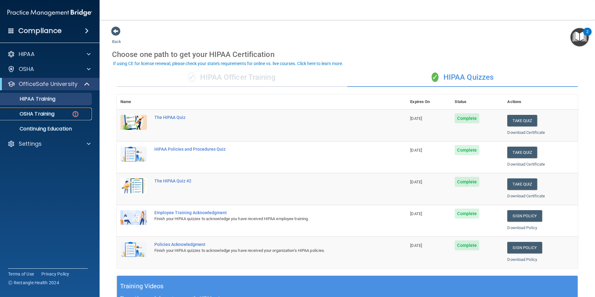
click at [46, 111] on p "OSHA Training" at bounding box center [29, 114] width 50 height 6
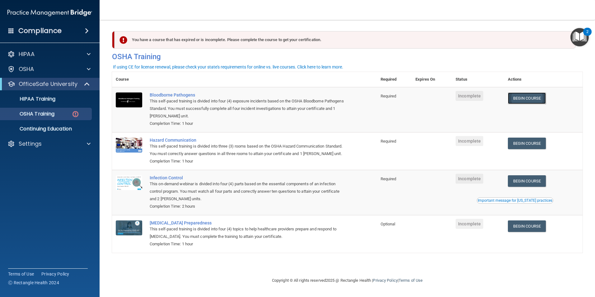
click at [541, 97] on link "Begin Course" at bounding box center [526, 98] width 38 height 12
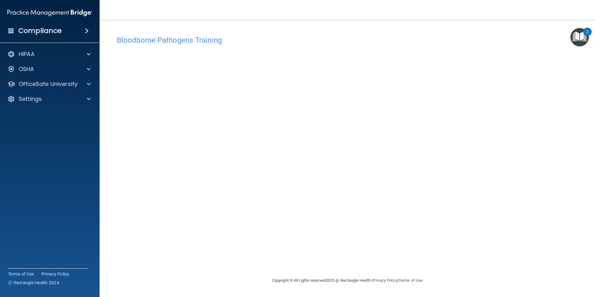
click at [578, 163] on div "Bloodborne Pathogens Training This course doesn’t expire until . Are you sure y…" at bounding box center [347, 154] width 470 height 244
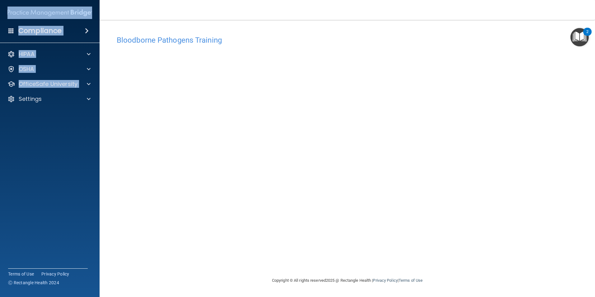
click at [0, 188] on html "Compliance HIPAA Documents and Policies Report an Incident Business Associates …" at bounding box center [297, 148] width 595 height 297
click at [88, 81] on span at bounding box center [89, 83] width 4 height 7
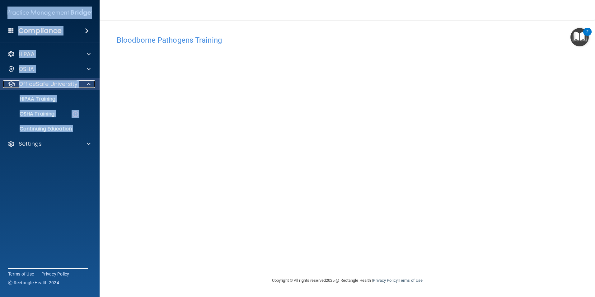
click at [89, 81] on span at bounding box center [89, 83] width 4 height 7
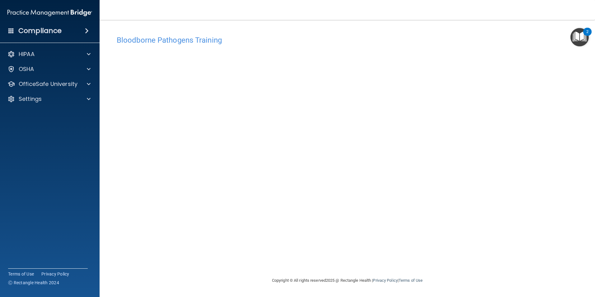
click at [409, 260] on div "Bloodborne Pathogens Training This course doesn’t expire until . Are you sure y…" at bounding box center [347, 154] width 470 height 244
click at [61, 81] on p "OfficeSafe University" at bounding box center [48, 83] width 59 height 7
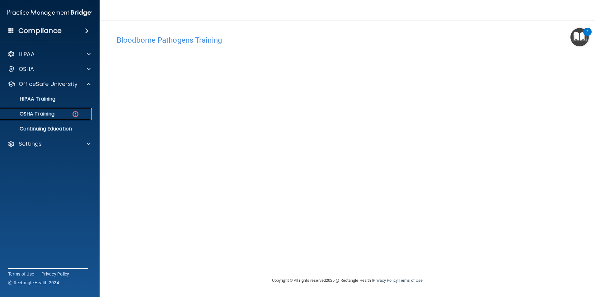
click at [48, 112] on p "OSHA Training" at bounding box center [29, 114] width 50 height 6
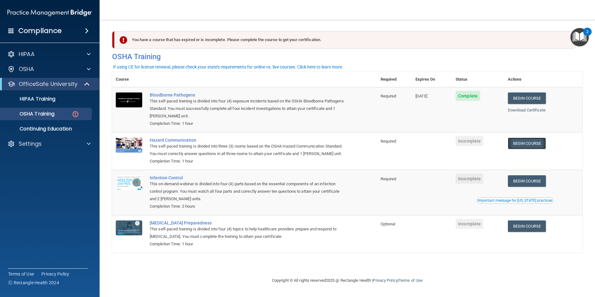
click at [525, 145] on link "Begin Course" at bounding box center [526, 143] width 38 height 12
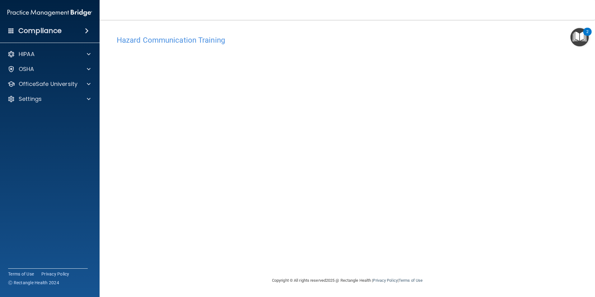
click at [480, 71] on div "Hazard Communication Training This course doesn’t expire until . Are you sure y…" at bounding box center [347, 154] width 470 height 244
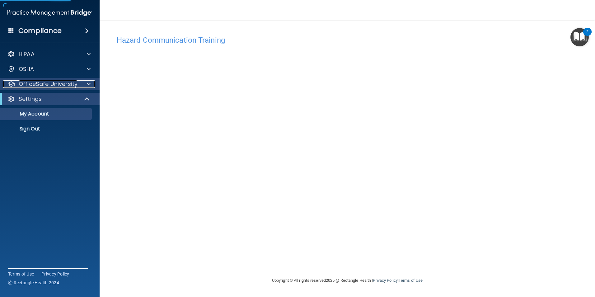
click at [63, 87] on p "OfficeSafe University" at bounding box center [48, 83] width 59 height 7
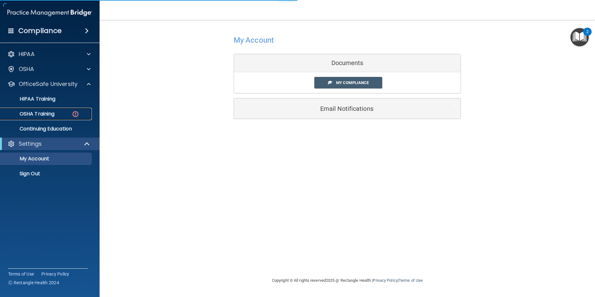
click at [58, 114] on div "OSHA Training" at bounding box center [46, 114] width 85 height 6
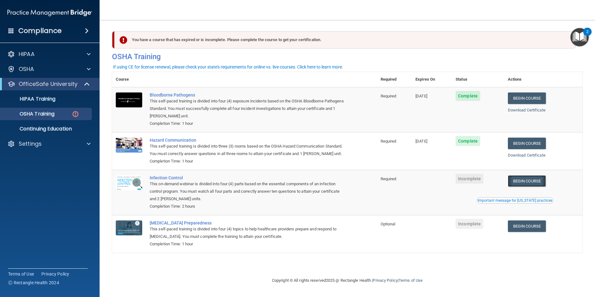
click at [524, 187] on link "Begin Course" at bounding box center [526, 181] width 38 height 12
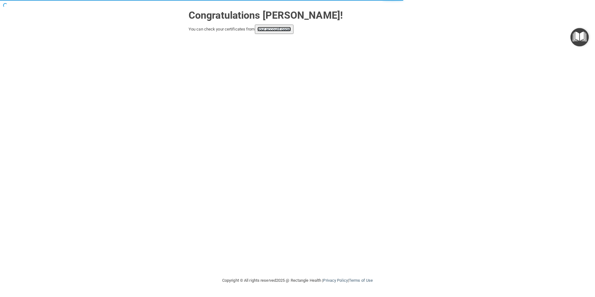
click at [280, 30] on link "your account page!" at bounding box center [274, 29] width 34 height 5
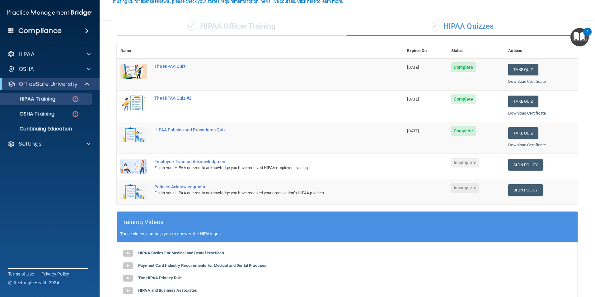
scroll to position [62, 0]
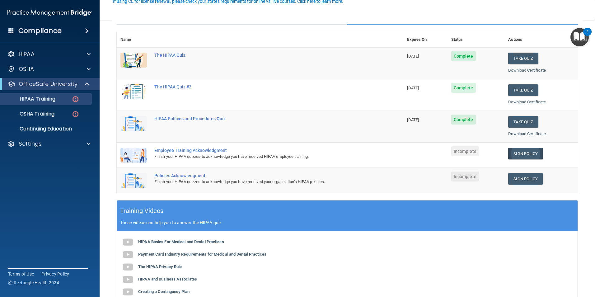
click at [513, 153] on link "Sign Policy" at bounding box center [525, 154] width 35 height 12
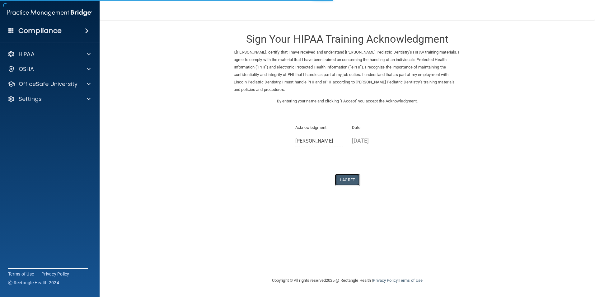
click at [349, 183] on button "I Agree" at bounding box center [347, 180] width 25 height 12
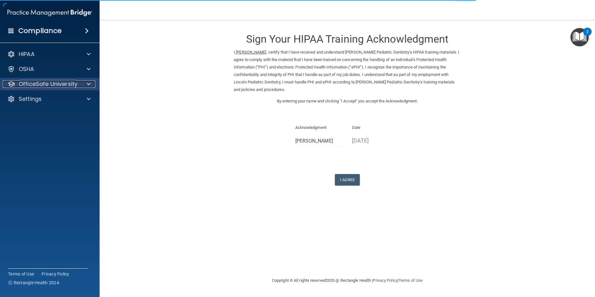
click at [57, 82] on p "OfficeSafe University" at bounding box center [48, 83] width 59 height 7
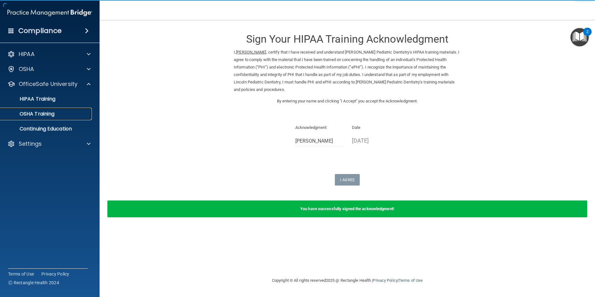
click at [64, 117] on link "OSHA Training" at bounding box center [43, 114] width 98 height 12
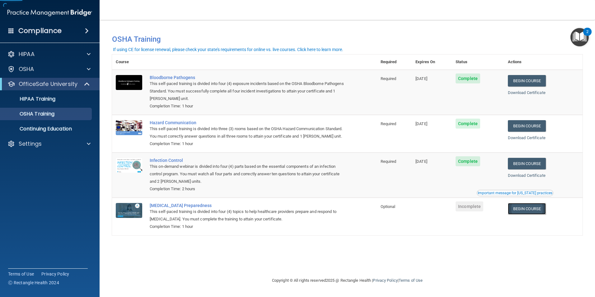
click at [525, 214] on link "Begin Course" at bounding box center [526, 209] width 38 height 12
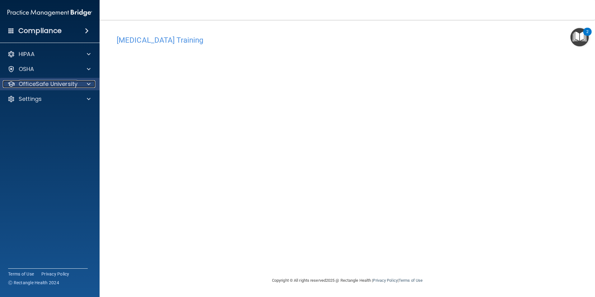
click at [45, 83] on p "OfficeSafe University" at bounding box center [48, 83] width 59 height 7
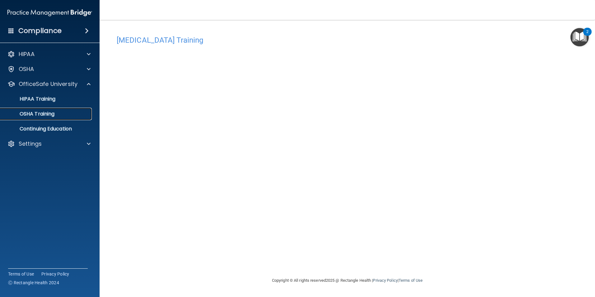
click p "OSHA Training"
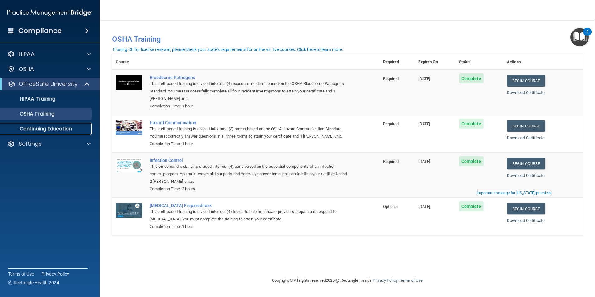
click link "Continuing Education"
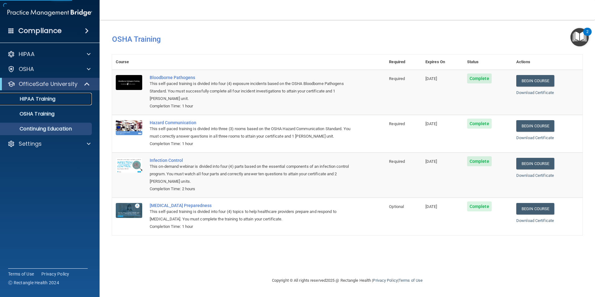
click p "HIPAA Training"
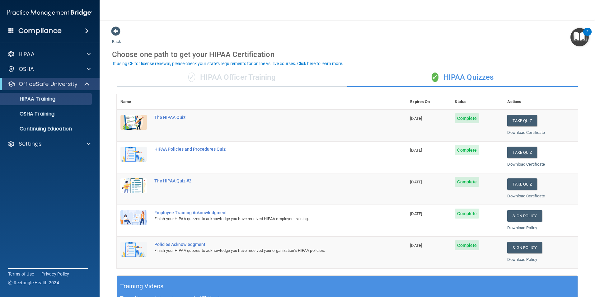
click div "Back Choose one path to get your HIPAA Certification ✓ HIPAA Officer Training ✓…"
click span
